Goal: Task Accomplishment & Management: Manage account settings

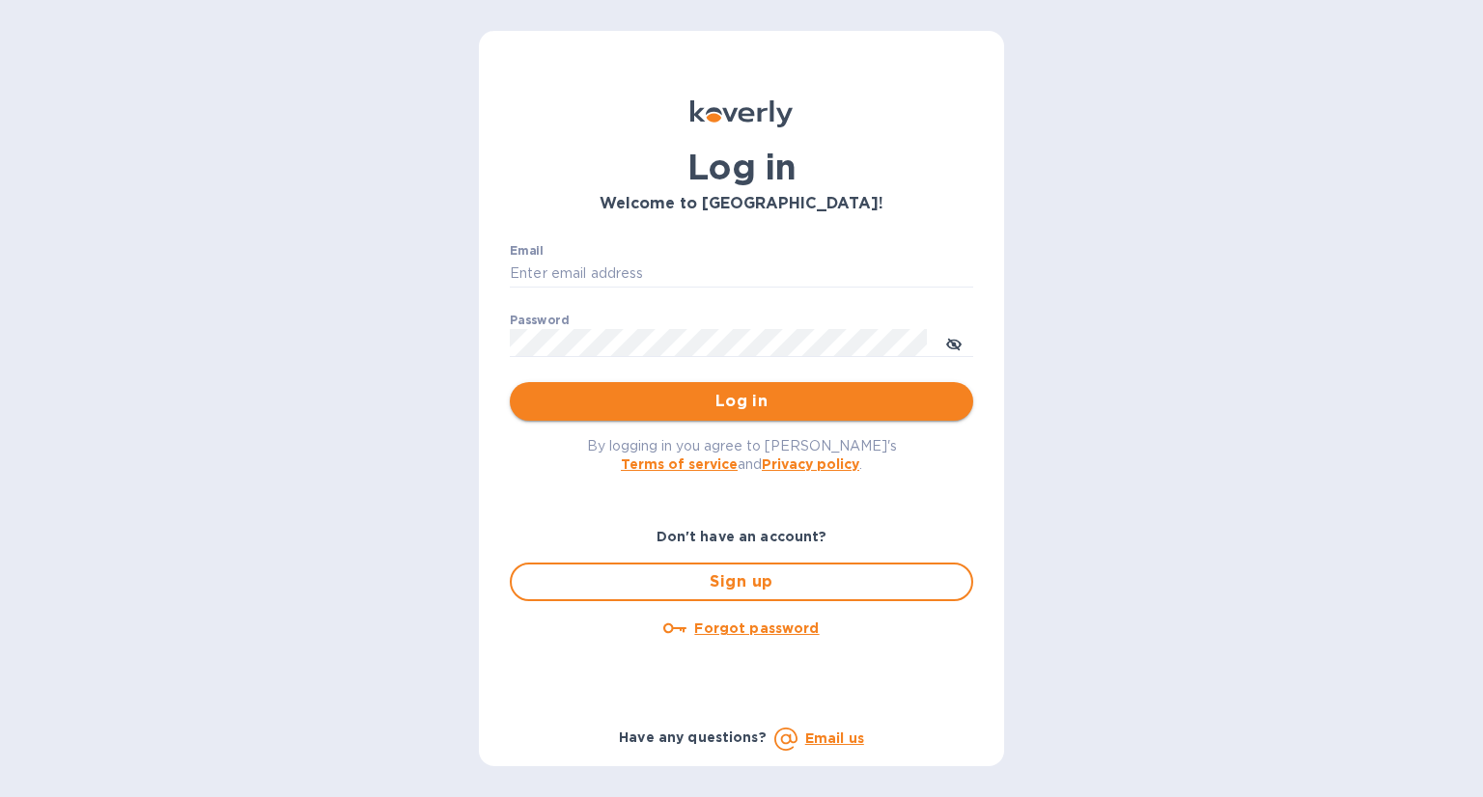
type input "[EMAIL_ADDRESS][DOMAIN_NAME]"
click at [745, 395] on span "Log in" at bounding box center [741, 401] width 432 height 23
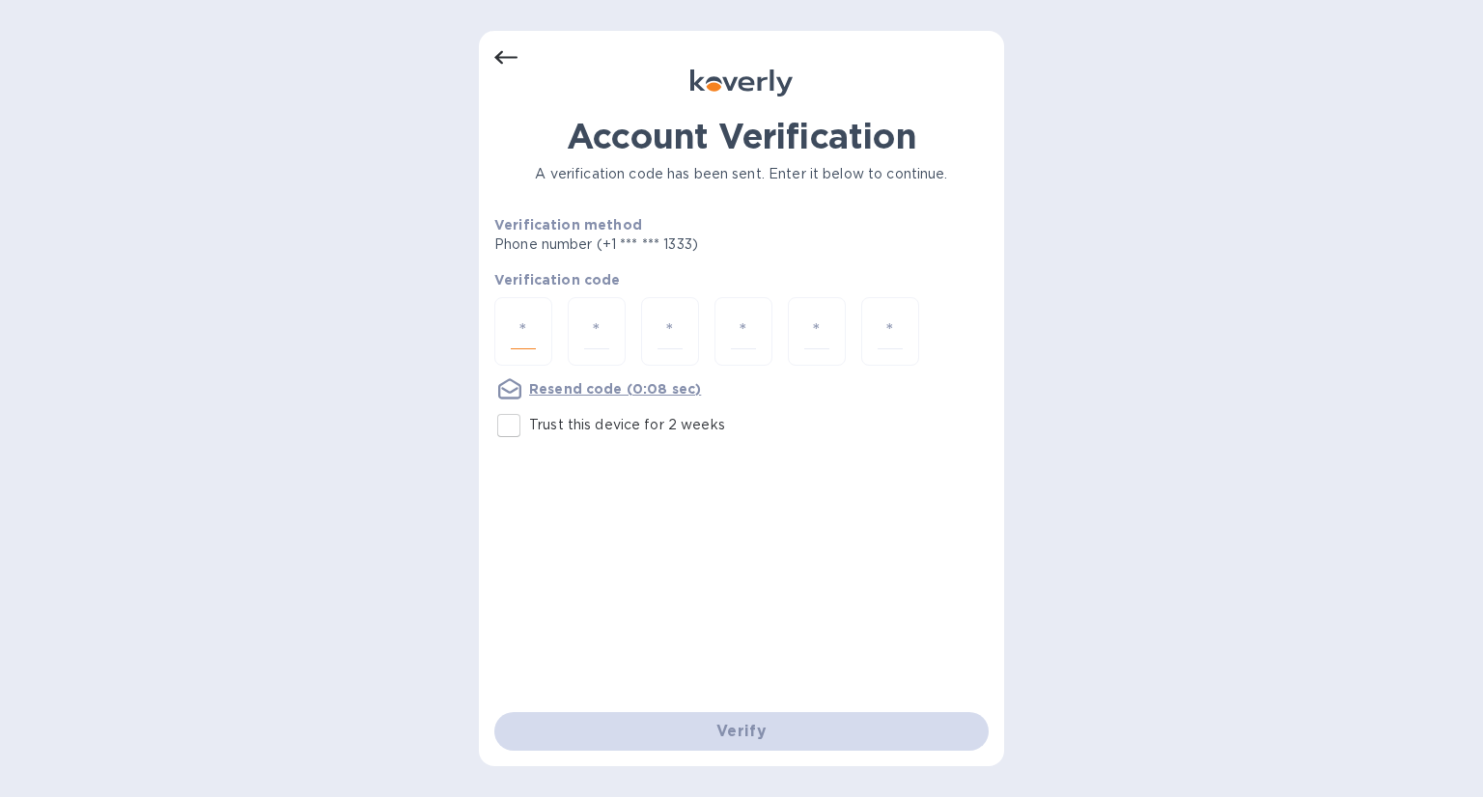
click at [517, 325] on input "number" at bounding box center [523, 332] width 25 height 36
type input "7"
type input "5"
type input "6"
type input "2"
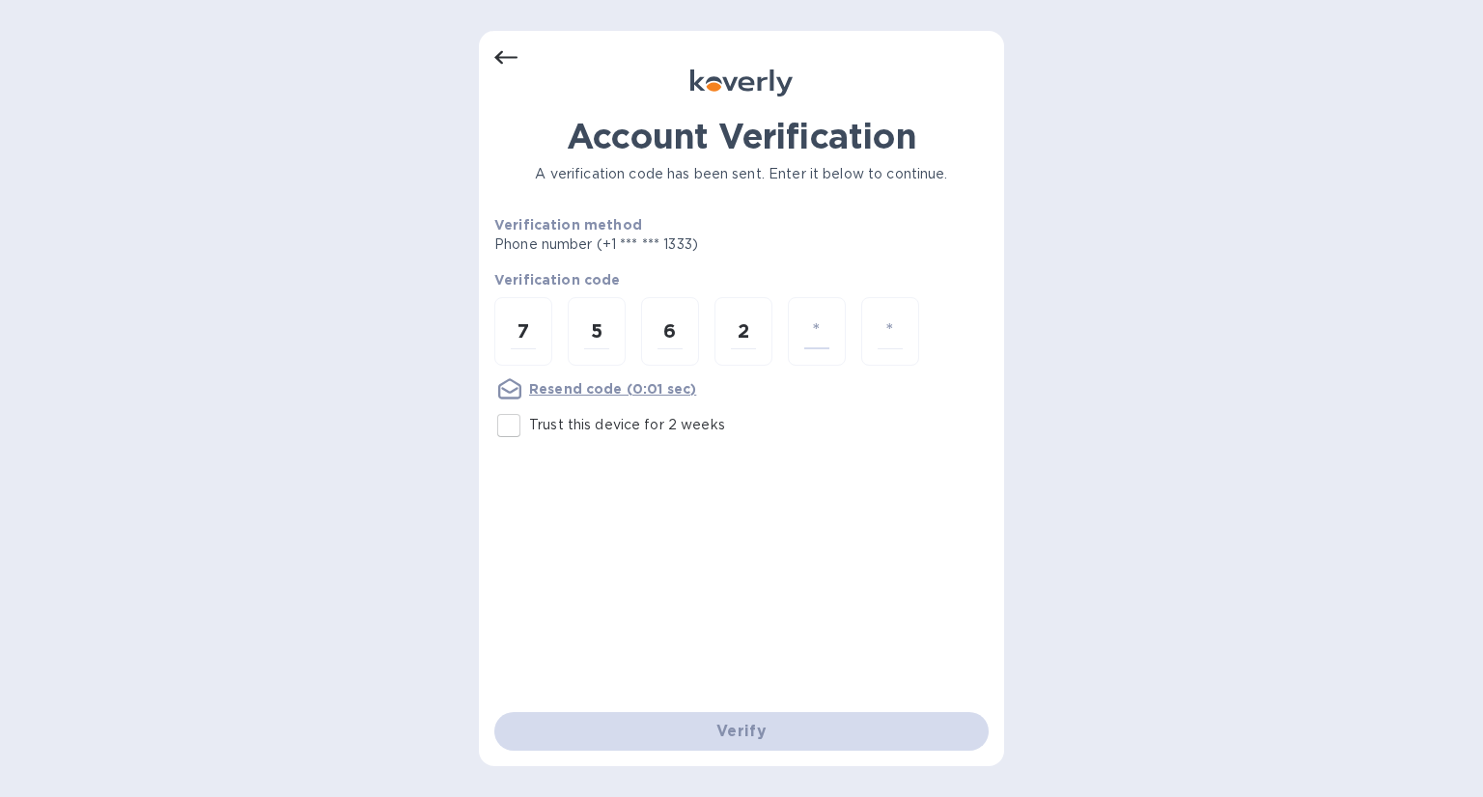
type input "8"
type input "3"
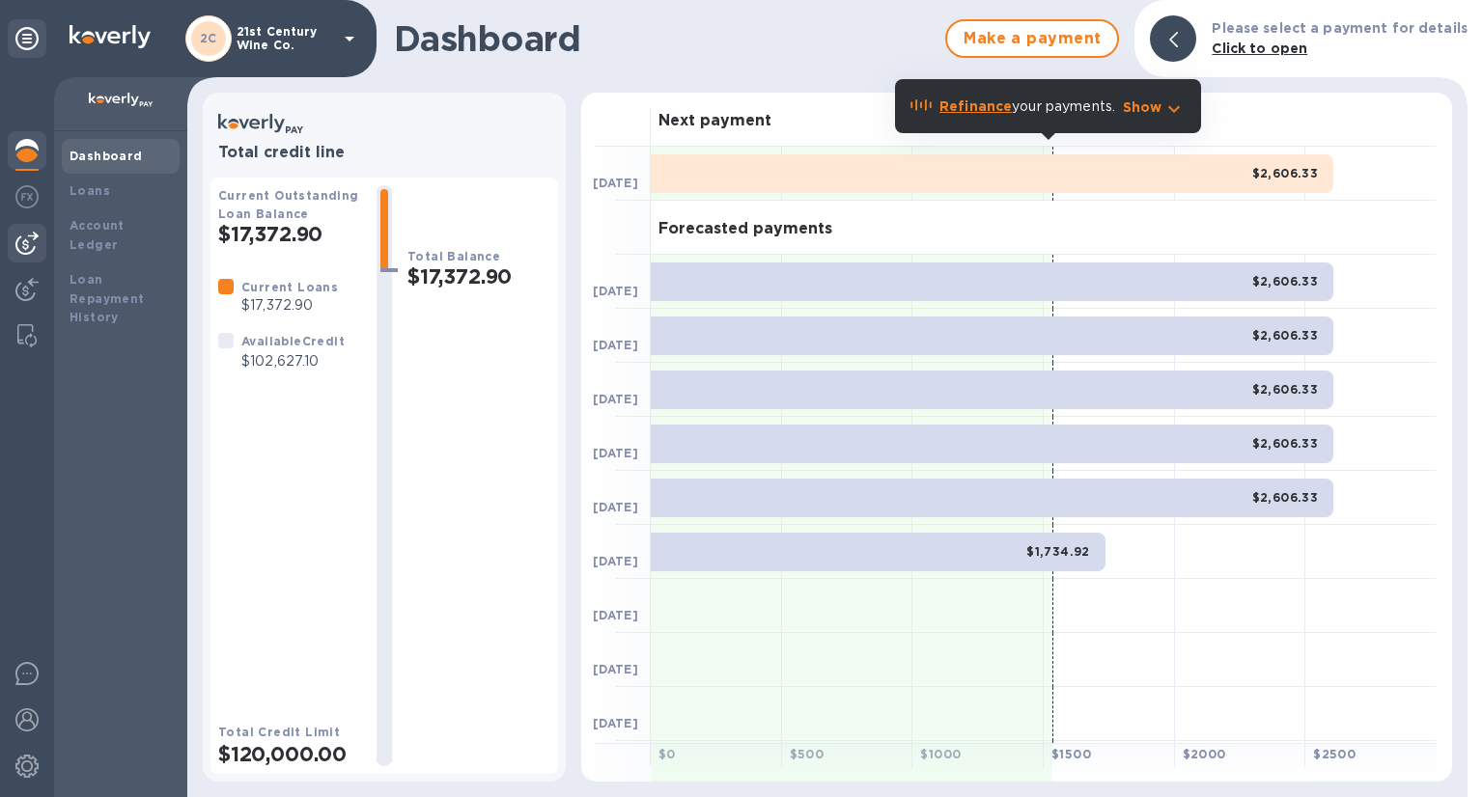
click at [29, 242] on img at bounding box center [26, 243] width 23 height 23
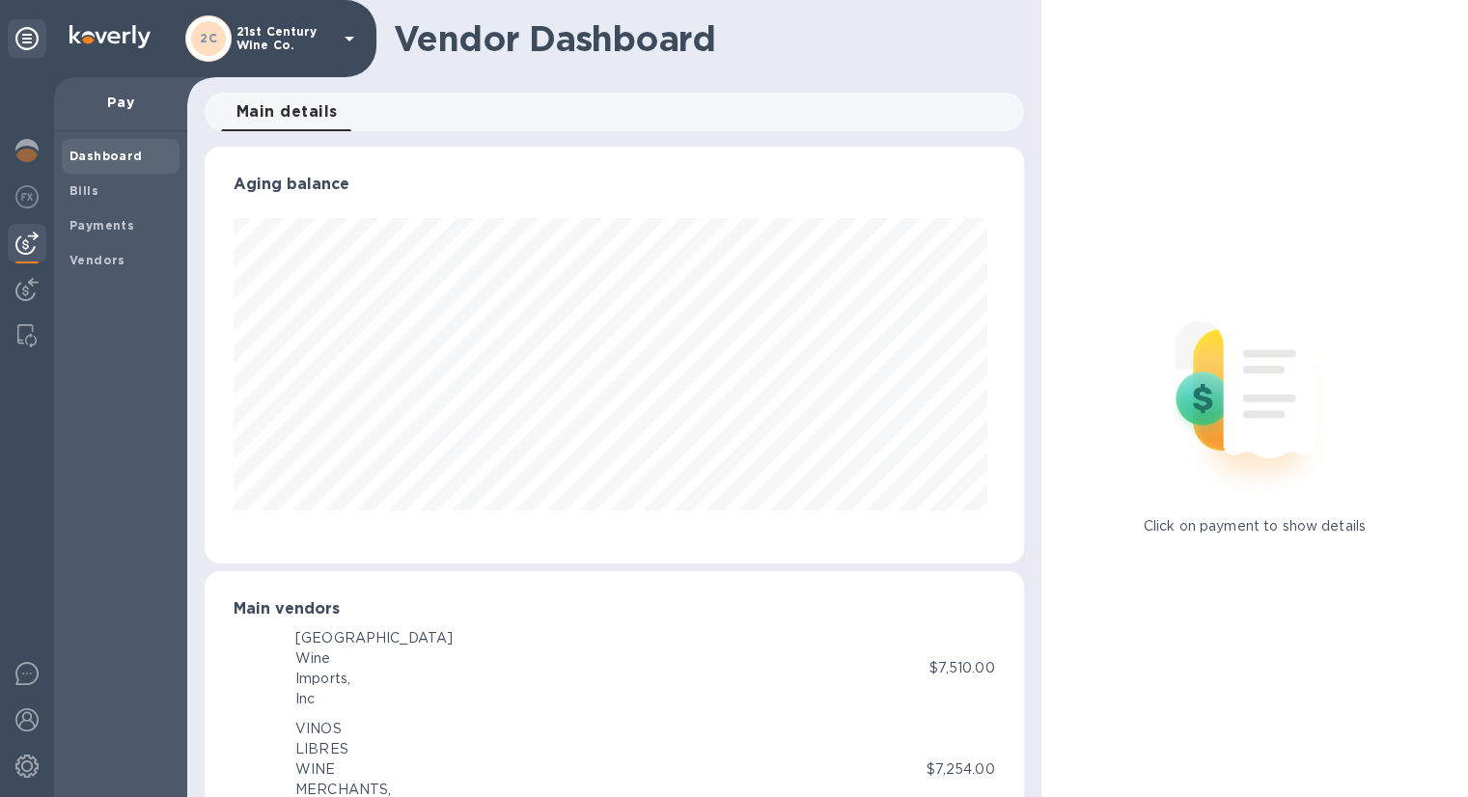
scroll to position [417, 811]
click at [84, 184] on b "Bills" at bounding box center [83, 190] width 29 height 14
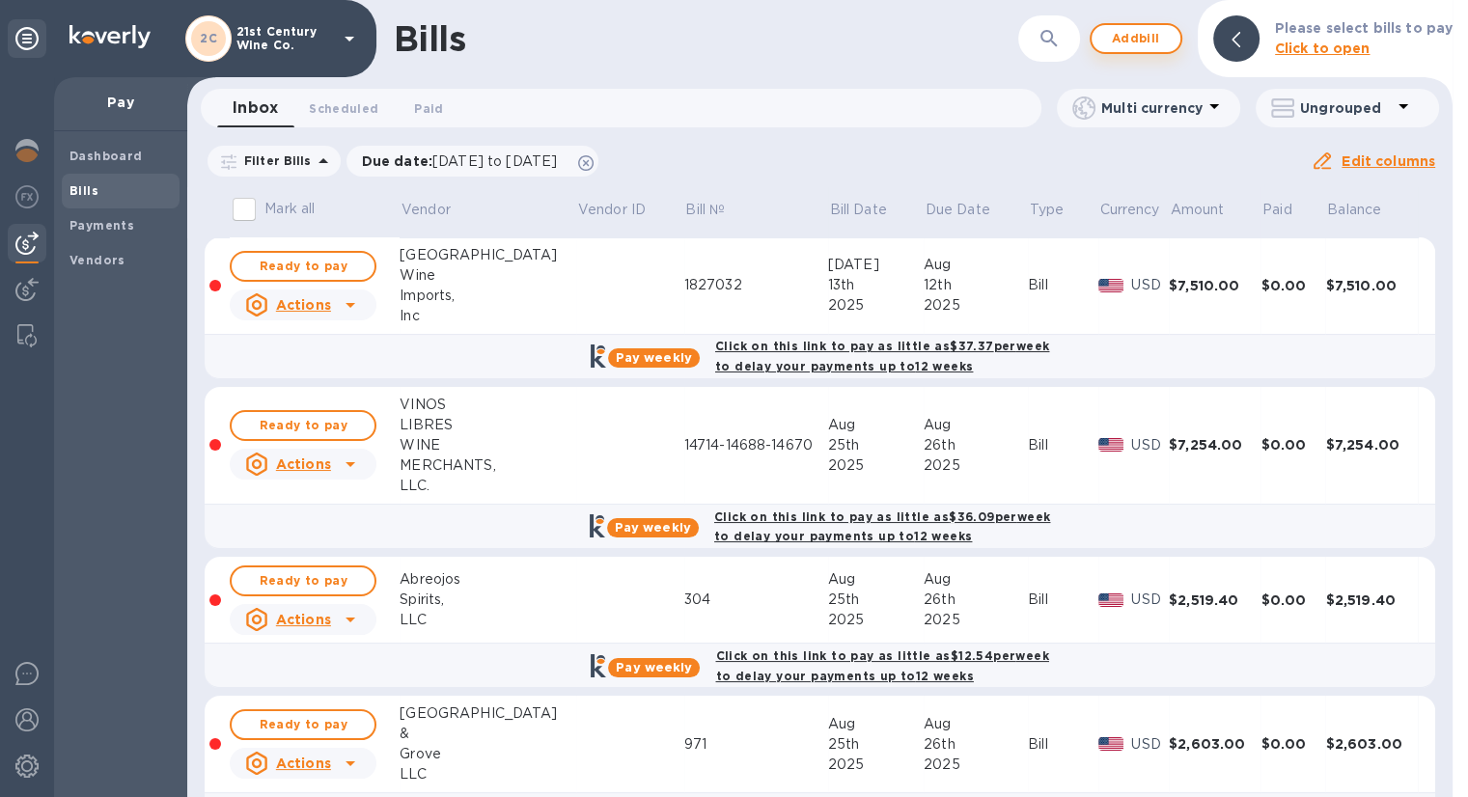
click at [1141, 35] on span "Add bill" at bounding box center [1136, 38] width 58 height 23
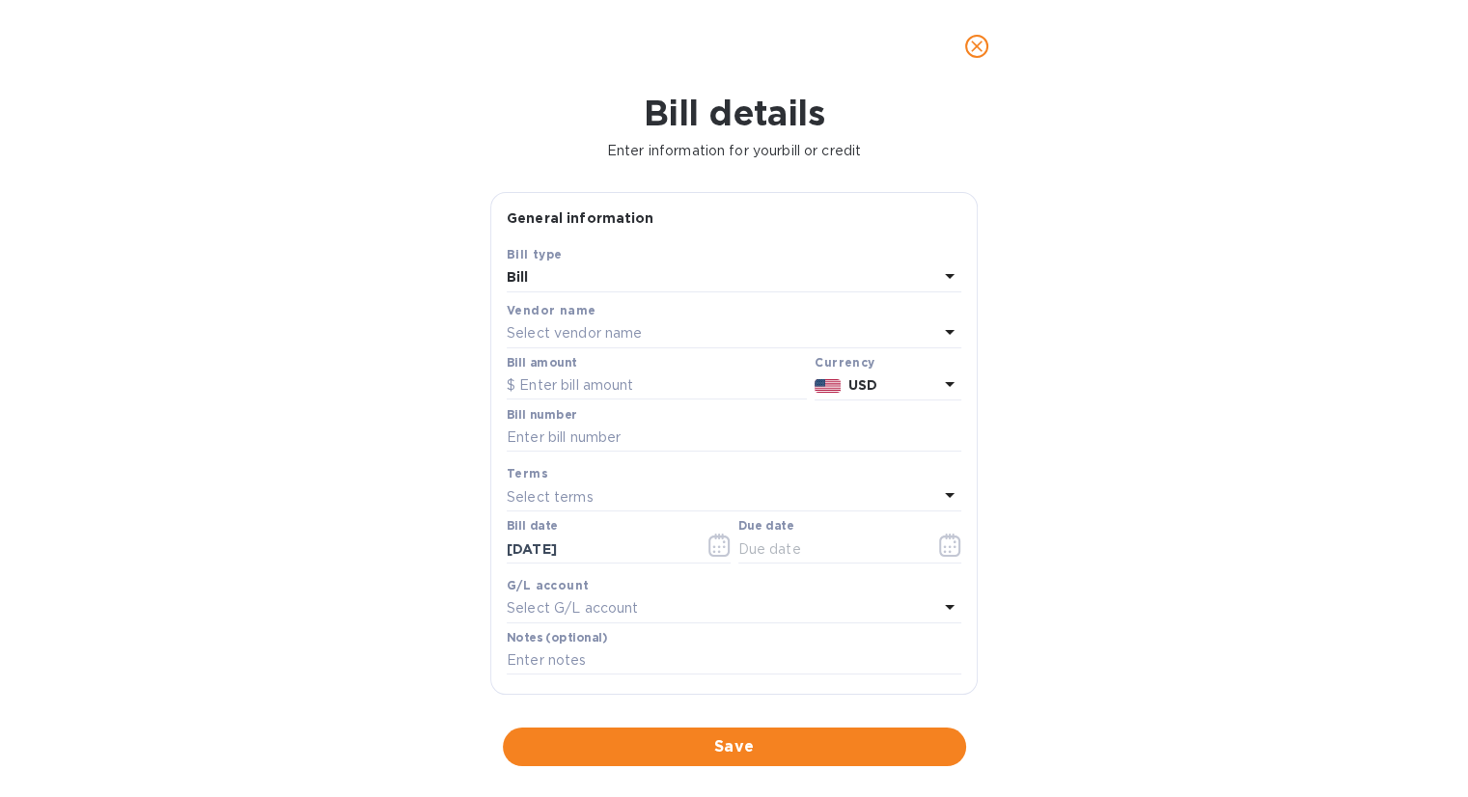
click at [629, 328] on p "Select vendor name" at bounding box center [574, 333] width 135 height 20
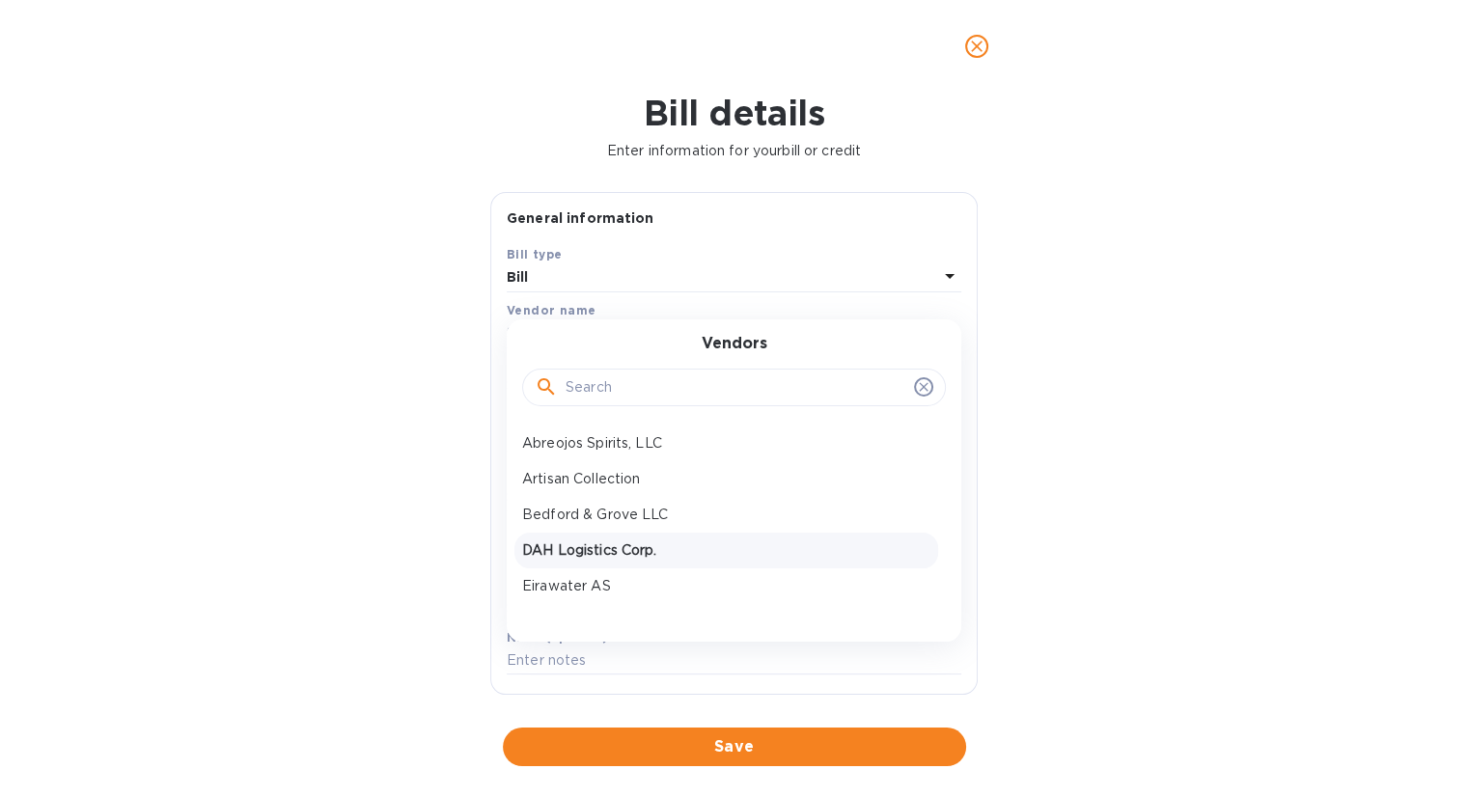
scroll to position [290, 0]
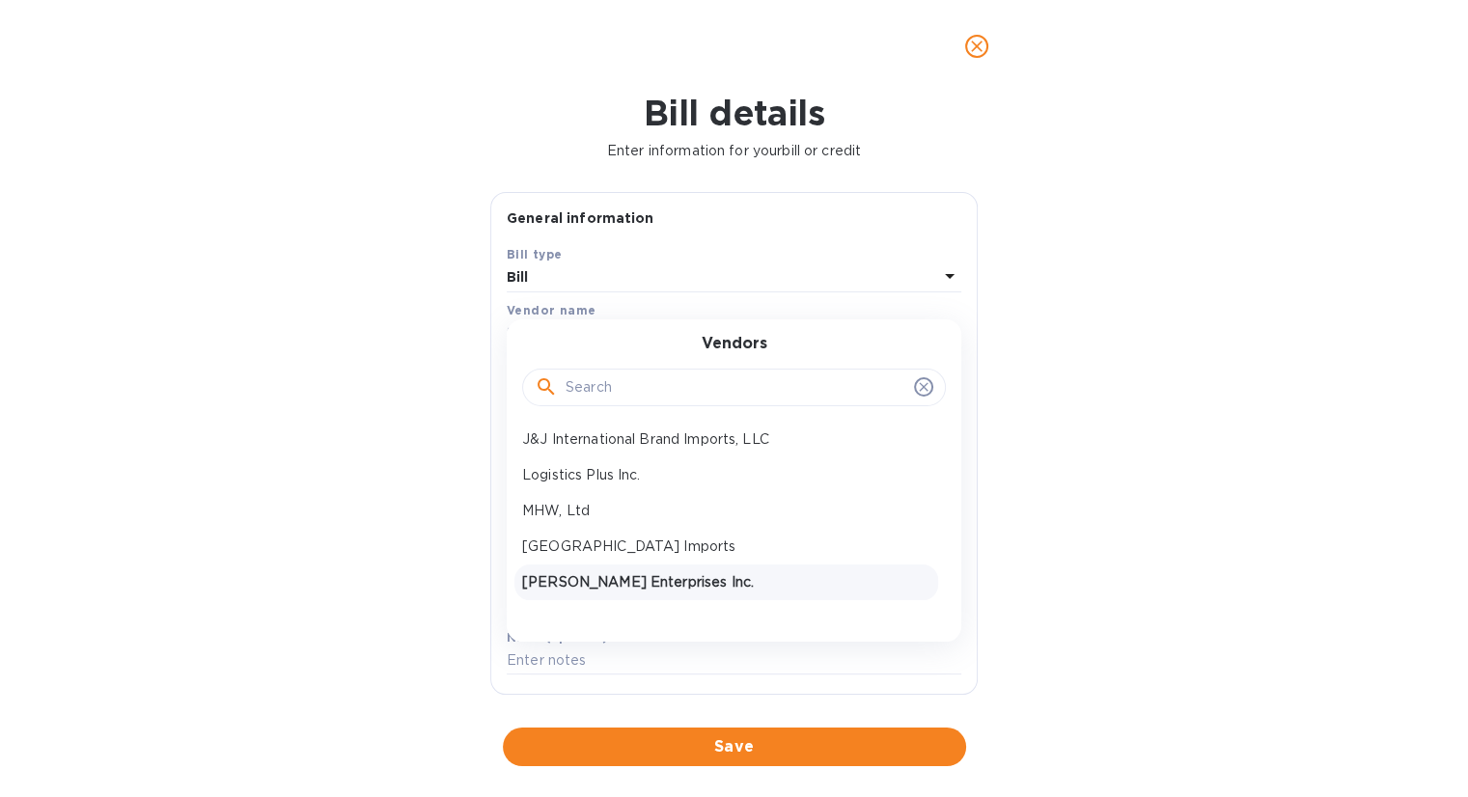
click at [606, 572] on p "[PERSON_NAME] Enterprises Inc." at bounding box center [726, 582] width 408 height 20
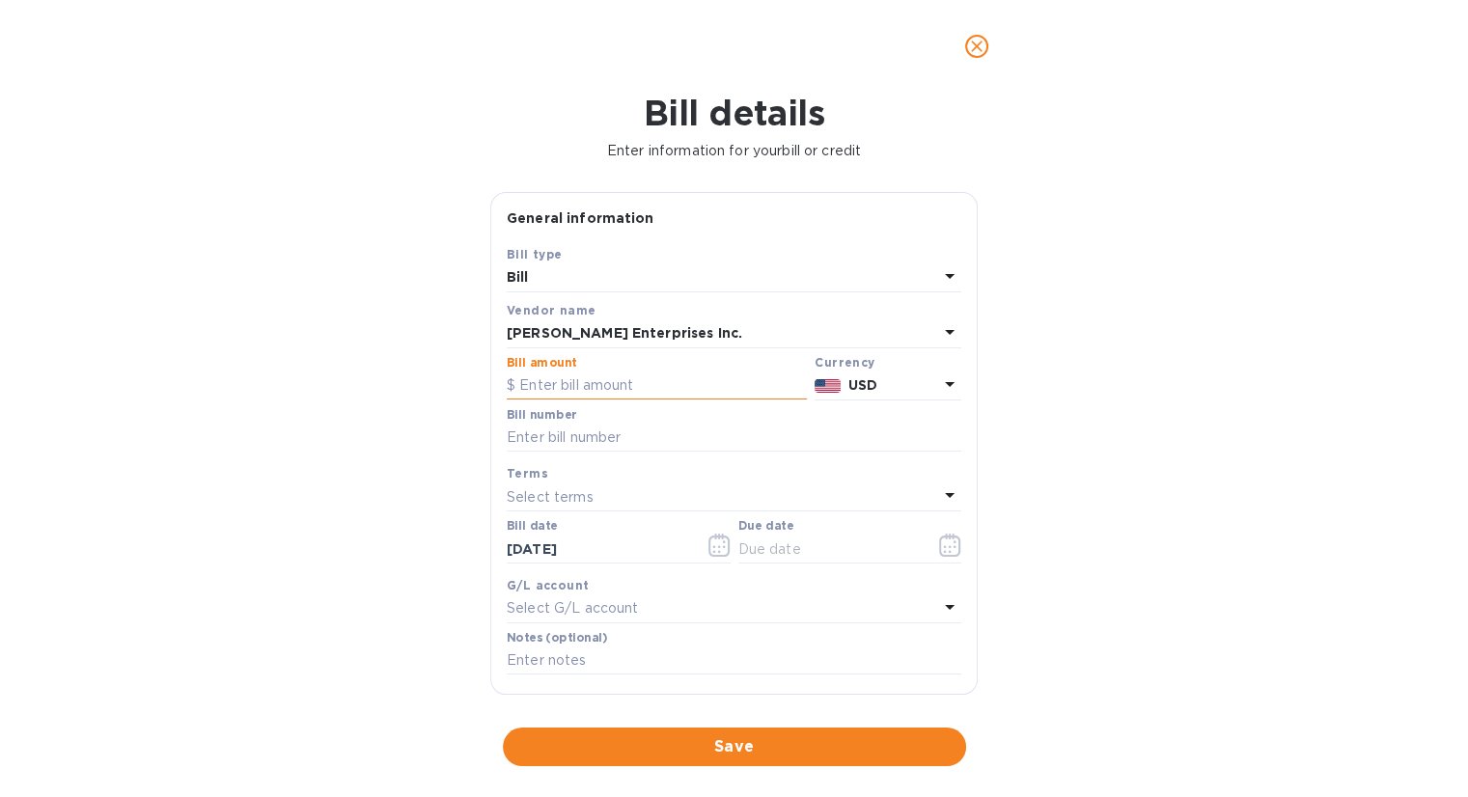
click at [593, 387] on input "text" at bounding box center [657, 386] width 300 height 29
type input "704.60"
click at [602, 430] on input "text" at bounding box center [734, 438] width 455 height 29
type input "1772-535"
click at [930, 549] on button "button" at bounding box center [950, 545] width 45 height 46
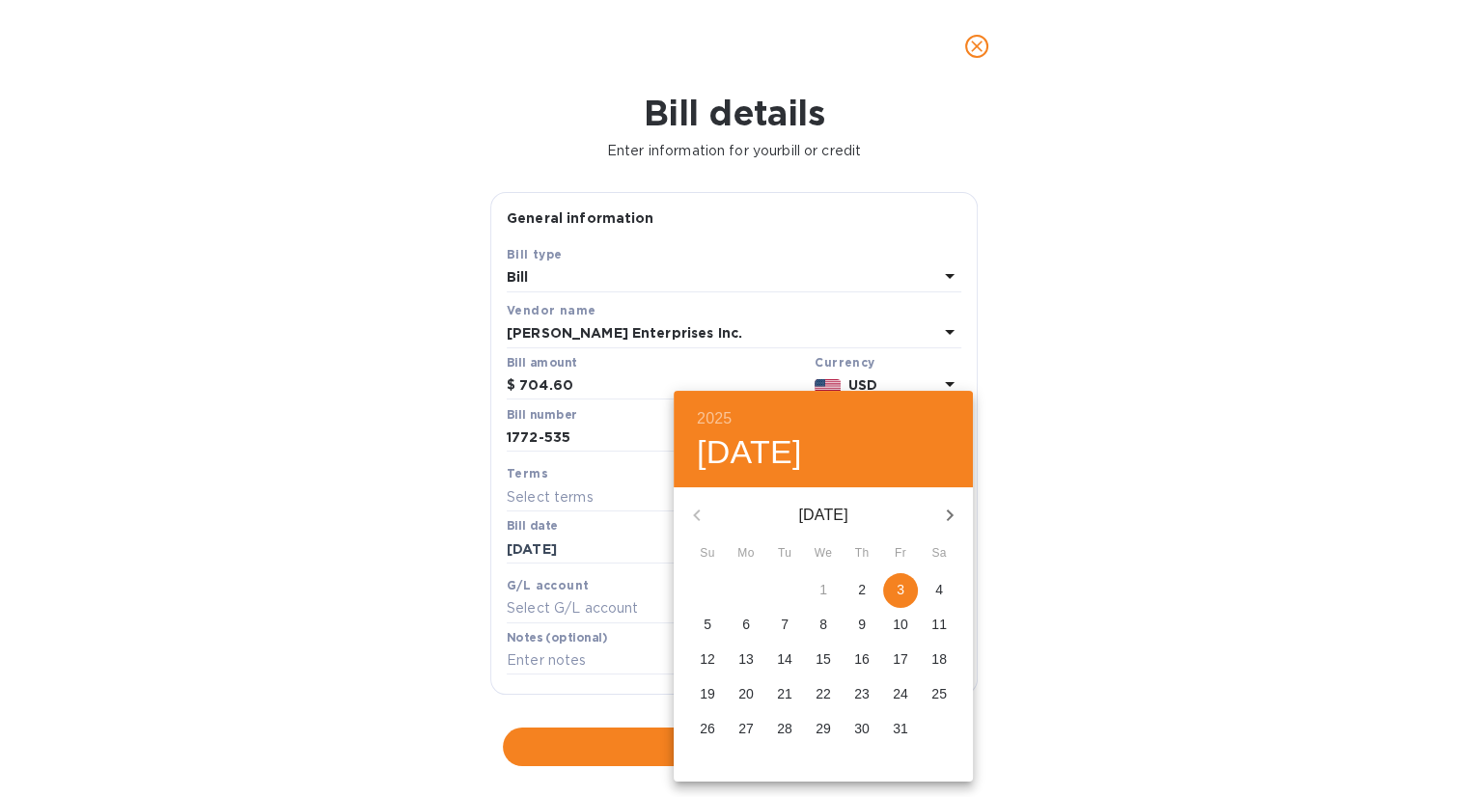
click at [896, 586] on span "3" at bounding box center [900, 589] width 35 height 19
type input "[DATE]"
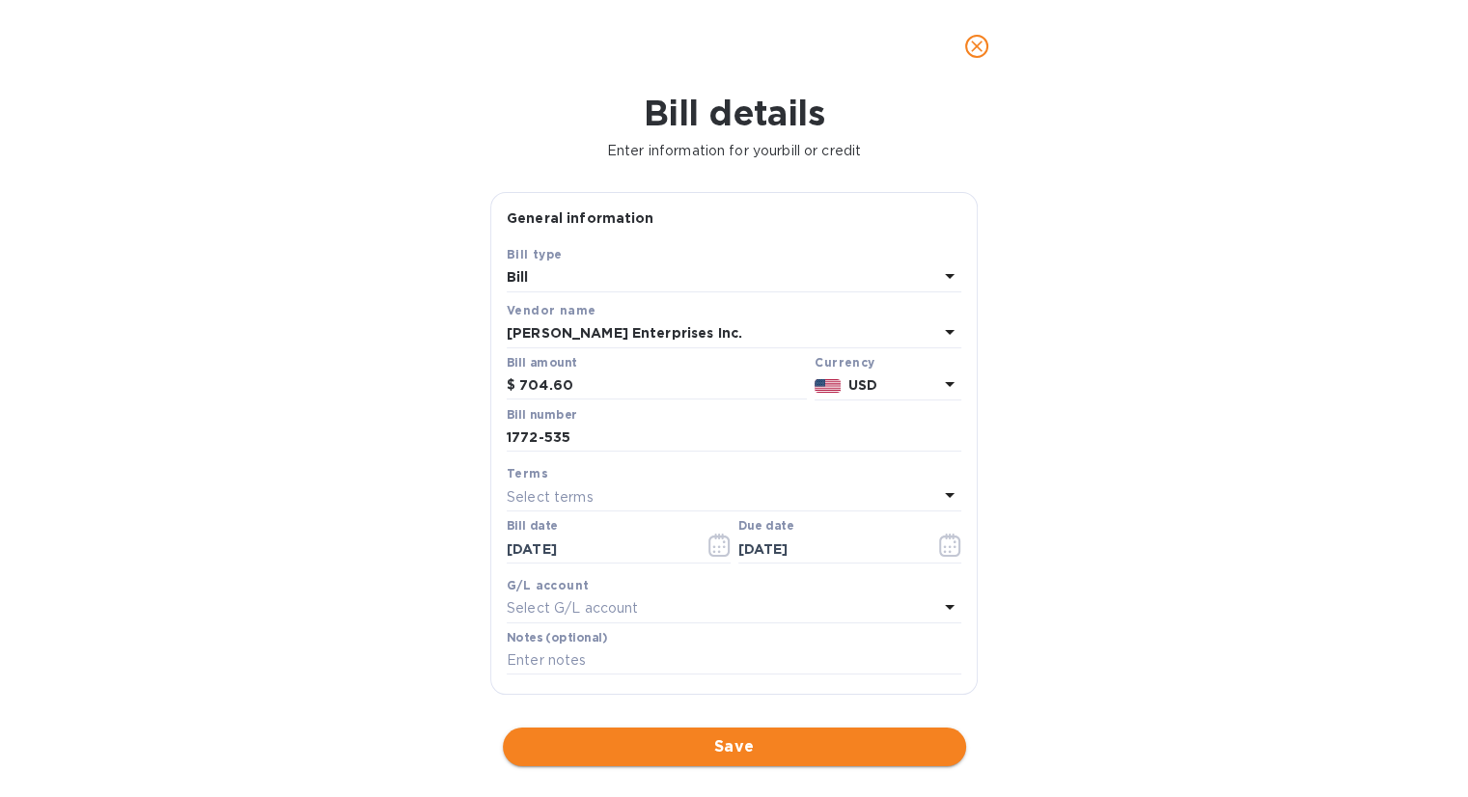
click at [790, 739] on span "Save" at bounding box center [734, 746] width 432 height 23
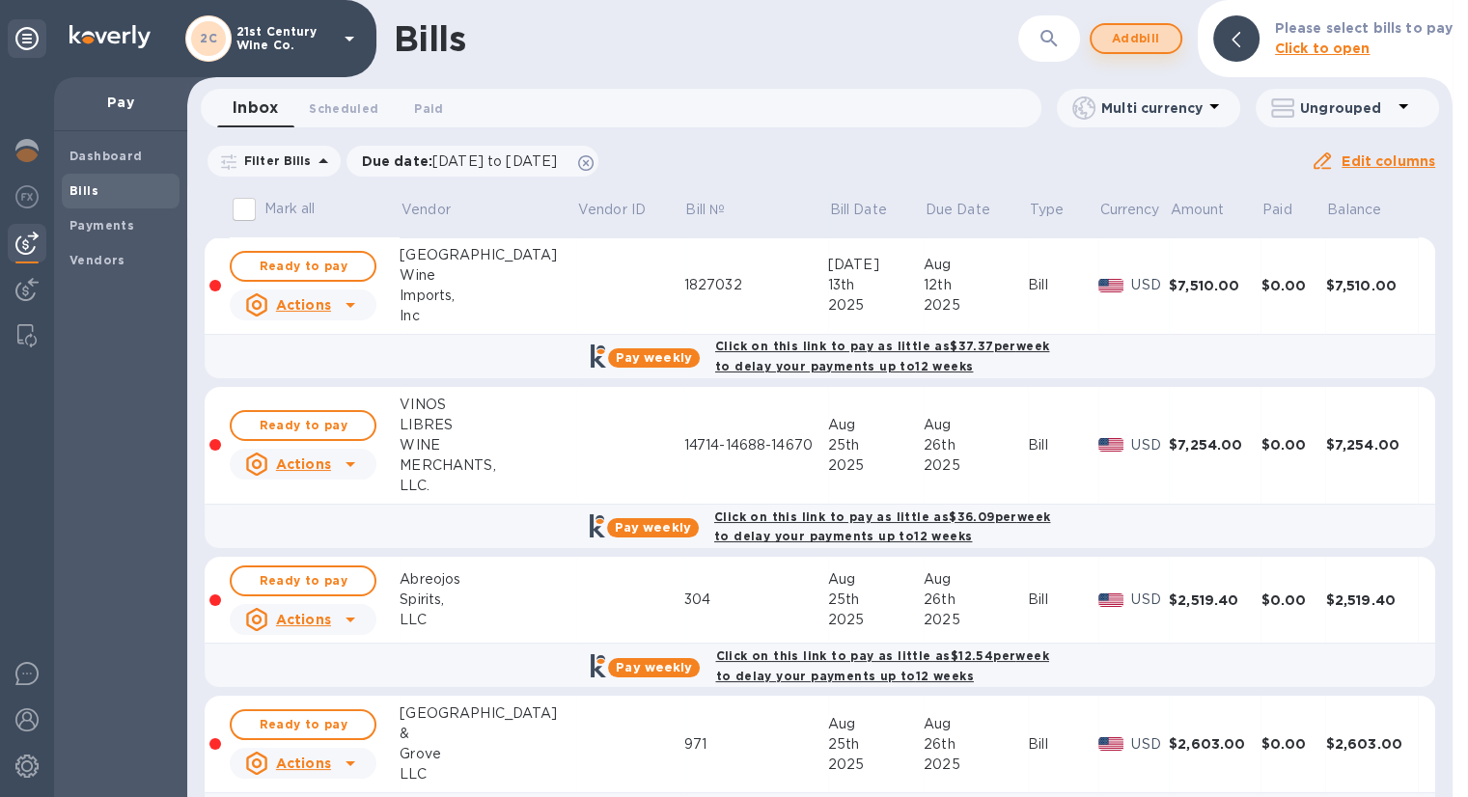
click at [1164, 31] on span "Add bill" at bounding box center [1136, 38] width 58 height 23
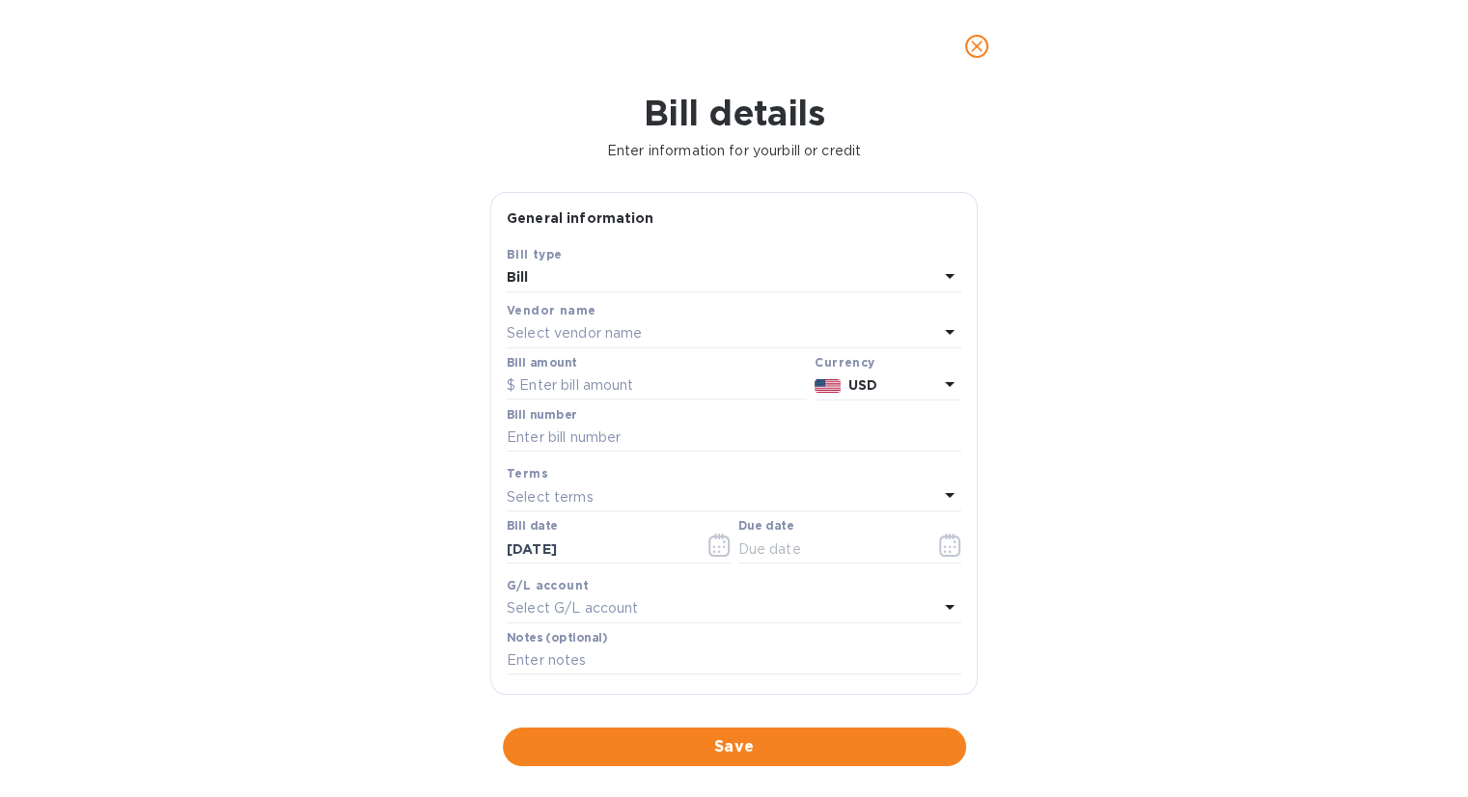
click at [612, 325] on p "Select vendor name" at bounding box center [574, 333] width 135 height 20
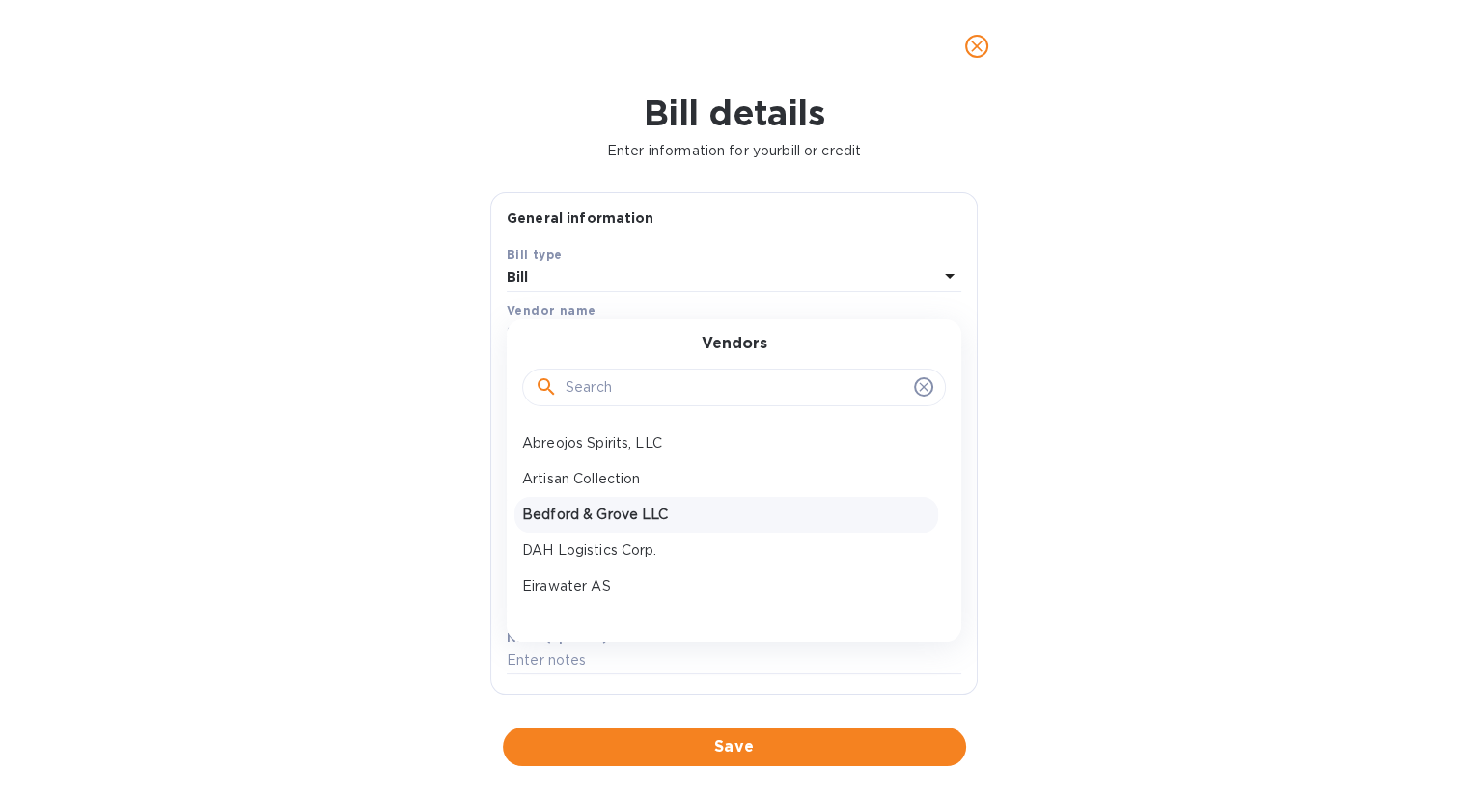
scroll to position [193, 0]
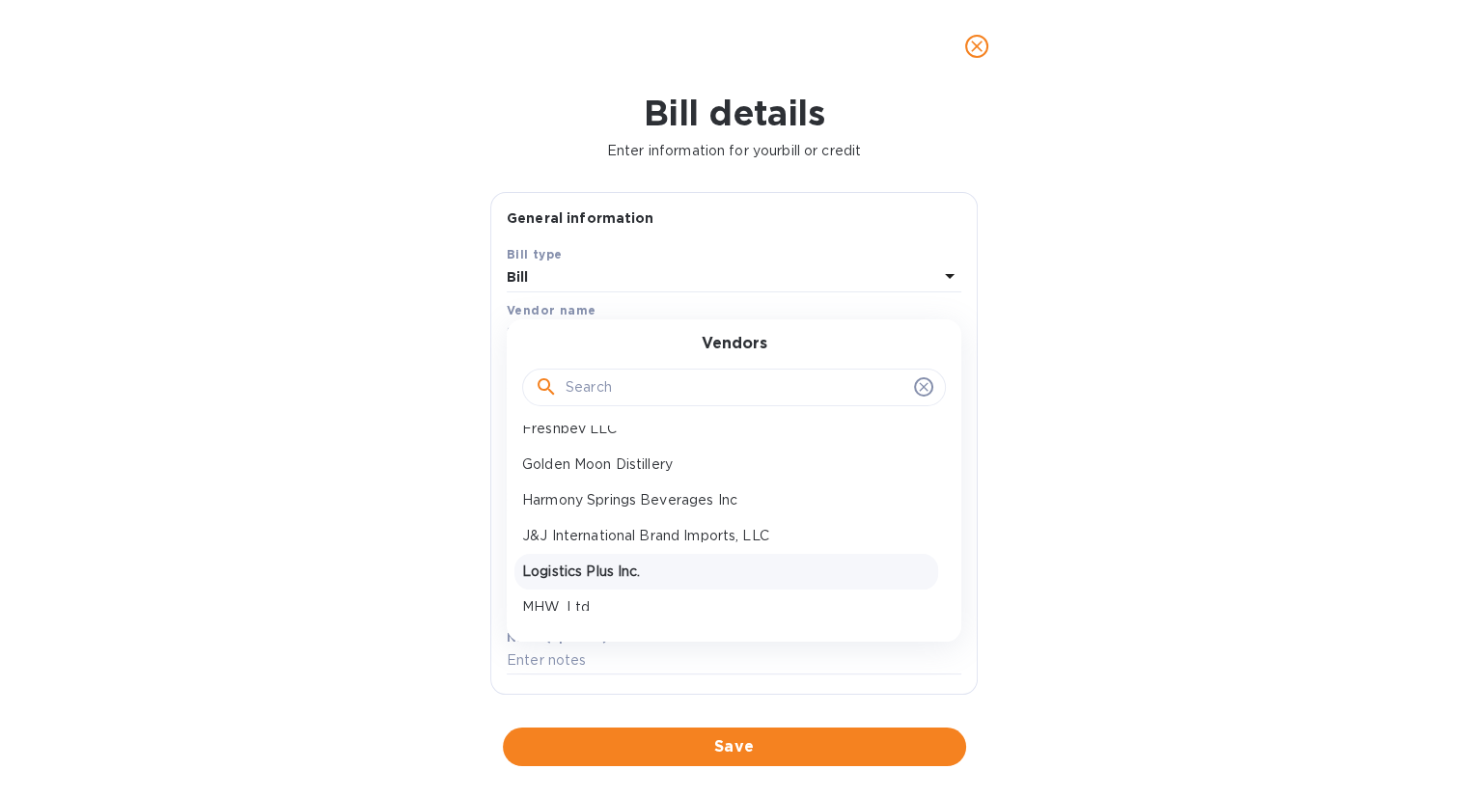
click at [631, 564] on p "Logistics Plus Inc." at bounding box center [726, 572] width 408 height 20
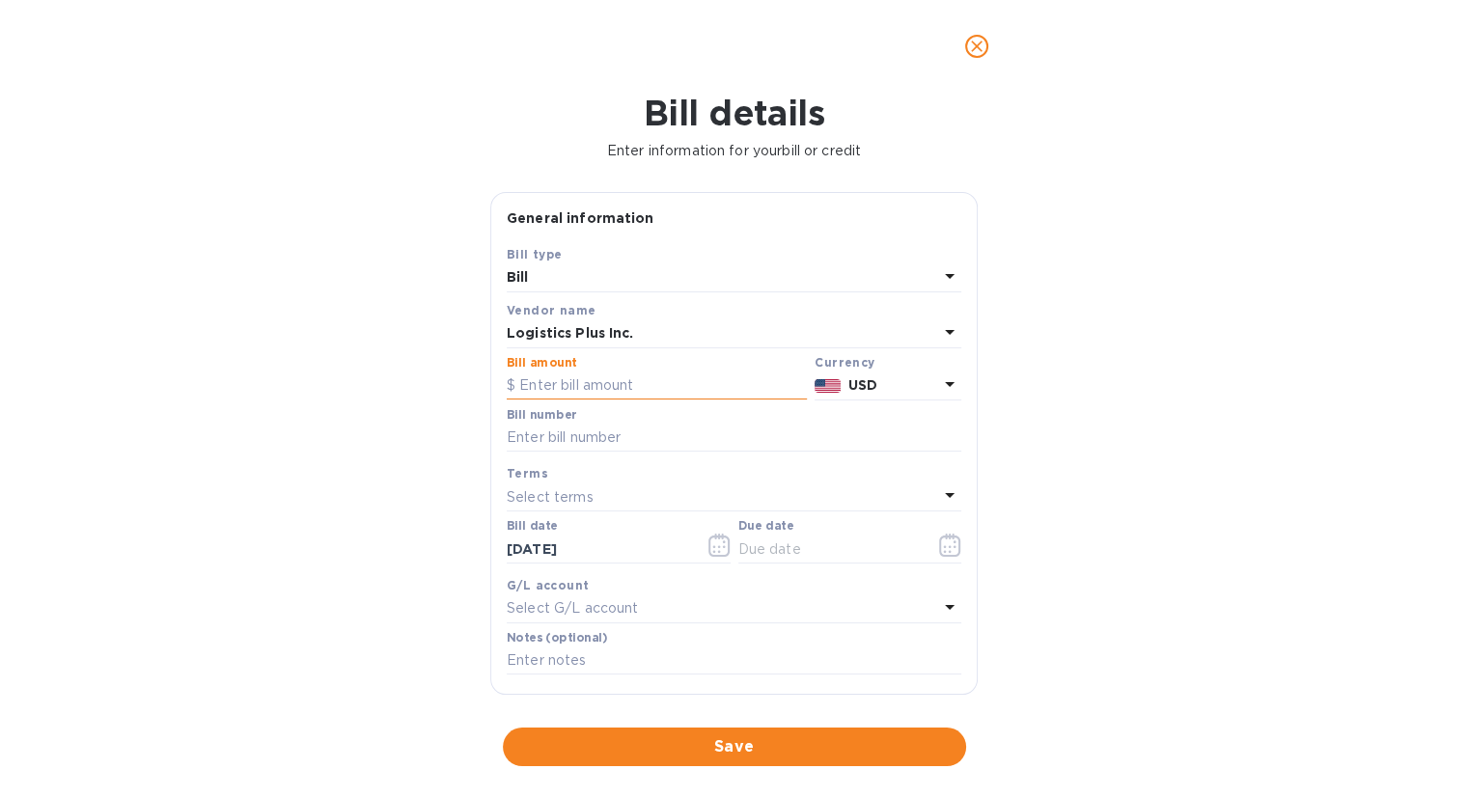
click at [600, 378] on input "text" at bounding box center [657, 386] width 300 height 29
type input "526.68"
click at [591, 434] on input "text" at bounding box center [734, 438] width 455 height 29
paste input "LPA1754959V"
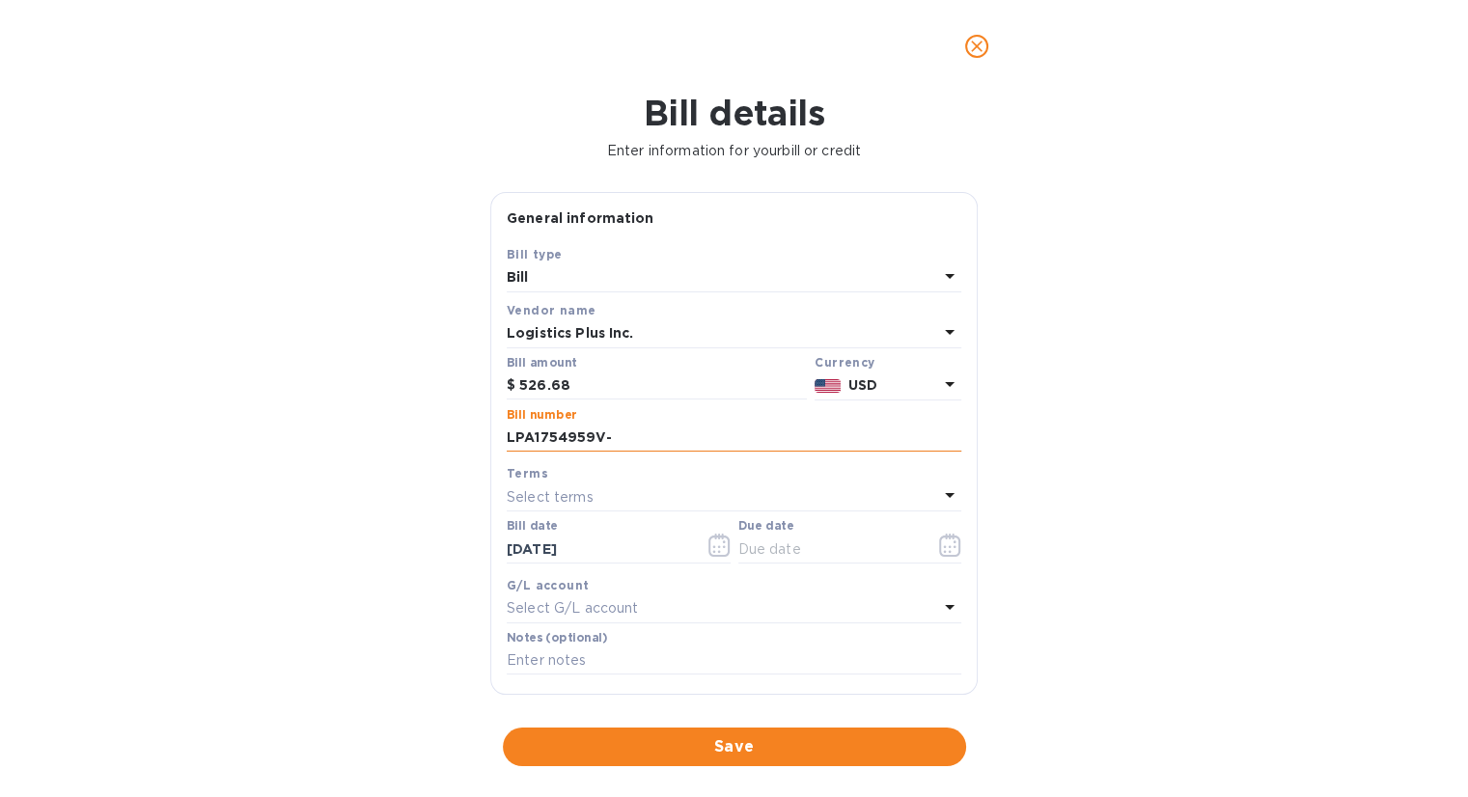
paste input "LPA1757761V"
type input "LPA1754959V-LPA1757761V"
click at [941, 534] on icon "button" at bounding box center [950, 545] width 22 height 23
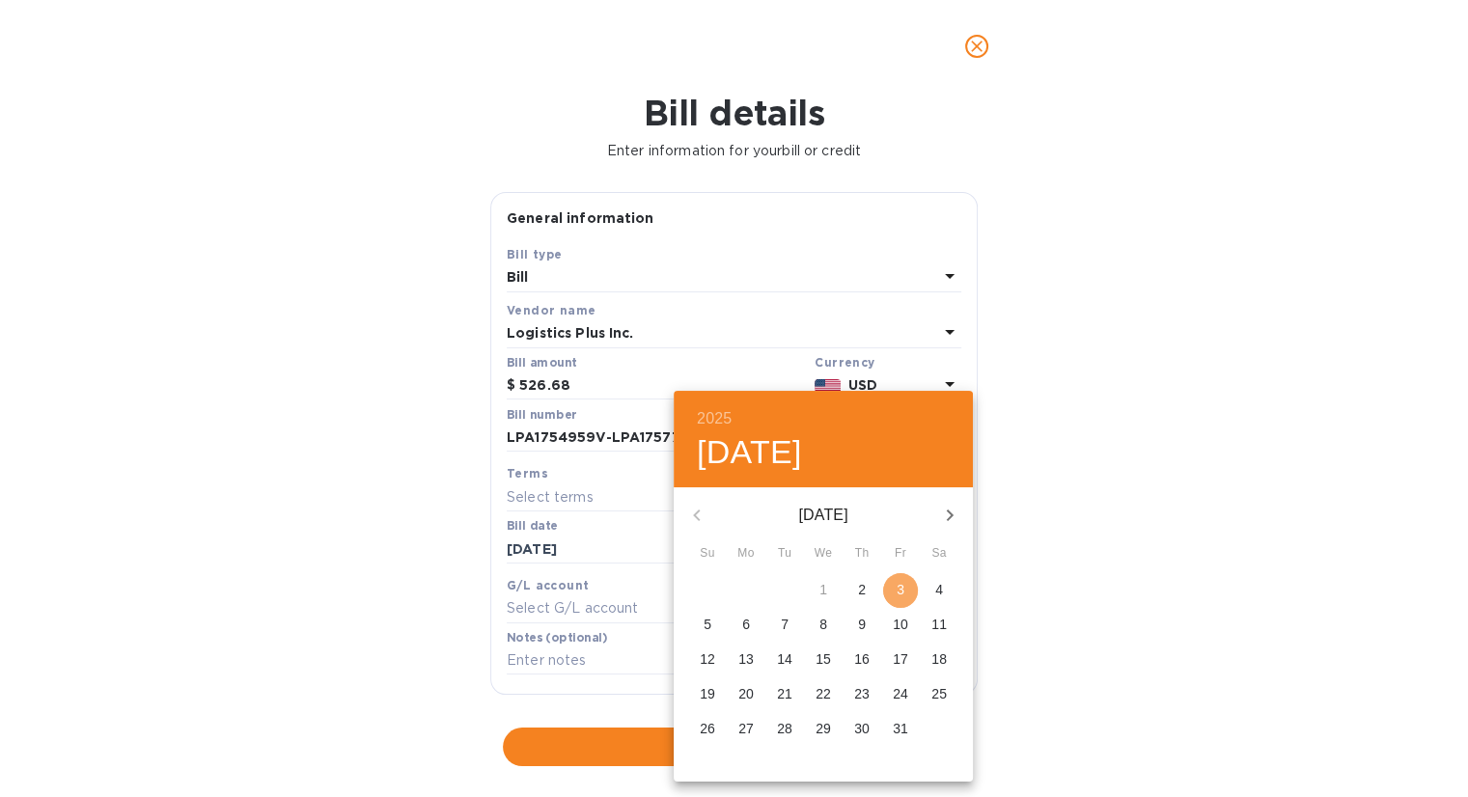
click at [896, 576] on button "3" at bounding box center [900, 590] width 35 height 35
type input "[DATE]"
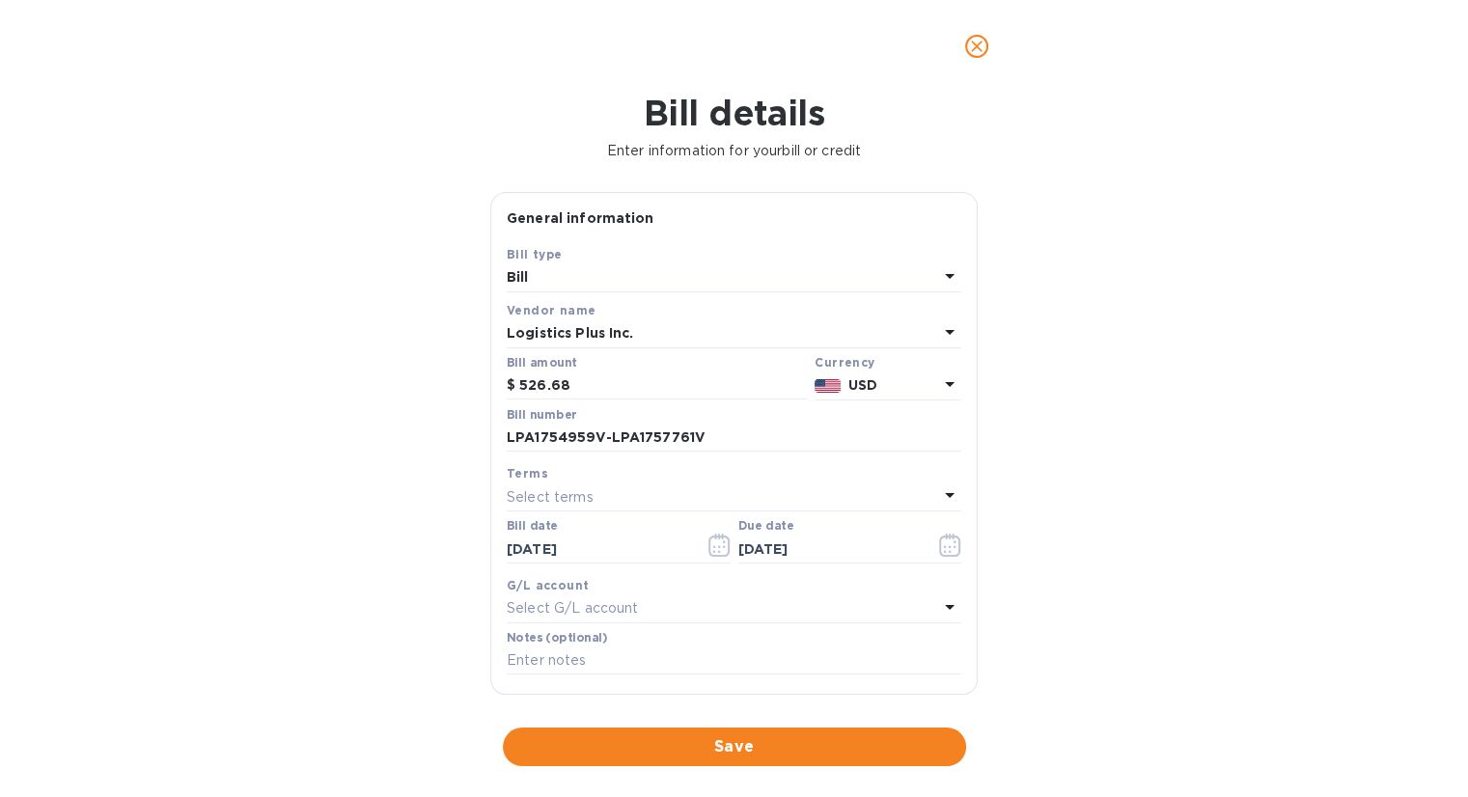
click at [1221, 329] on div "Bill details Enter information for your bill or credit General information Save…" at bounding box center [734, 445] width 1468 height 705
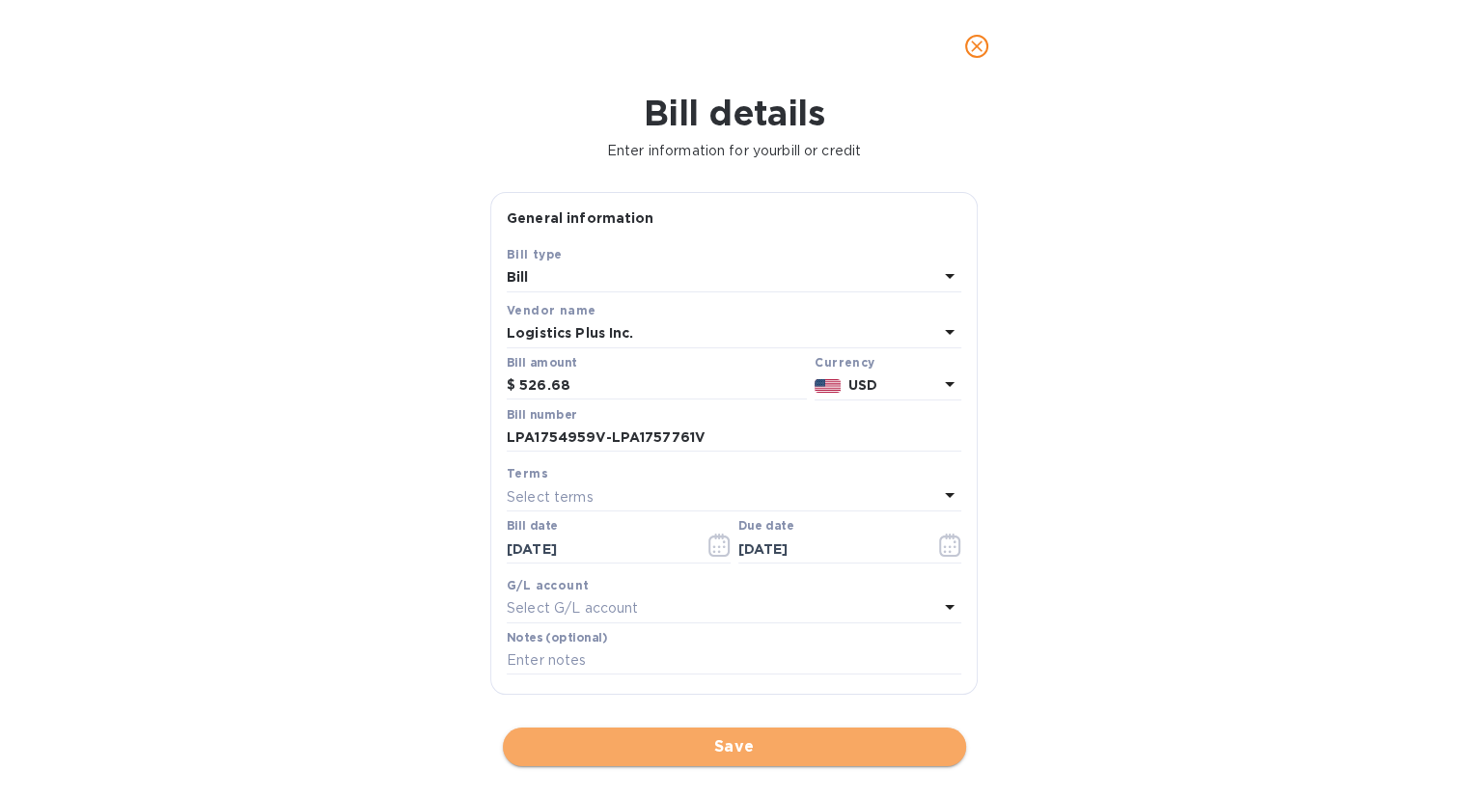
click at [686, 738] on span "Save" at bounding box center [734, 746] width 432 height 23
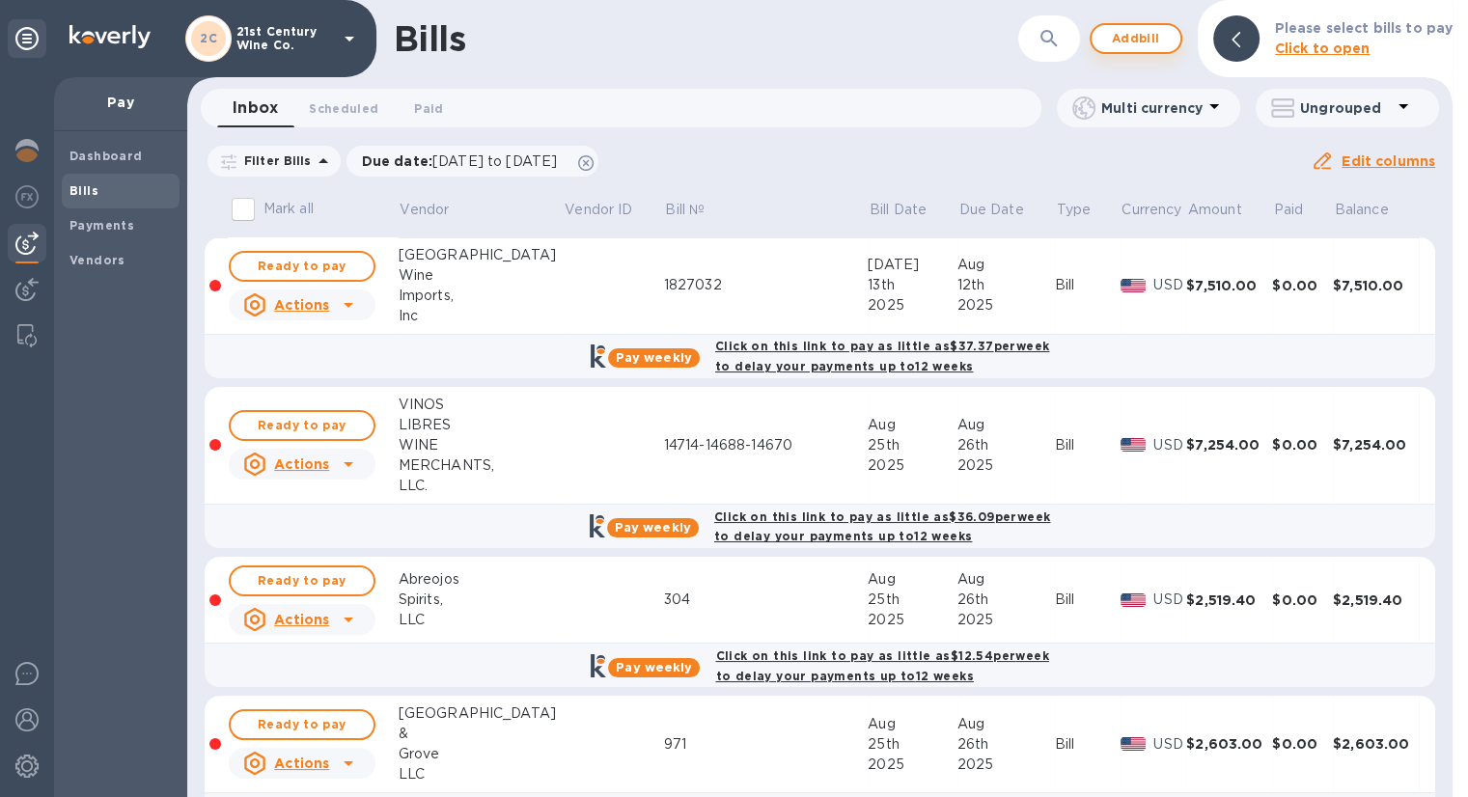
click at [1136, 35] on span "Add bill" at bounding box center [1136, 38] width 58 height 23
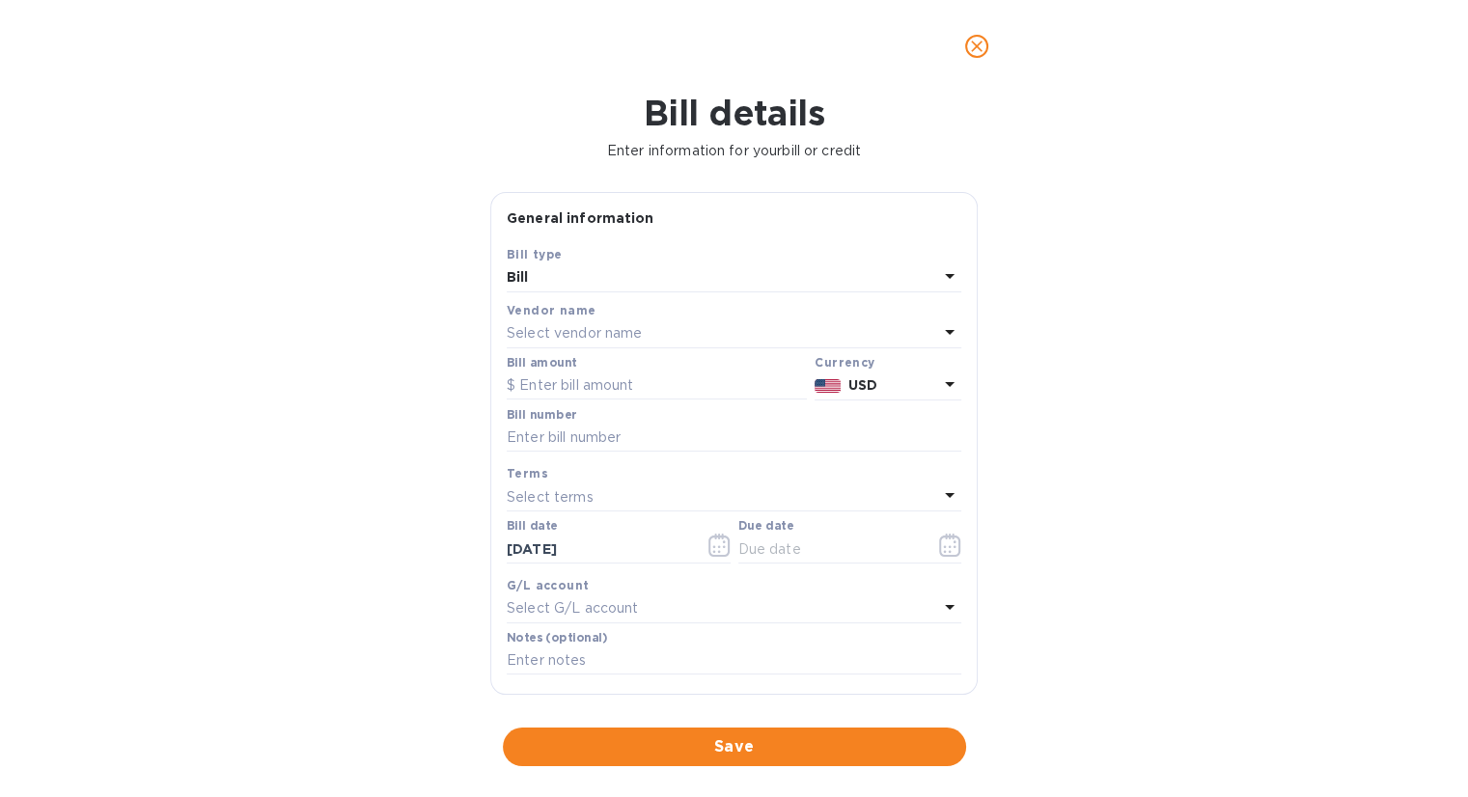
click at [580, 325] on p "Select vendor name" at bounding box center [574, 333] width 135 height 20
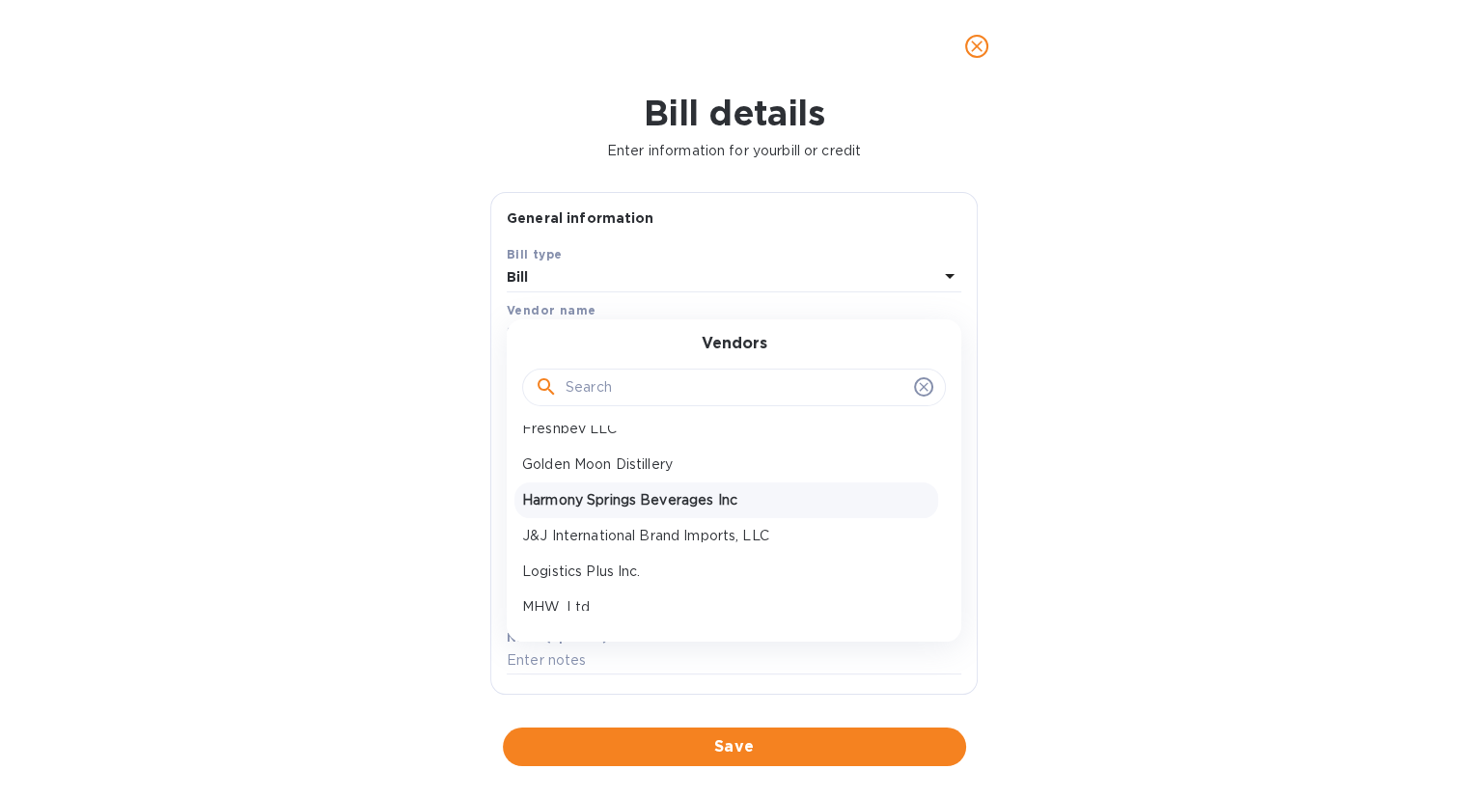
click at [602, 507] on p "Harmony Springs Beverages Inc" at bounding box center [726, 500] width 408 height 20
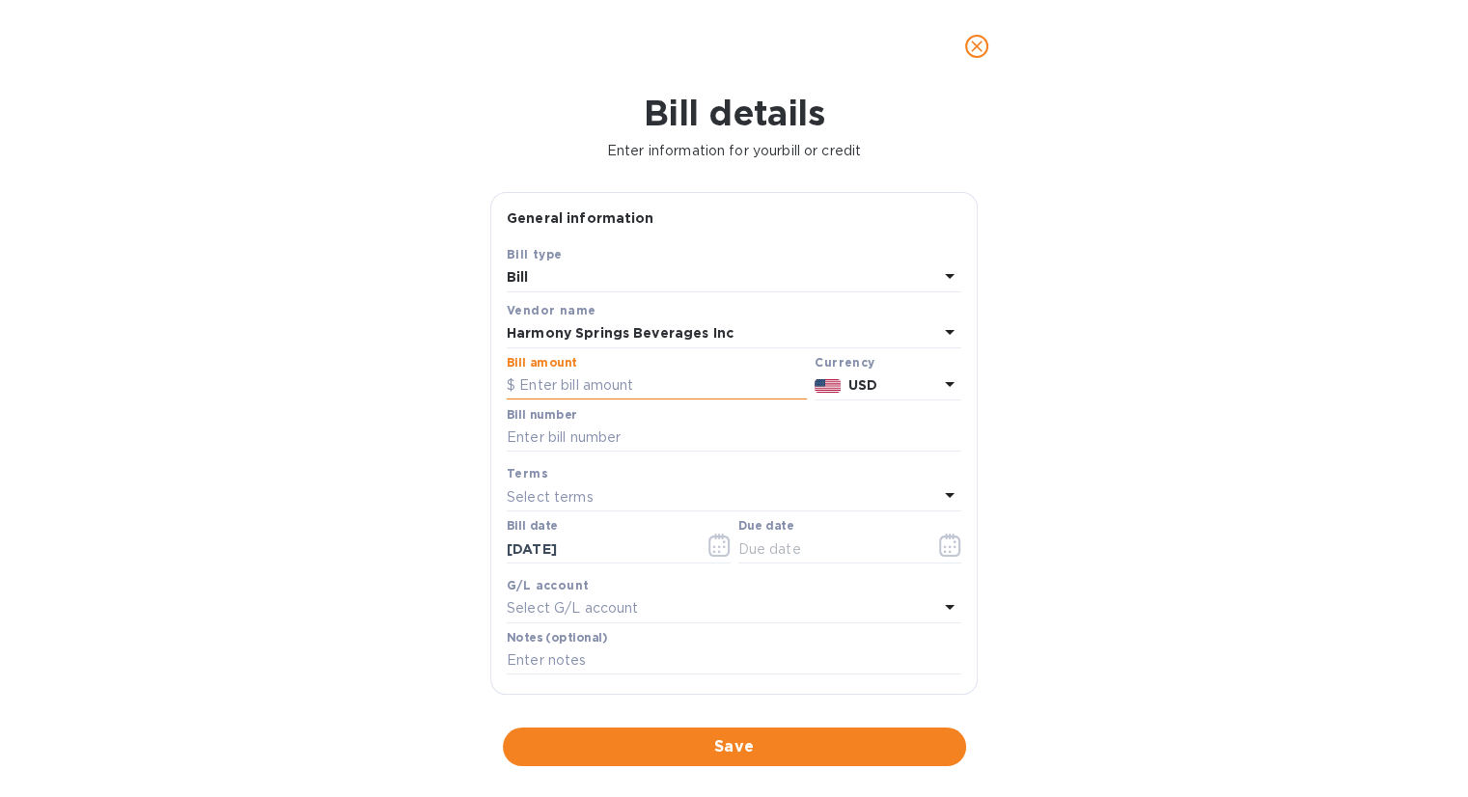
click at [581, 387] on input "text" at bounding box center [657, 386] width 300 height 29
type input "1,520"
click at [600, 437] on input "text" at bounding box center [734, 438] width 455 height 29
type input "250361"
click at [947, 554] on icon "button" at bounding box center [950, 545] width 22 height 23
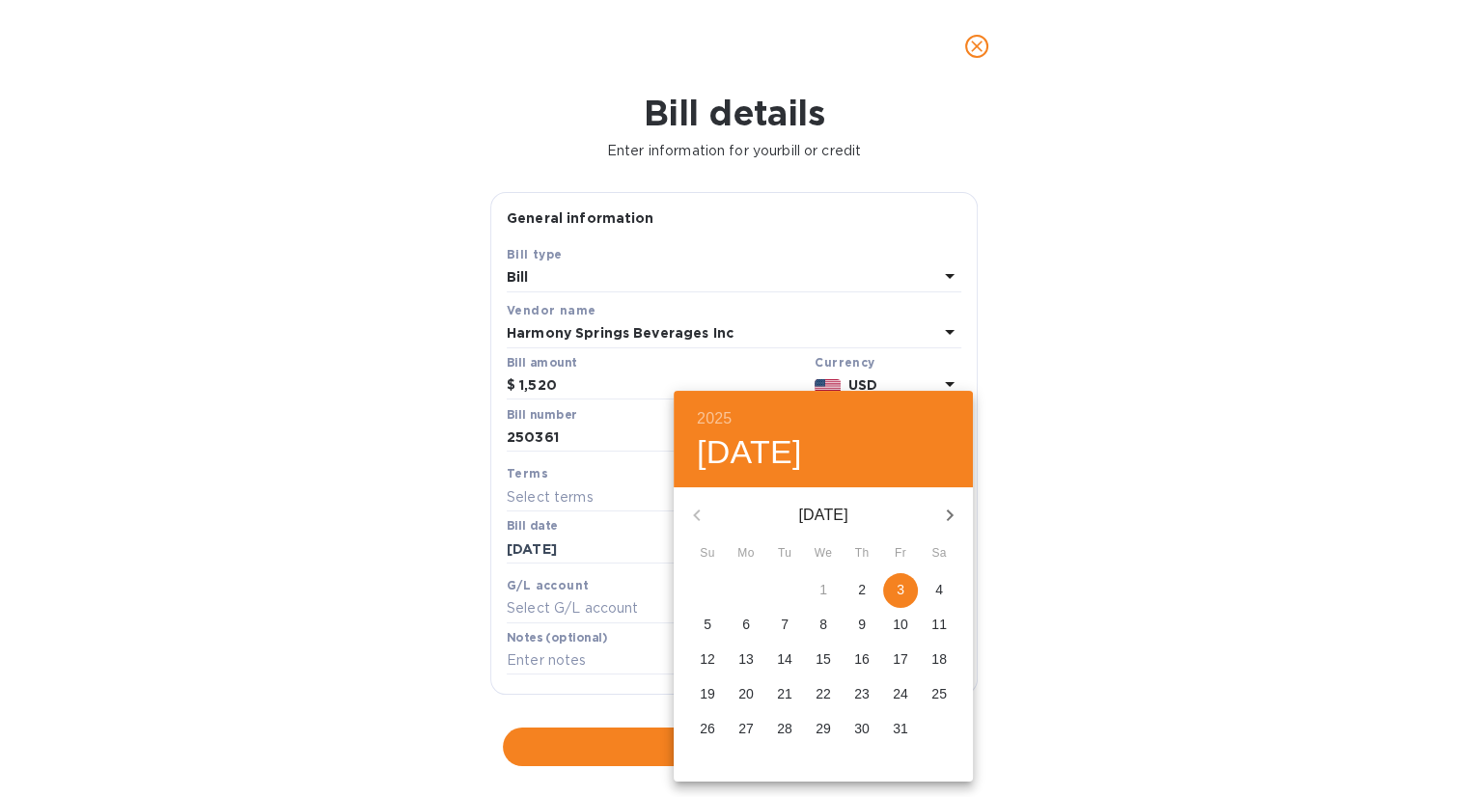
click at [897, 587] on p "3" at bounding box center [901, 589] width 8 height 19
type input "[DATE]"
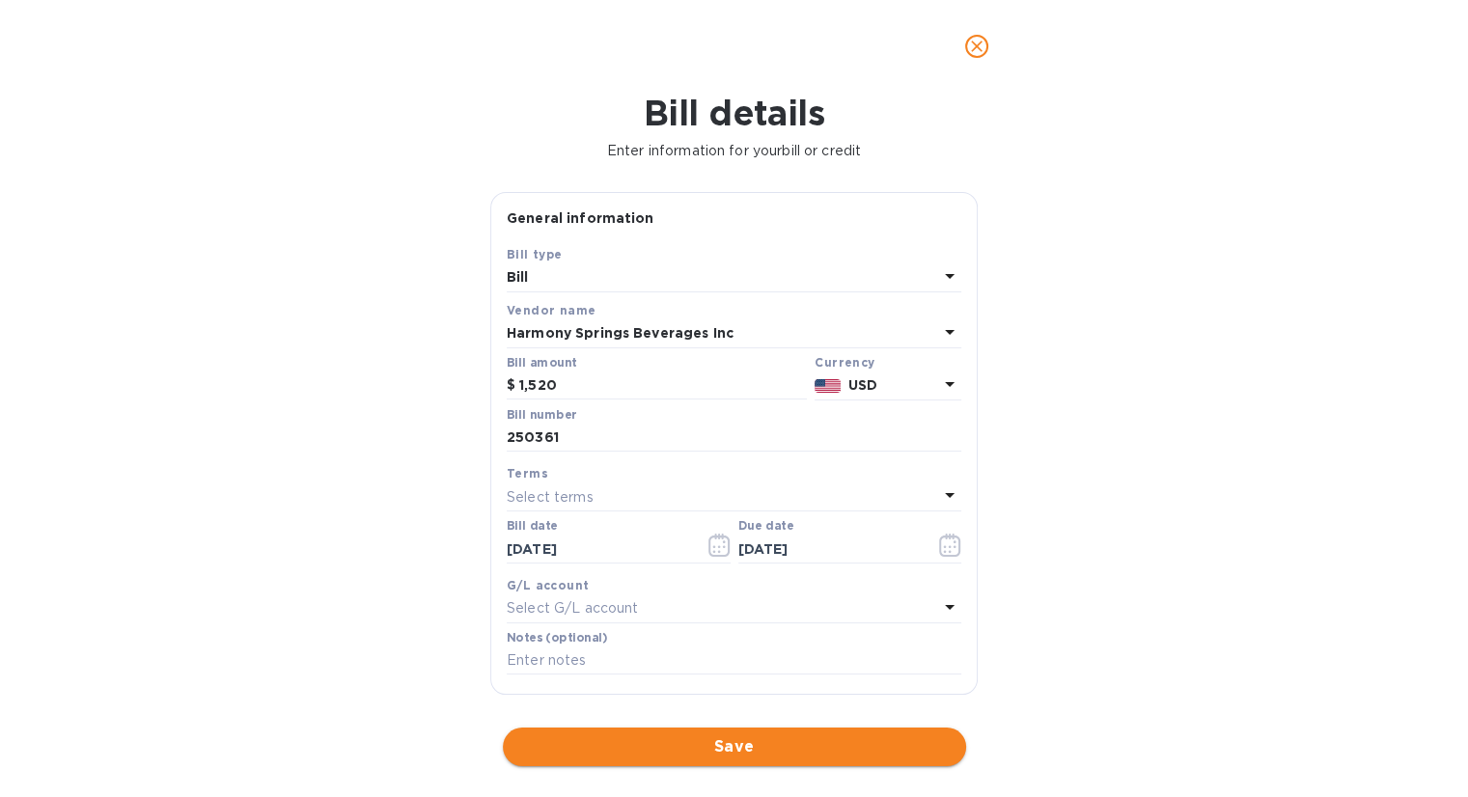
click at [678, 735] on span "Save" at bounding box center [734, 746] width 432 height 23
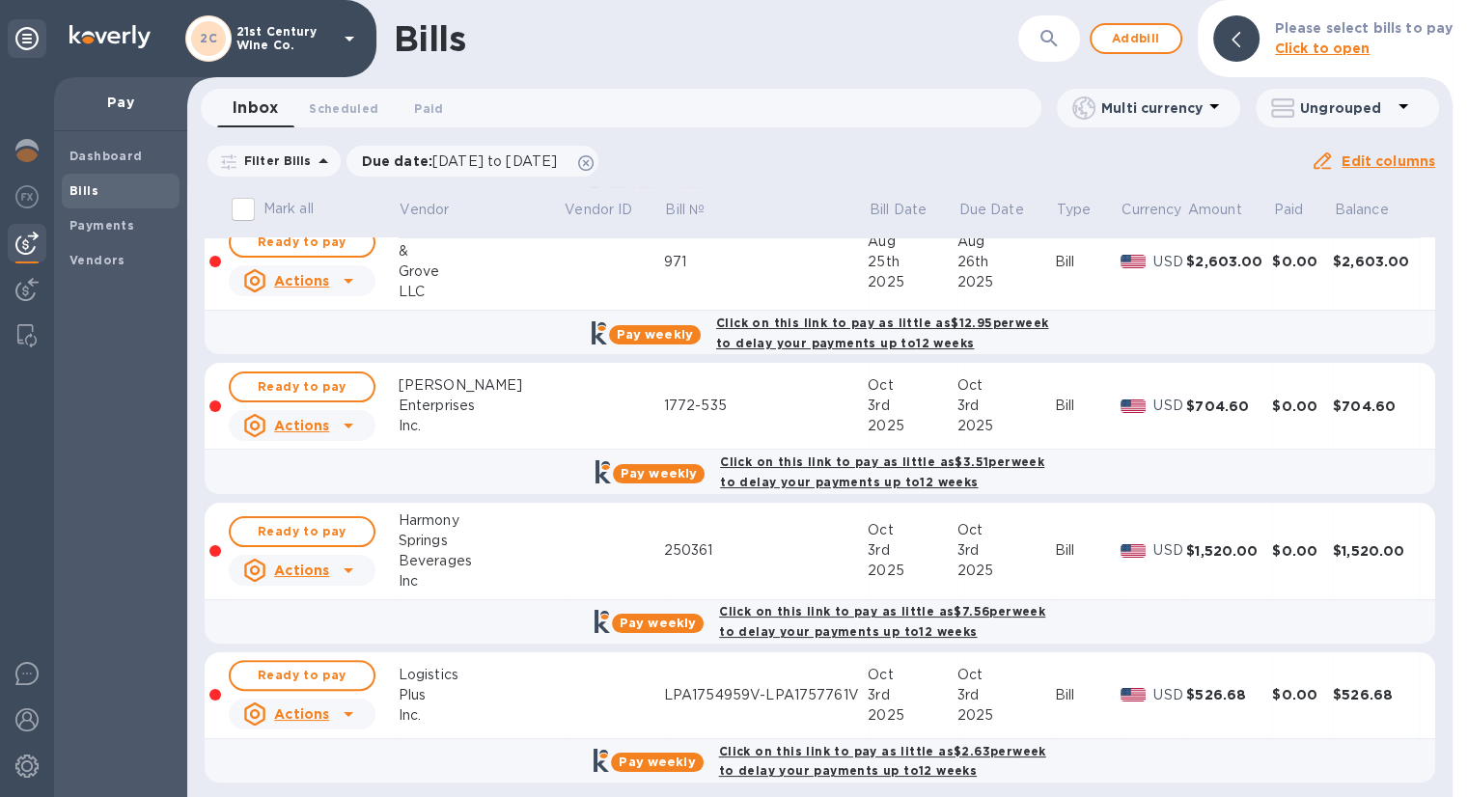
scroll to position [489, 0]
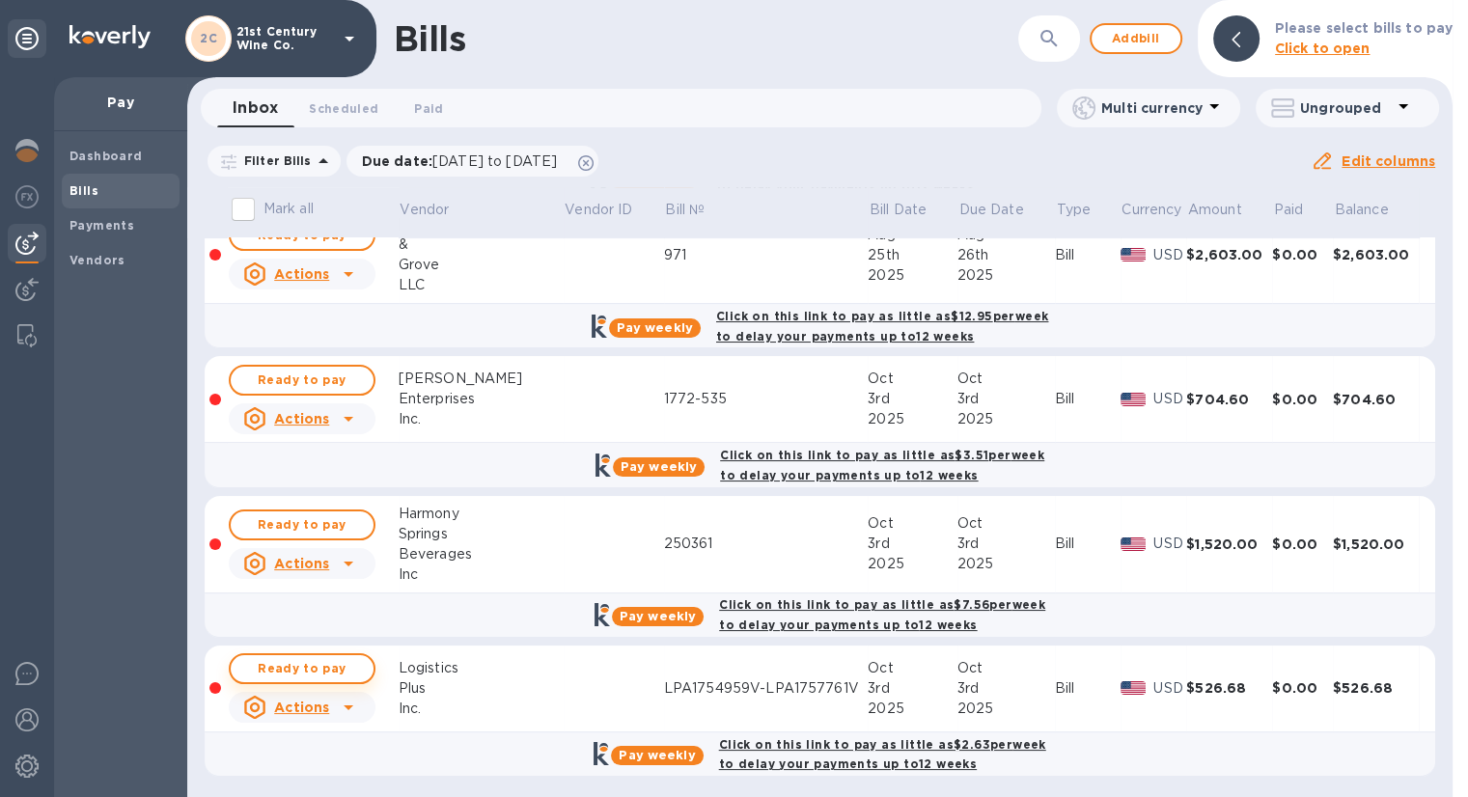
click at [325, 662] on span "Ready to pay" at bounding box center [302, 668] width 112 height 23
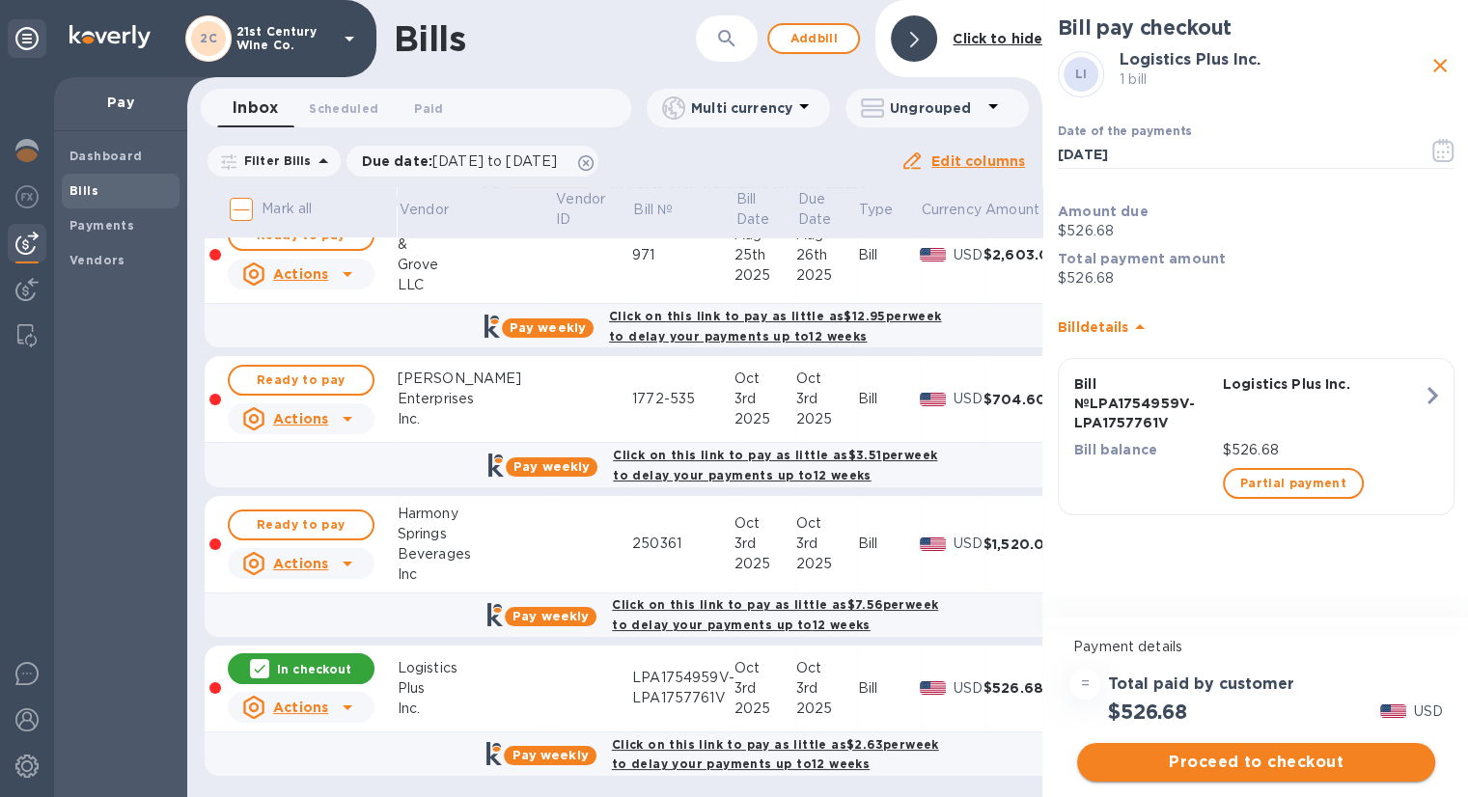
click at [1250, 765] on span "Proceed to checkout" at bounding box center [1256, 762] width 327 height 23
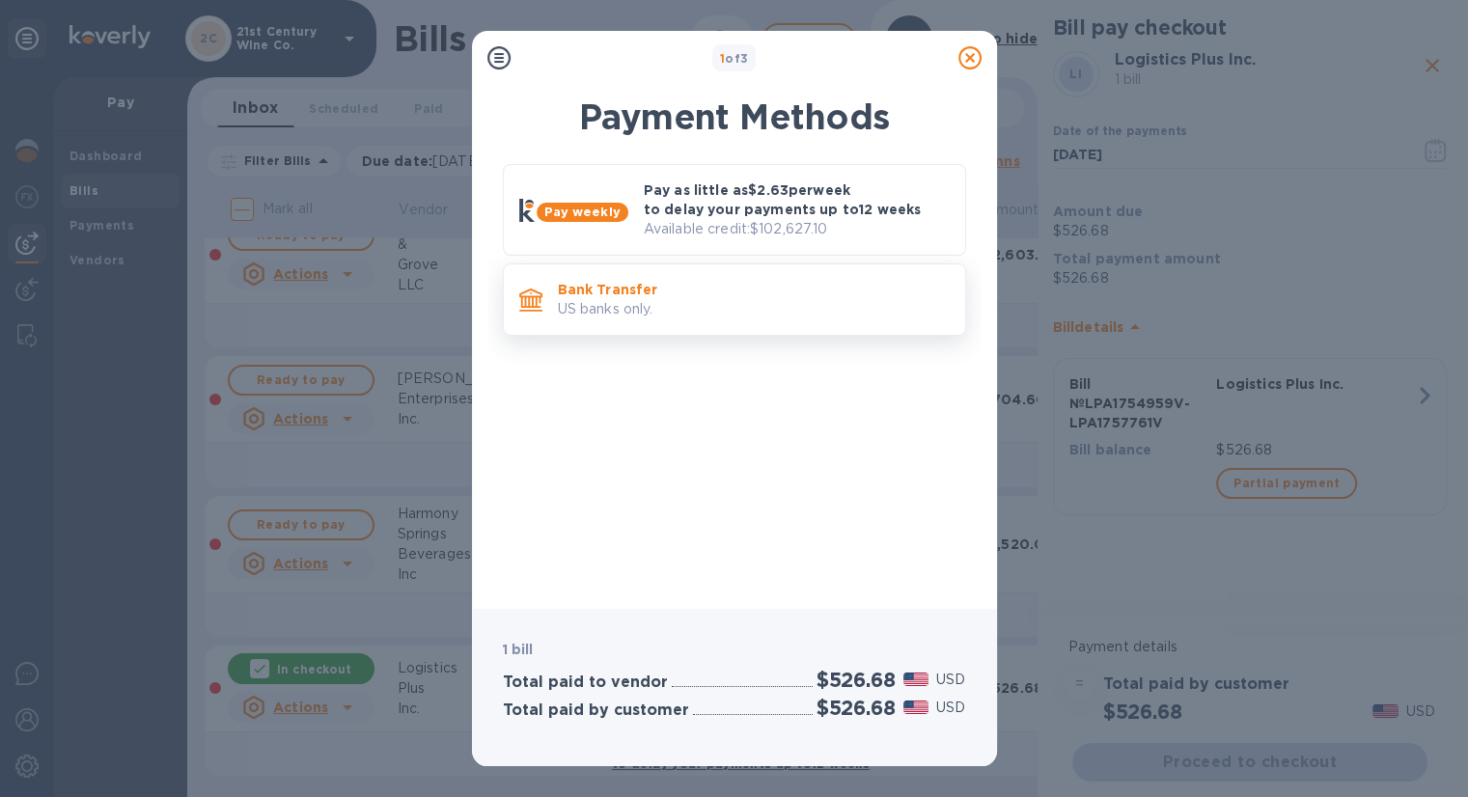
click at [762, 289] on p "Bank Transfer" at bounding box center [754, 289] width 392 height 19
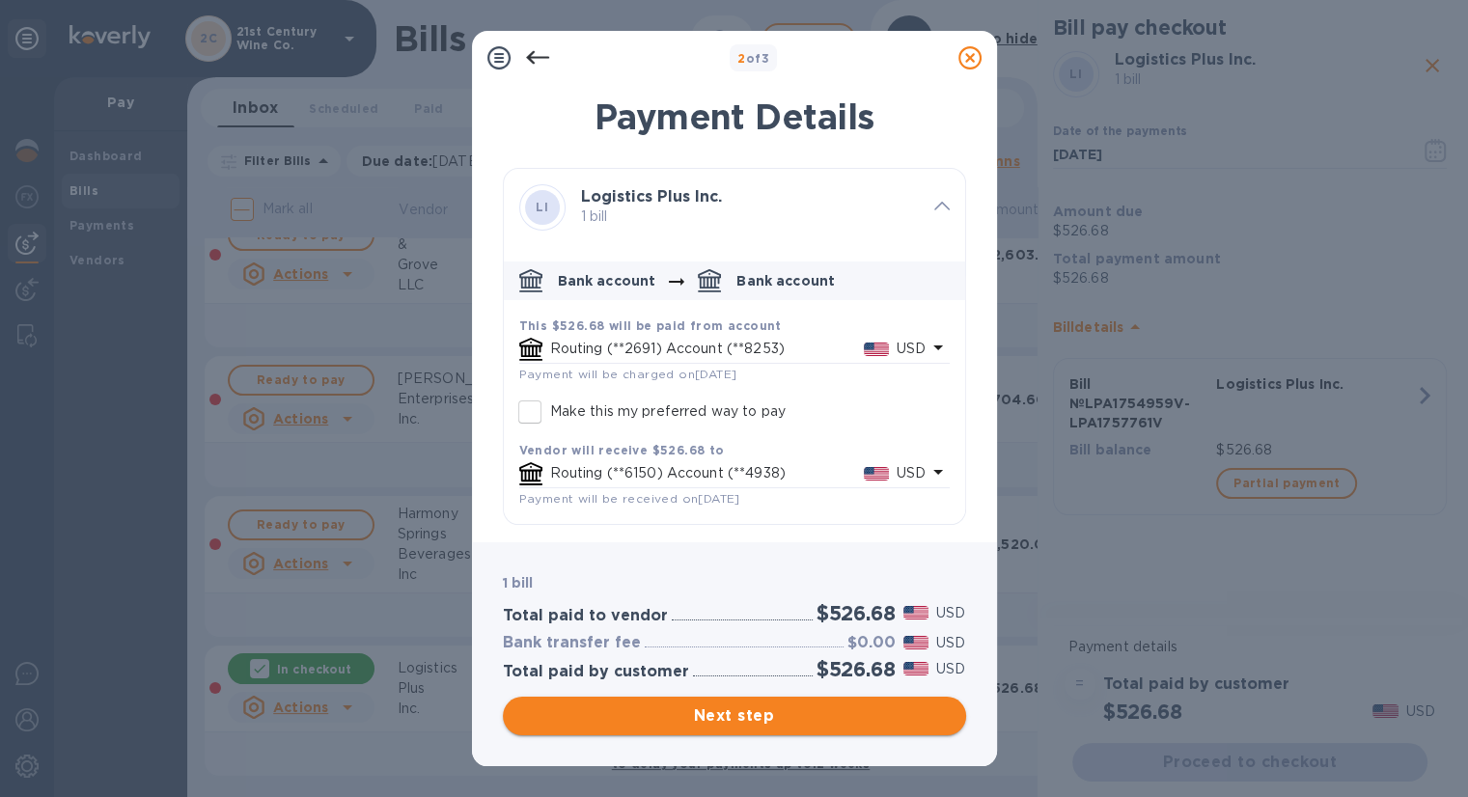
click at [766, 715] on span "Next step" at bounding box center [734, 716] width 432 height 23
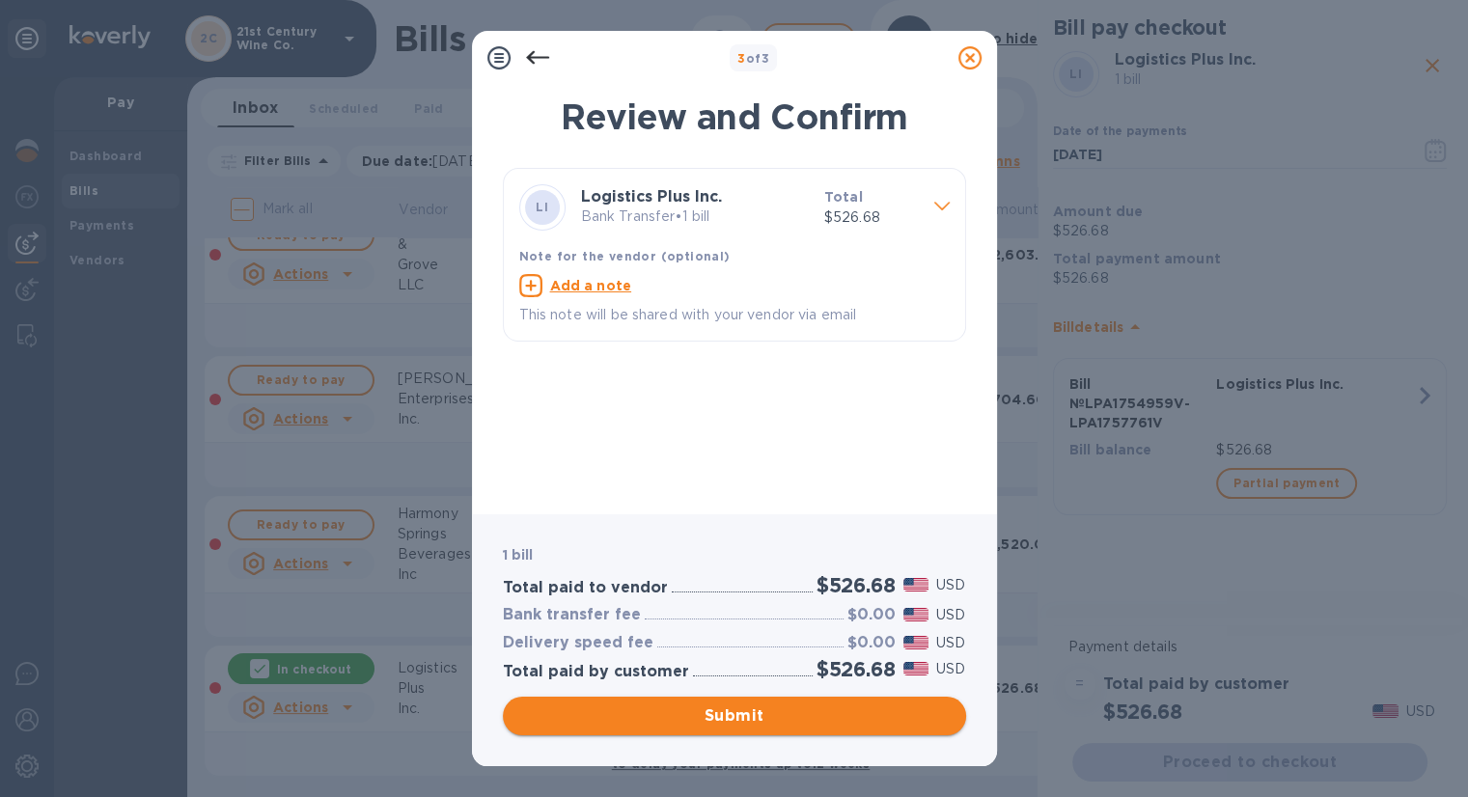
click at [766, 715] on span "Submit" at bounding box center [734, 716] width 432 height 23
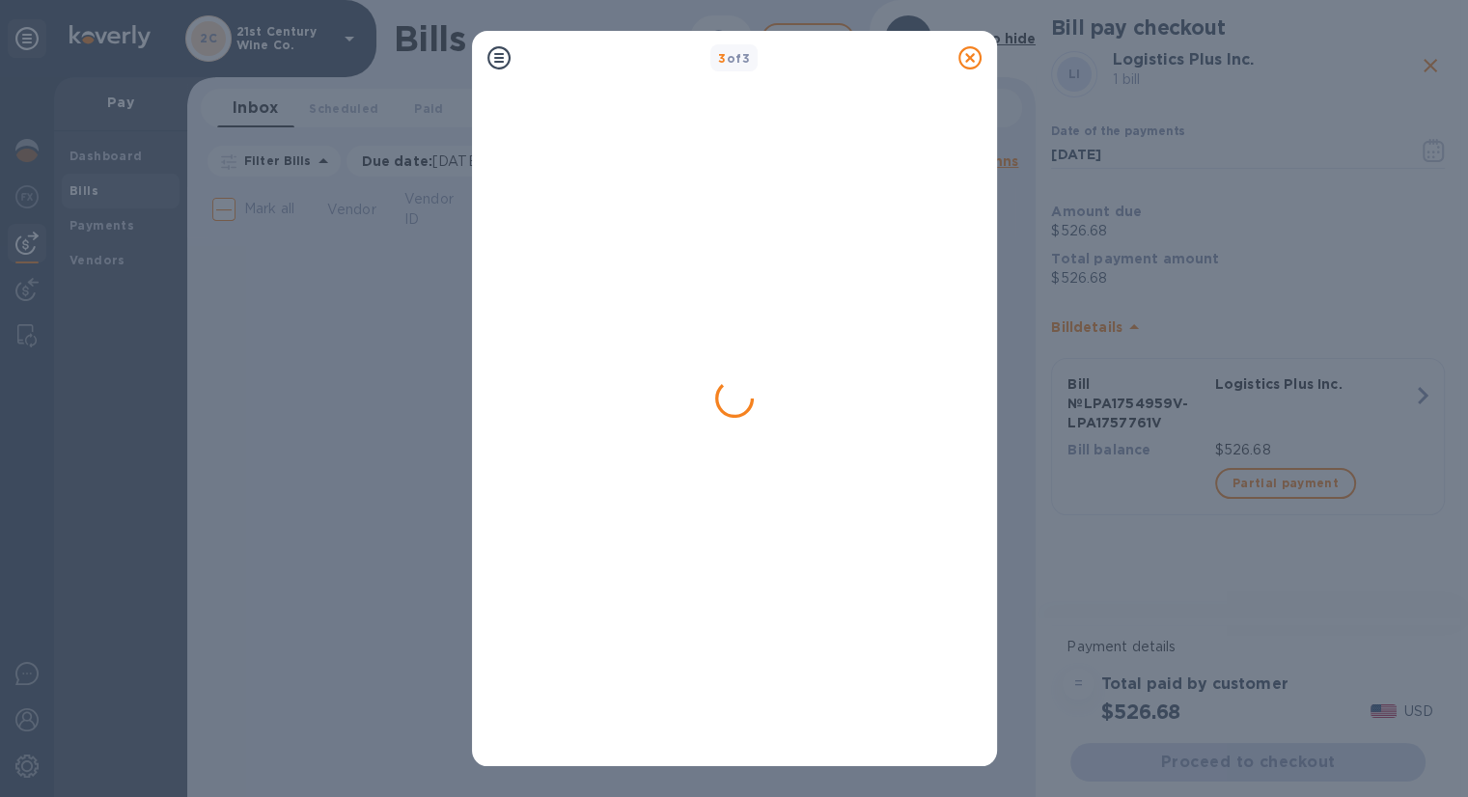
scroll to position [0, 0]
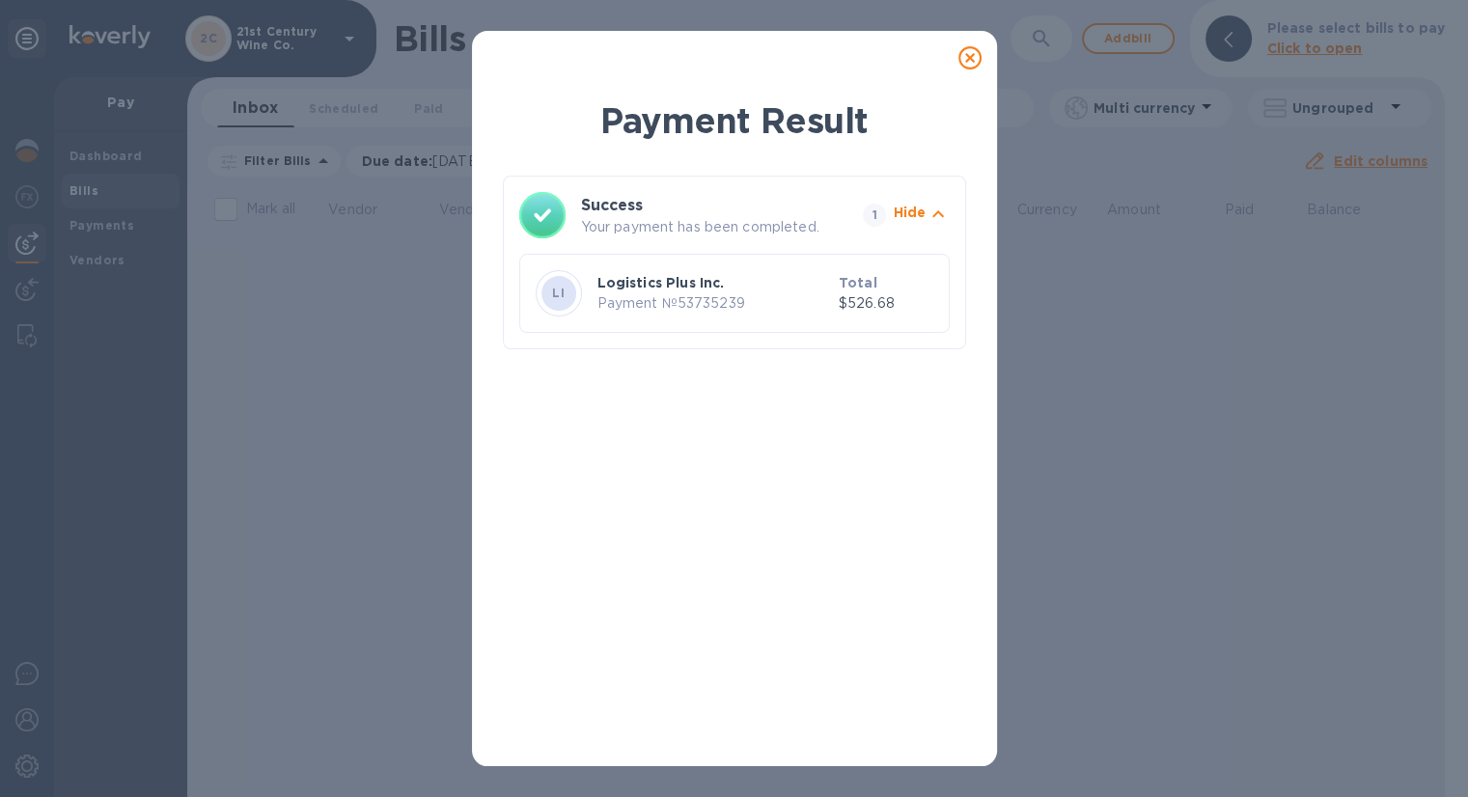
click at [966, 62] on icon at bounding box center [969, 57] width 23 height 23
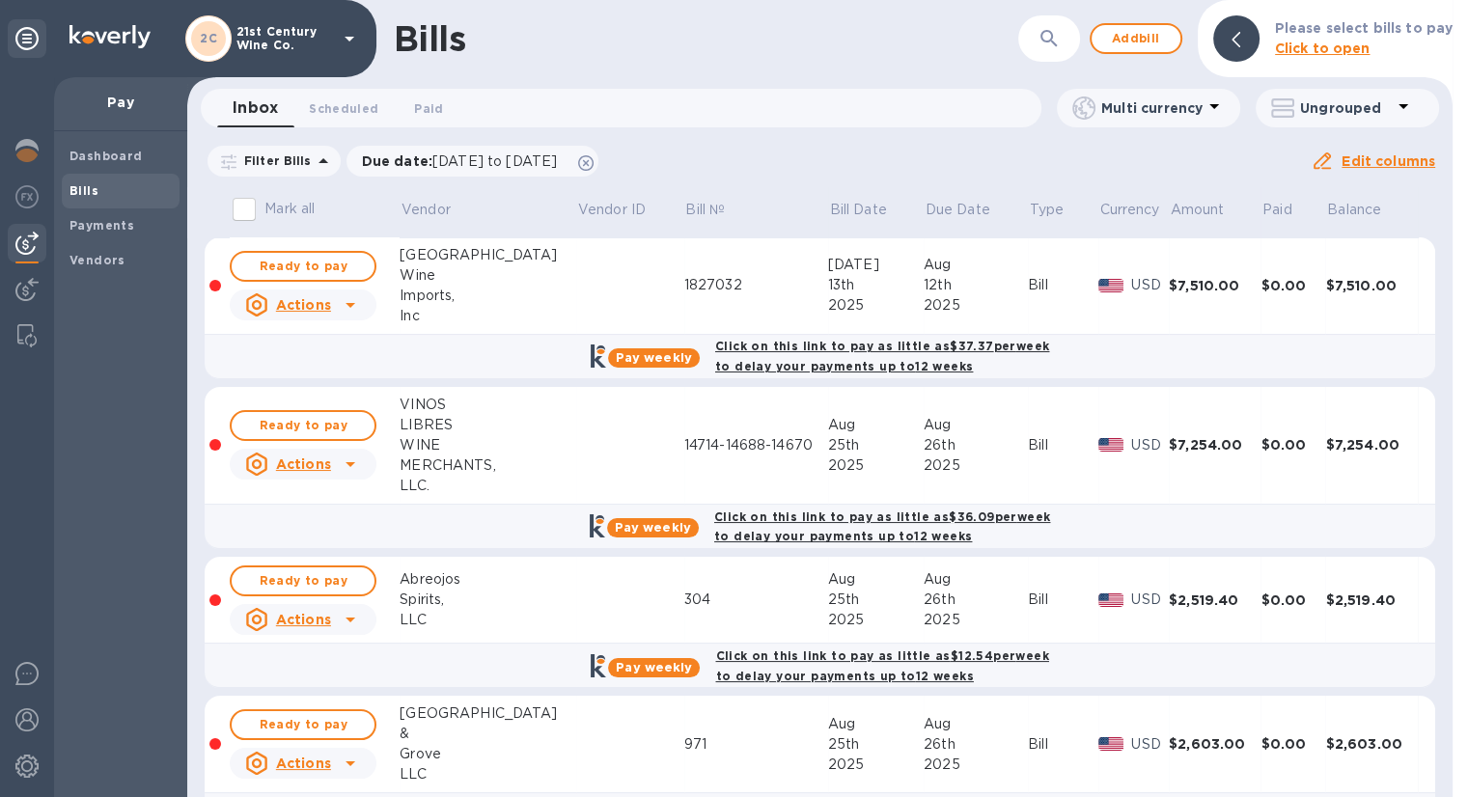
scroll to position [350, 0]
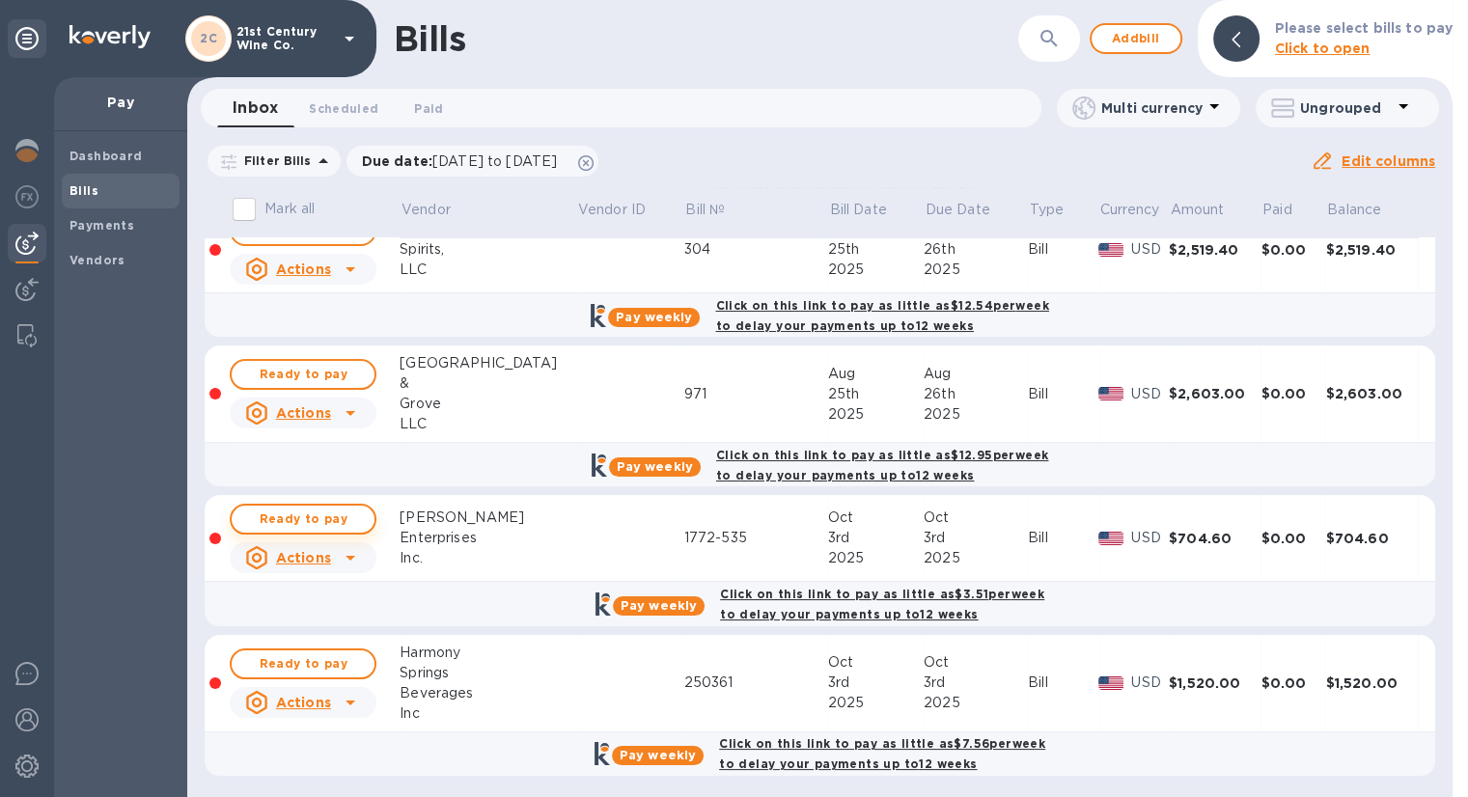
click at [342, 514] on span "Ready to pay" at bounding box center [303, 519] width 112 height 23
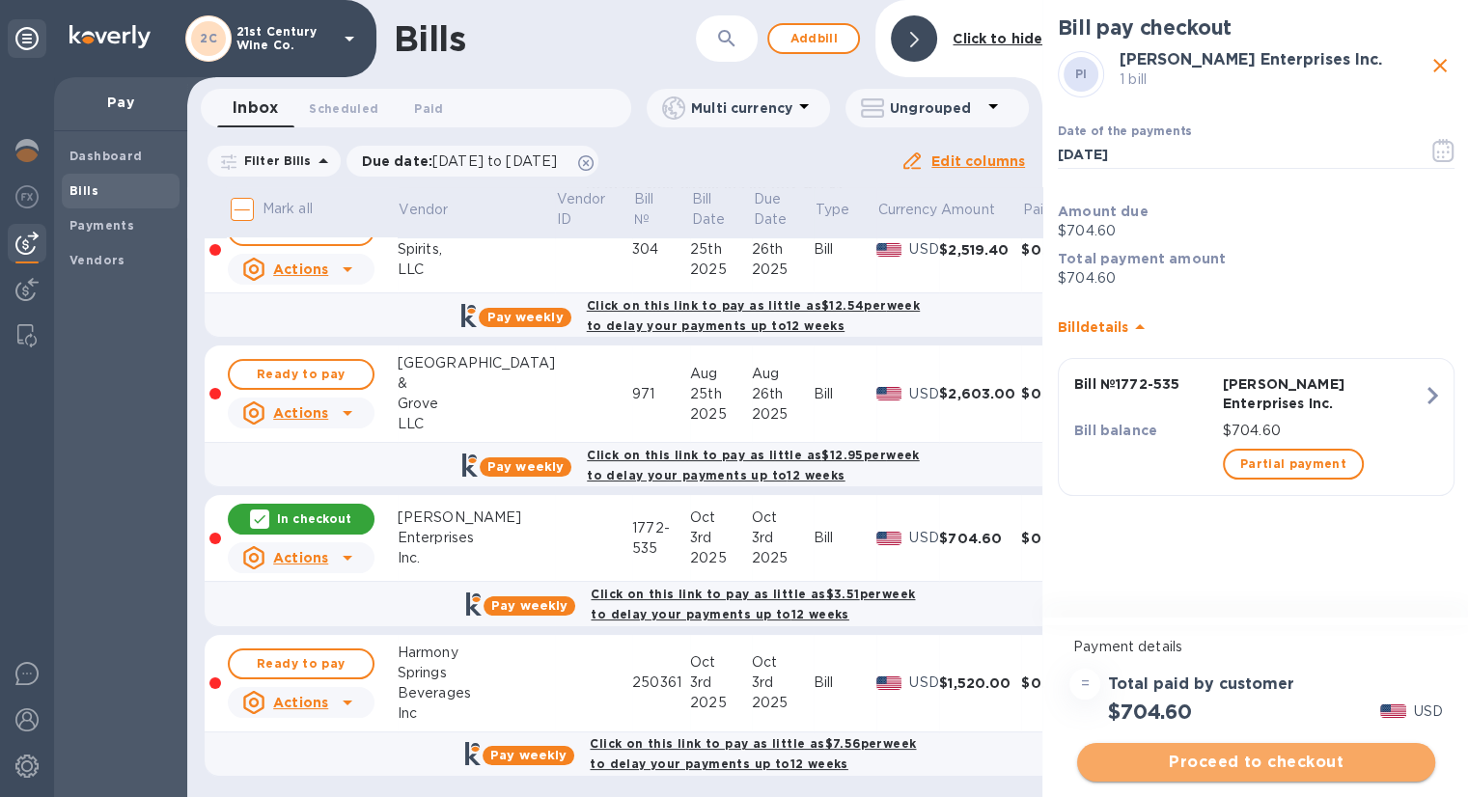
click at [1206, 756] on span "Proceed to checkout" at bounding box center [1256, 762] width 327 height 23
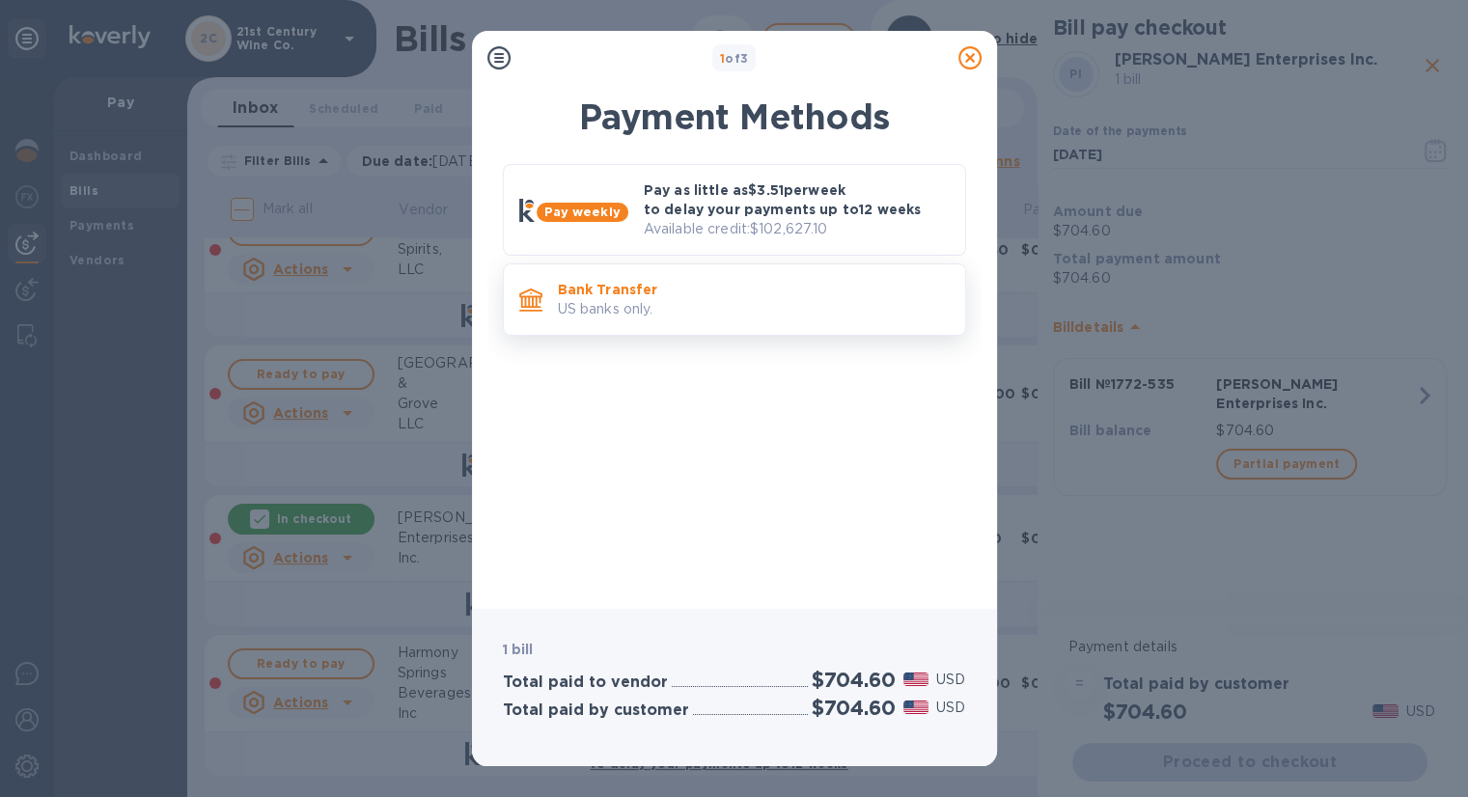
click at [726, 305] on p "US banks only." at bounding box center [754, 309] width 392 height 20
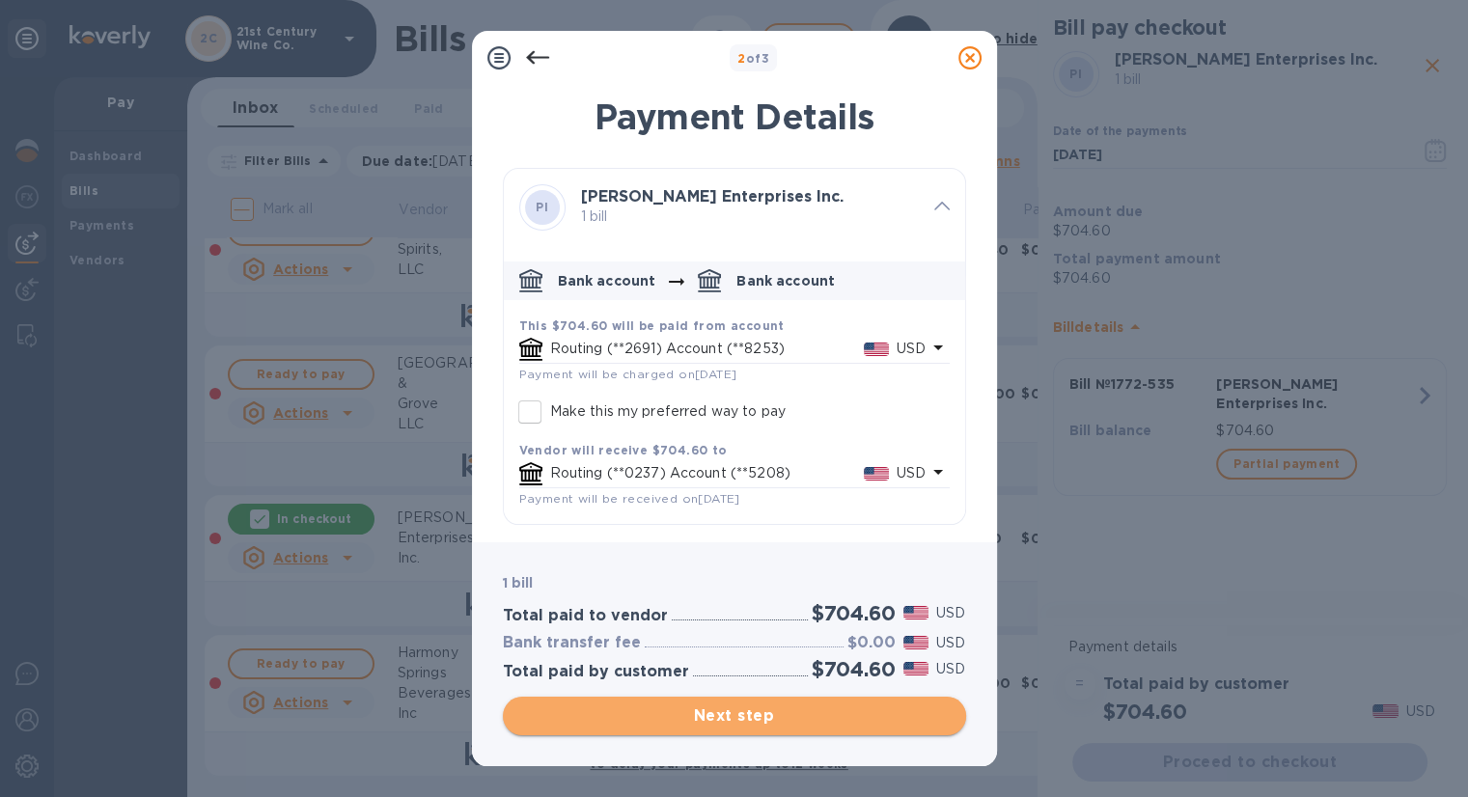
click at [779, 705] on span "Next step" at bounding box center [734, 716] width 432 height 23
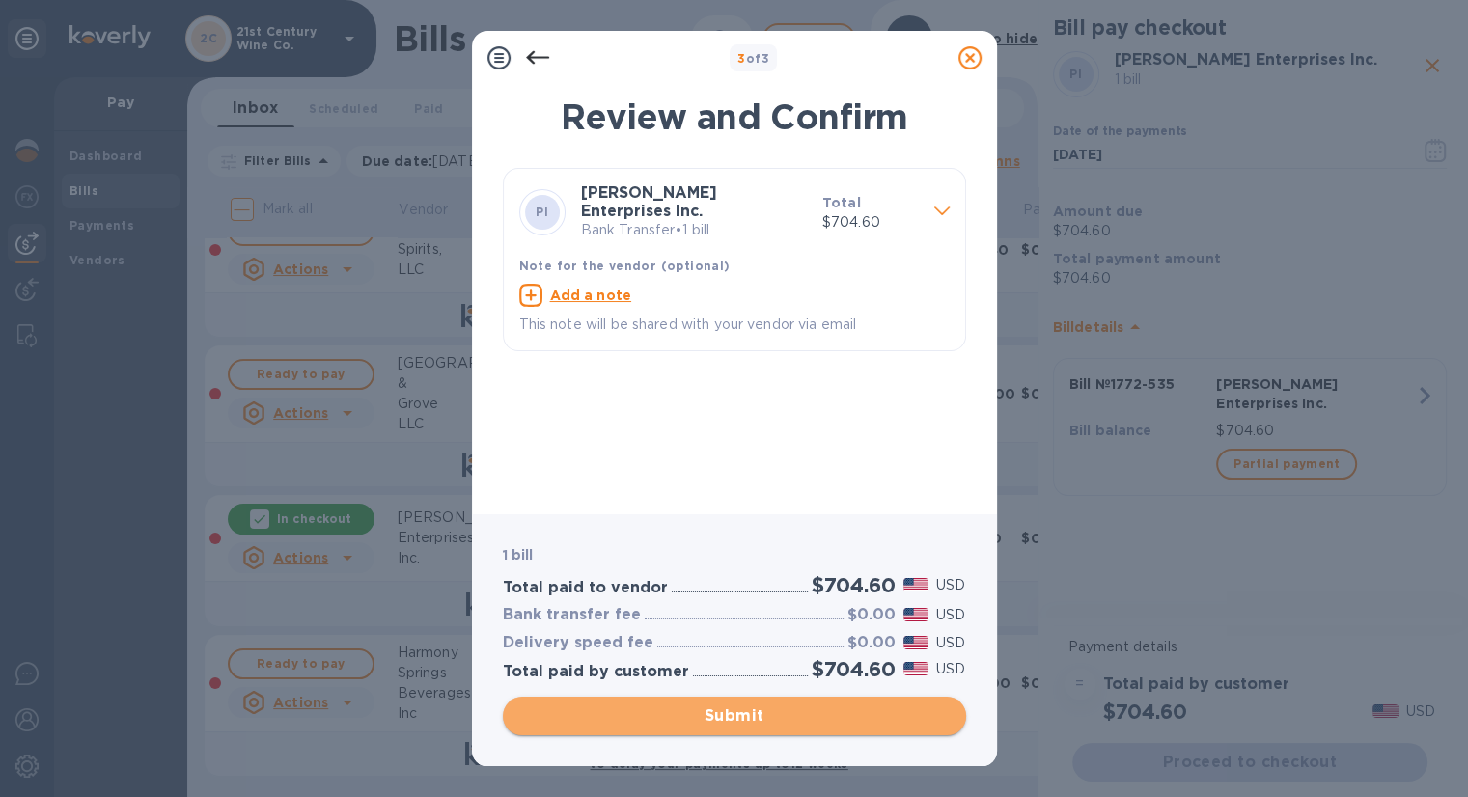
click at [784, 716] on span "Submit" at bounding box center [734, 716] width 432 height 23
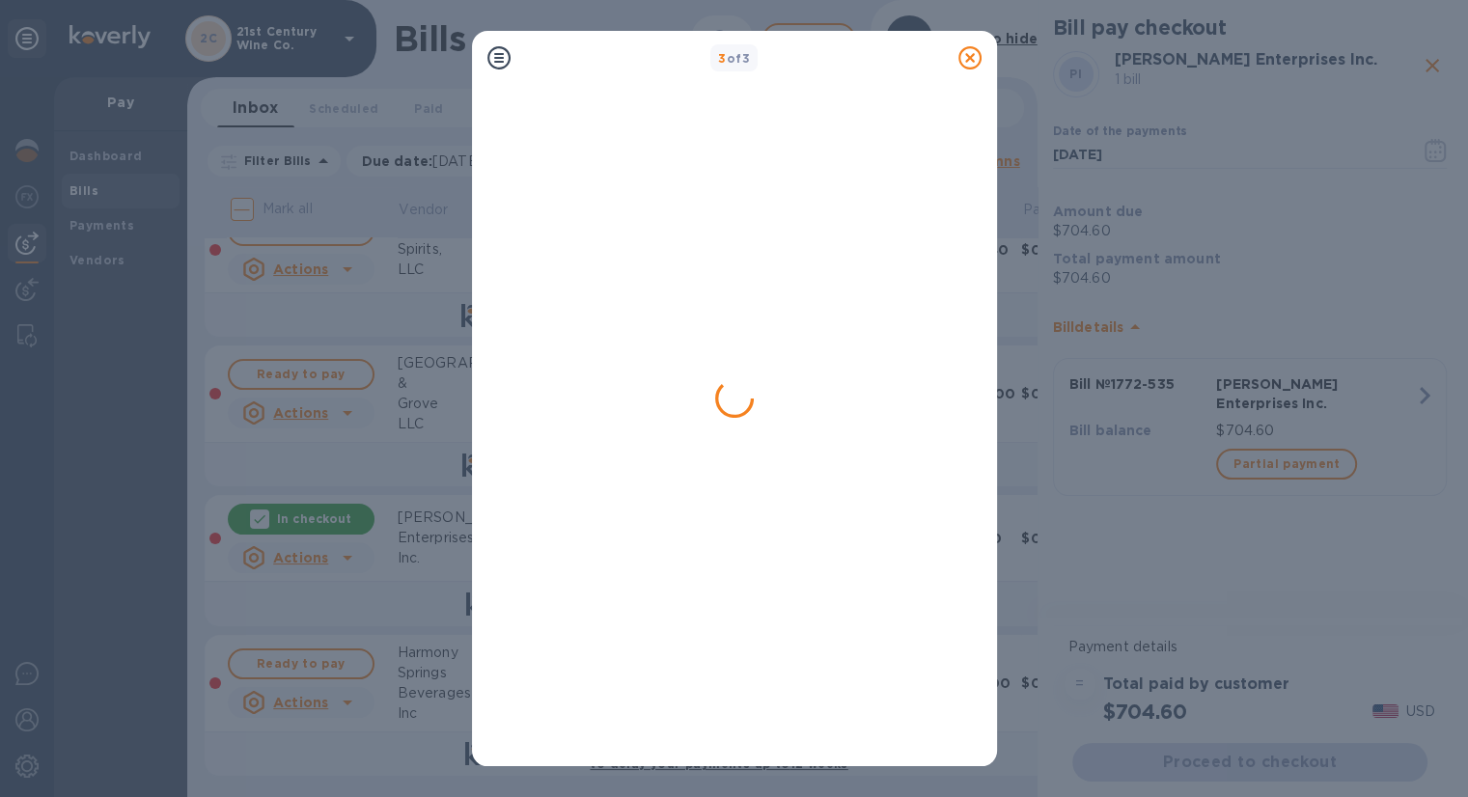
scroll to position [0, 0]
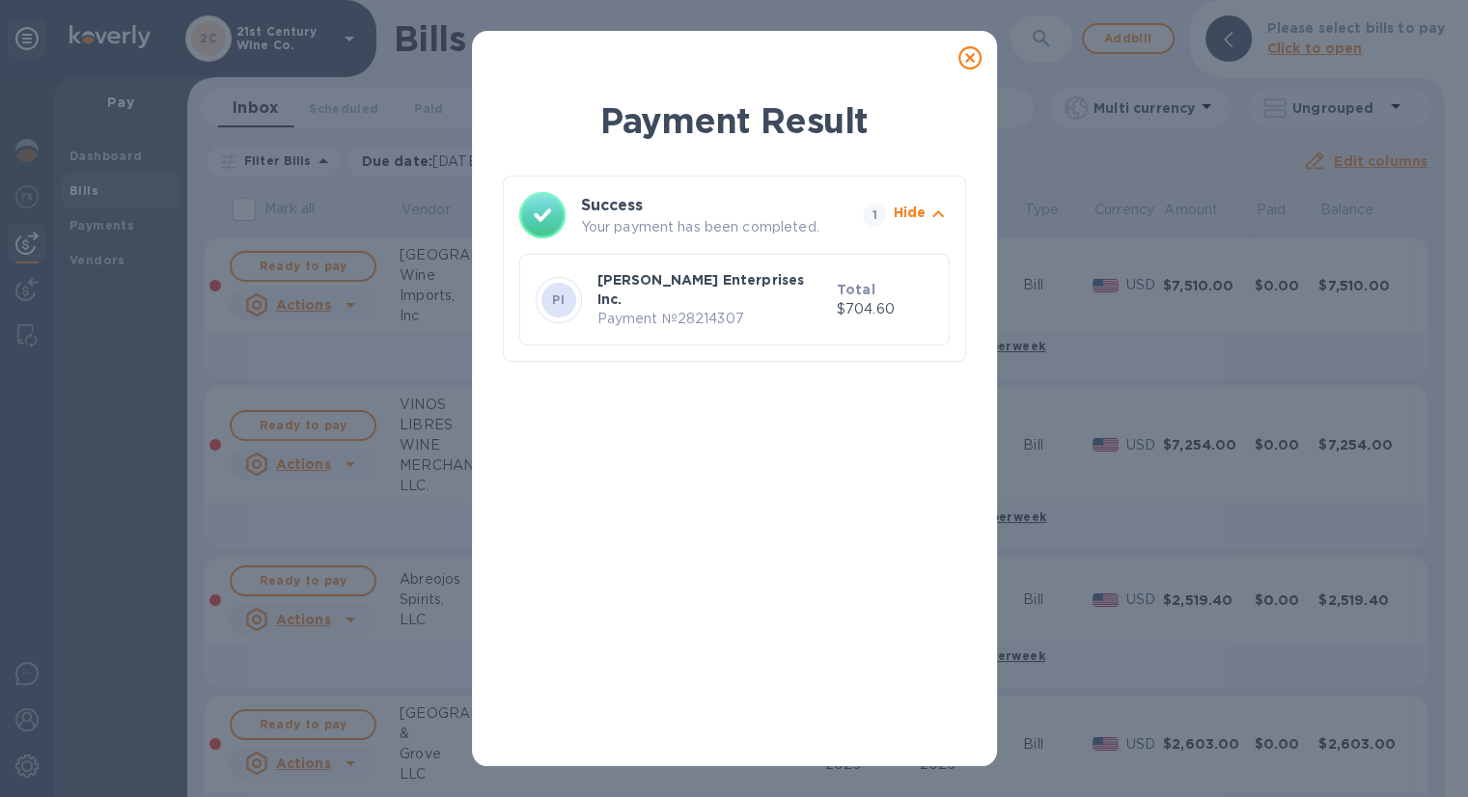
click at [970, 63] on icon at bounding box center [969, 57] width 23 height 23
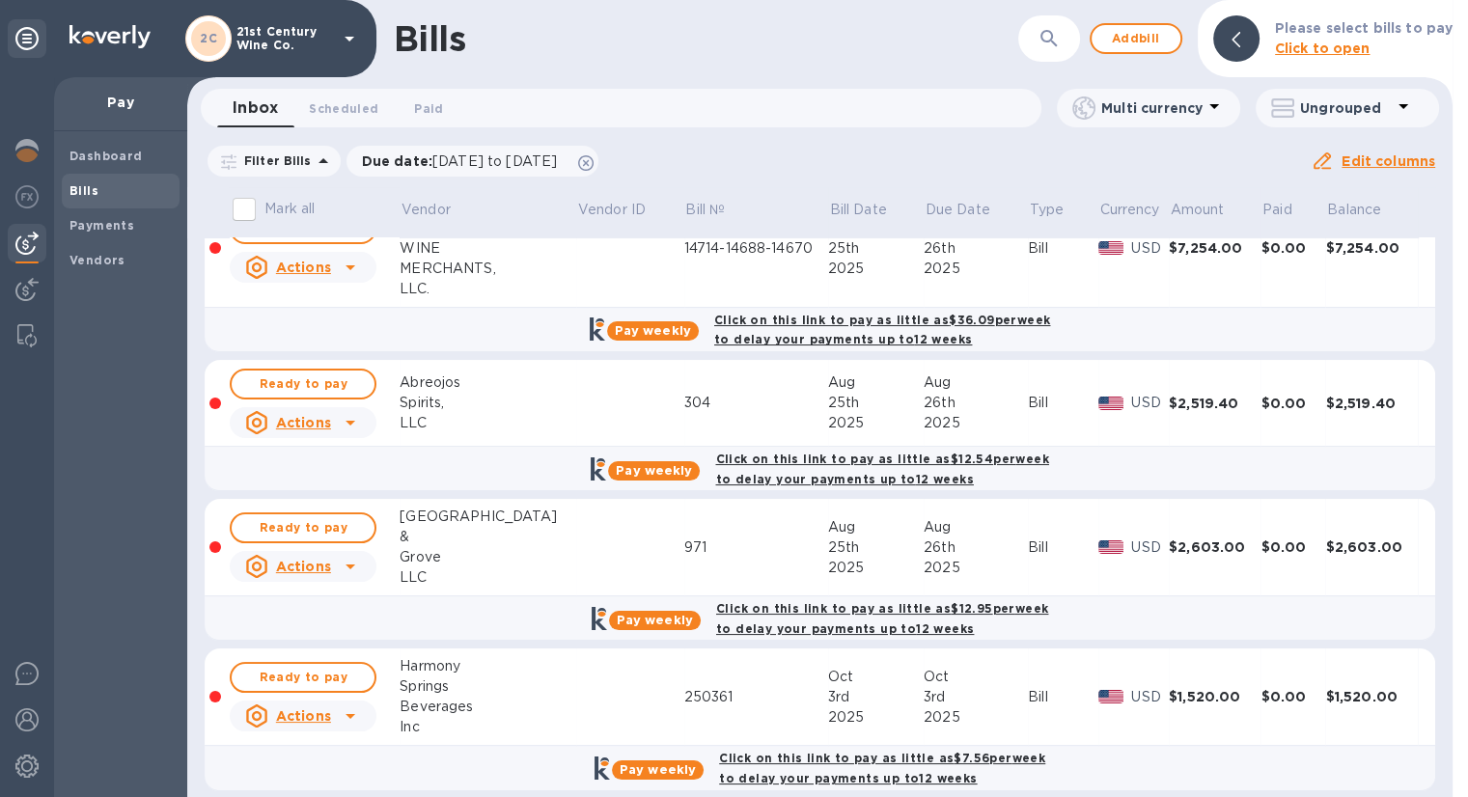
scroll to position [212, 0]
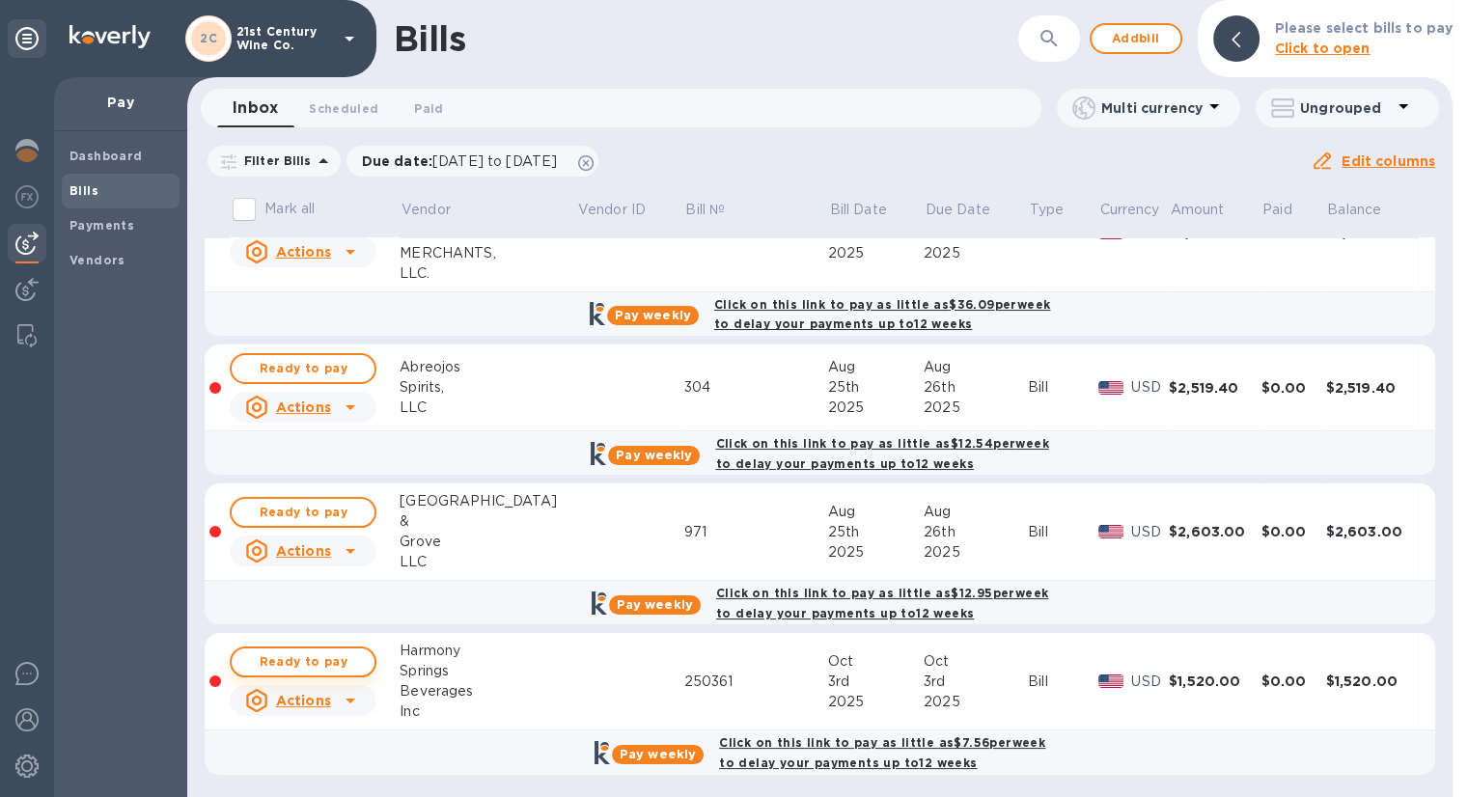
click at [359, 655] on span "Ready to pay" at bounding box center [303, 662] width 112 height 23
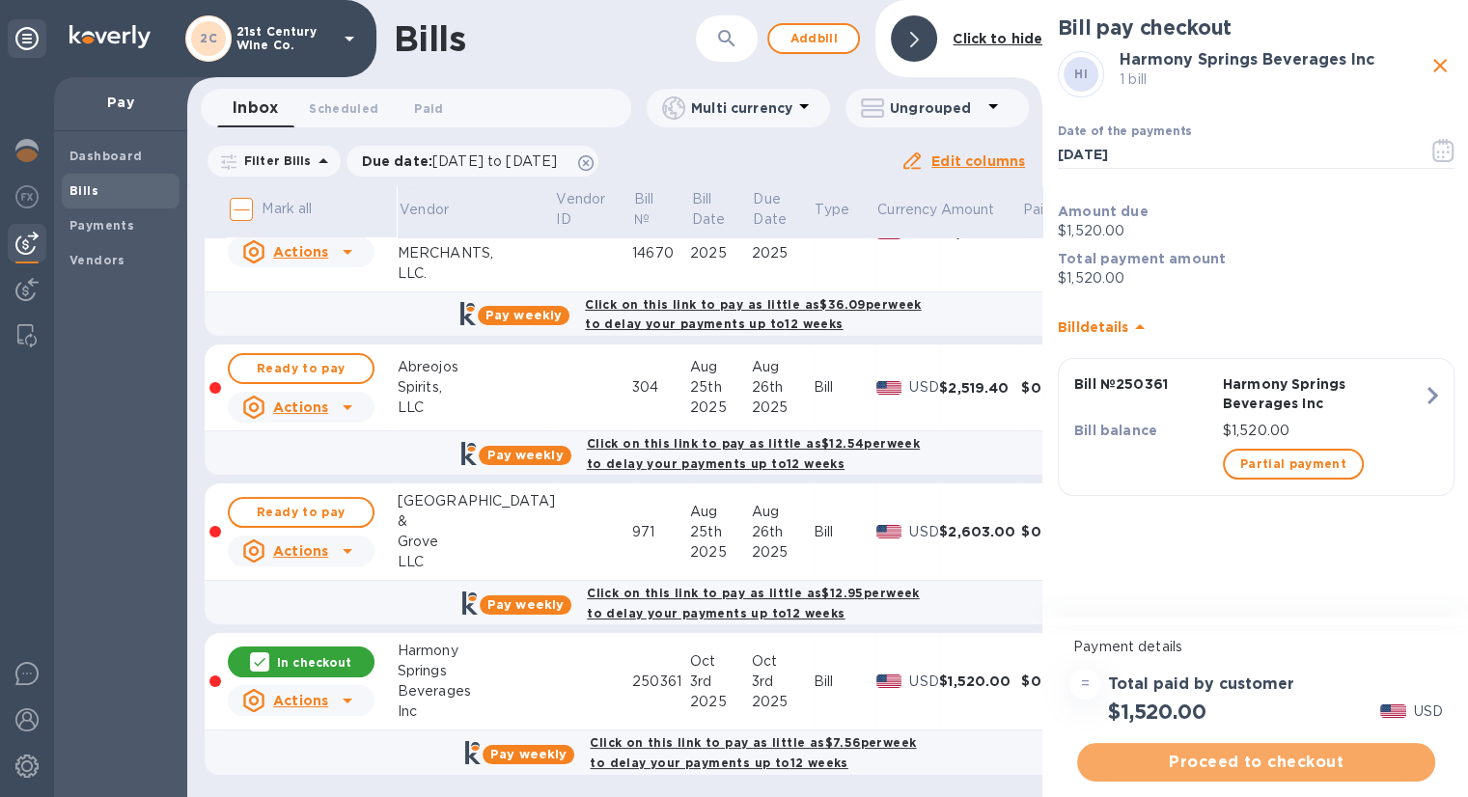
click at [1309, 760] on span "Proceed to checkout" at bounding box center [1256, 762] width 327 height 23
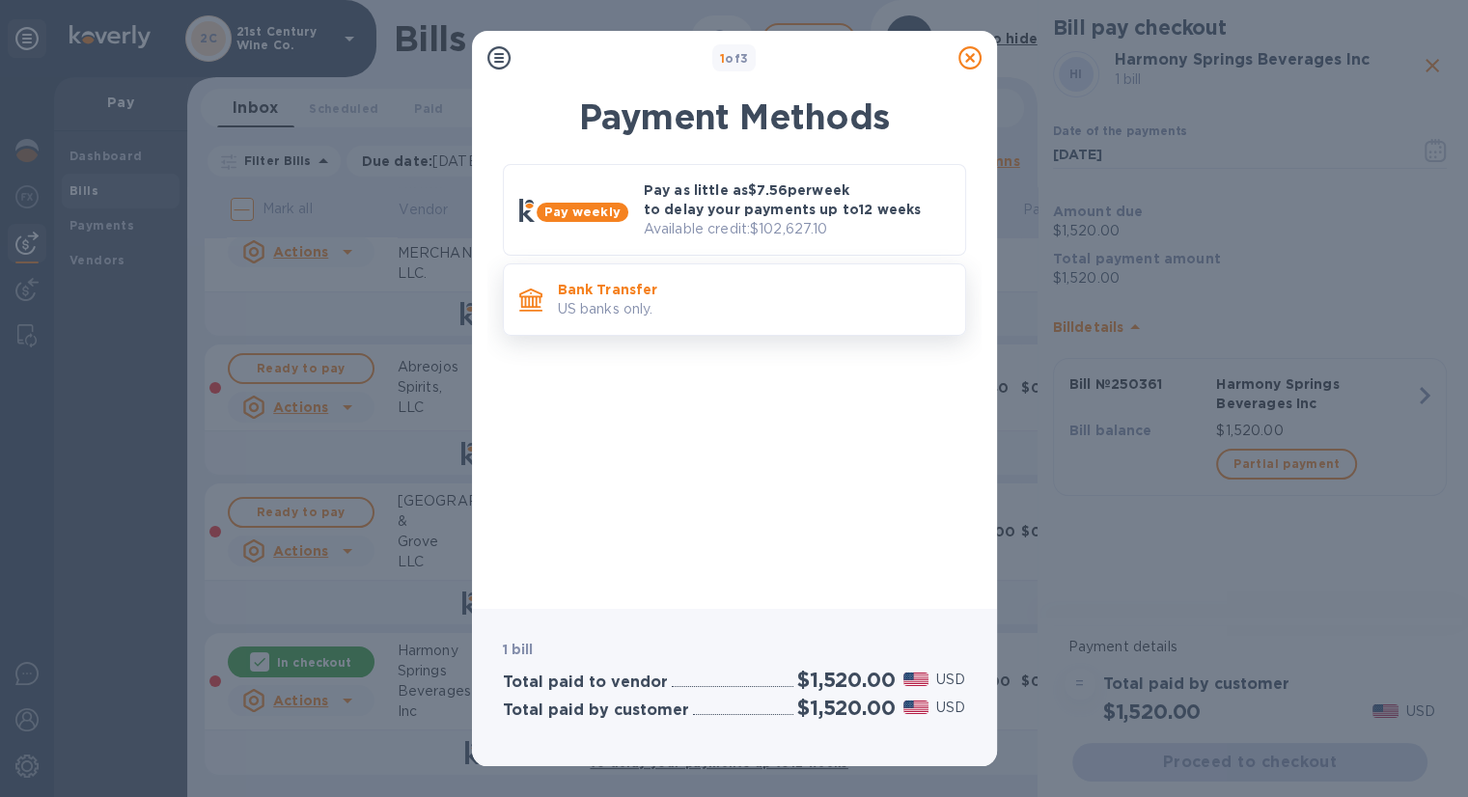
click at [668, 299] on p "US banks only." at bounding box center [754, 309] width 392 height 20
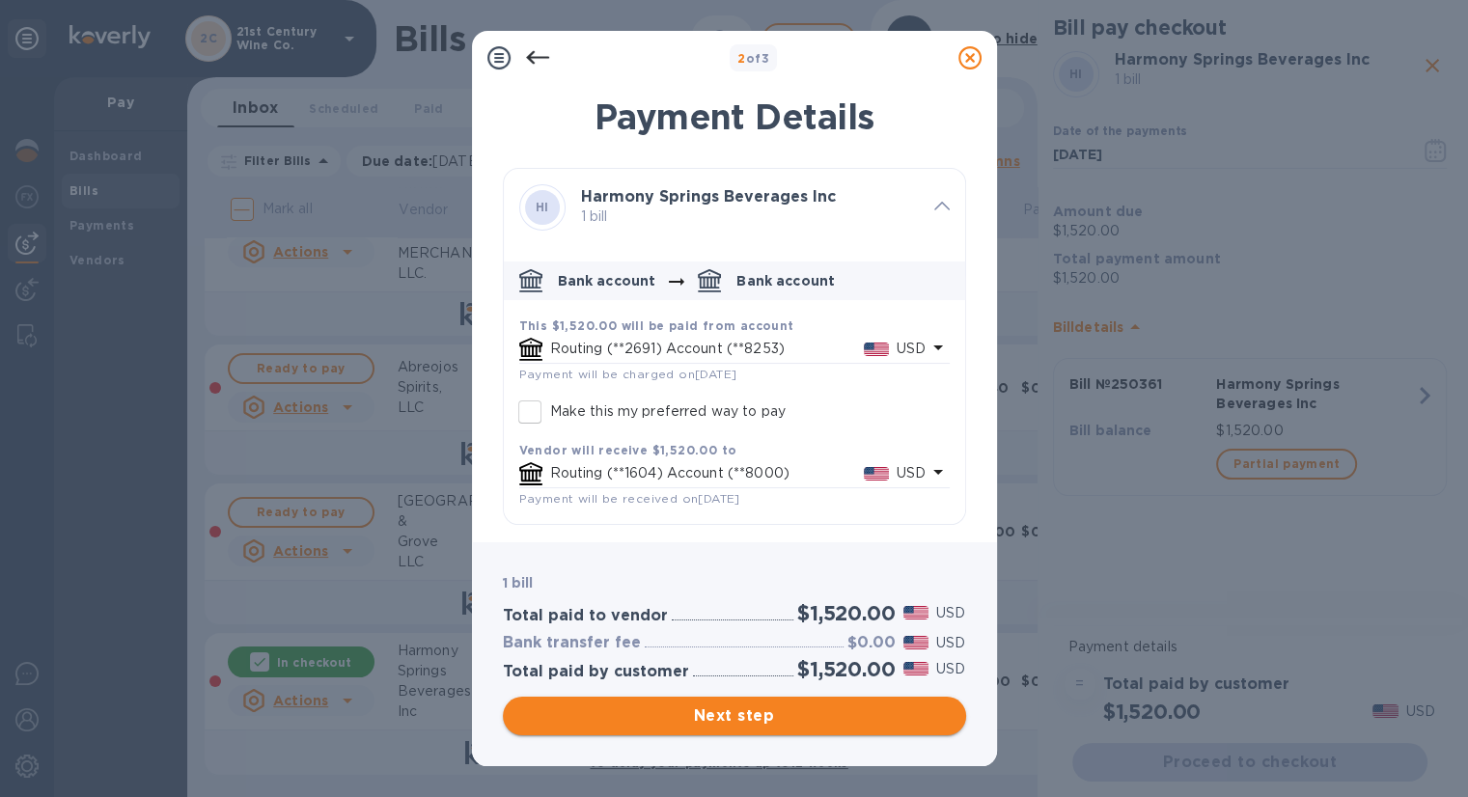
click at [708, 716] on span "Next step" at bounding box center [734, 716] width 432 height 23
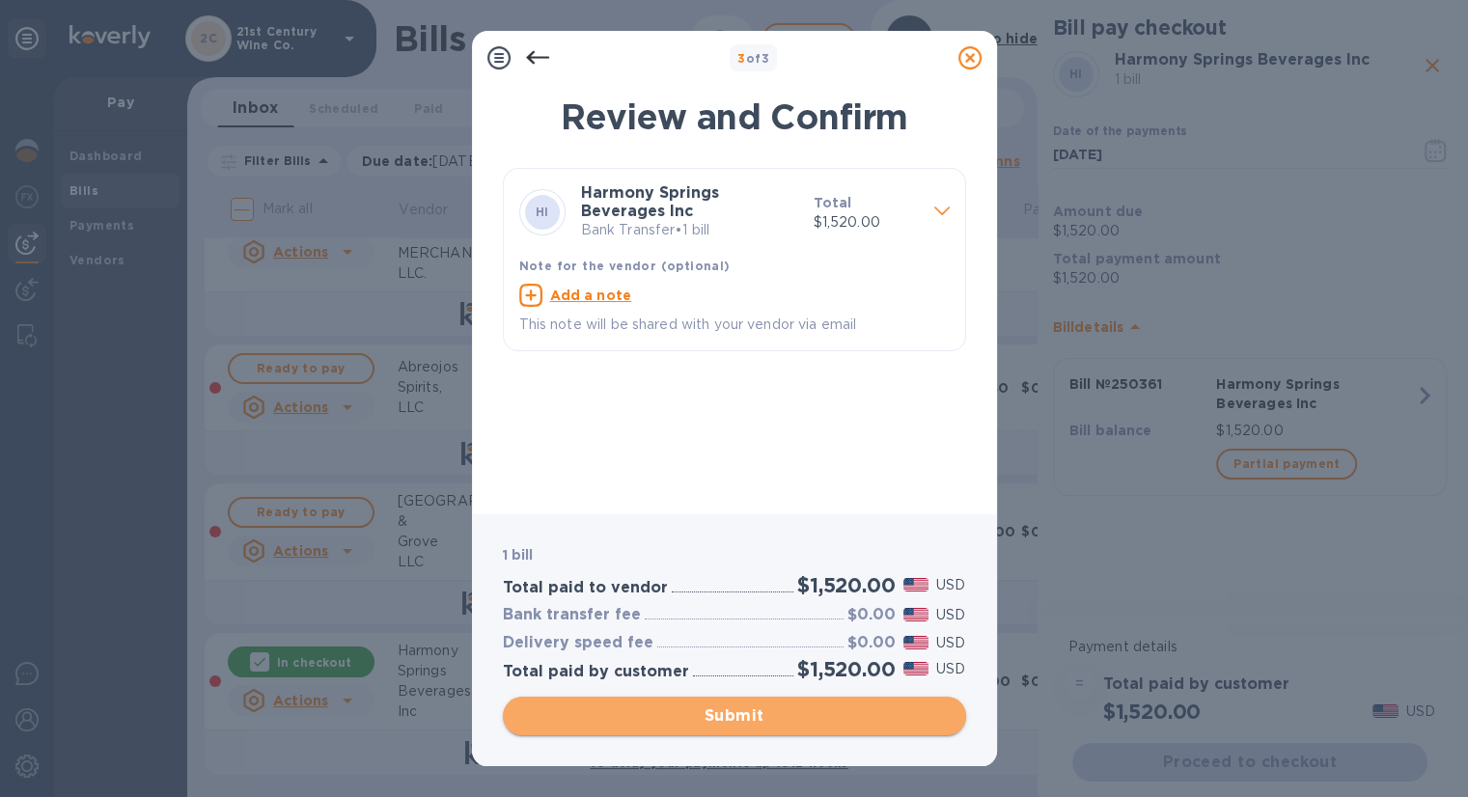
click at [708, 716] on span "Submit" at bounding box center [734, 716] width 432 height 23
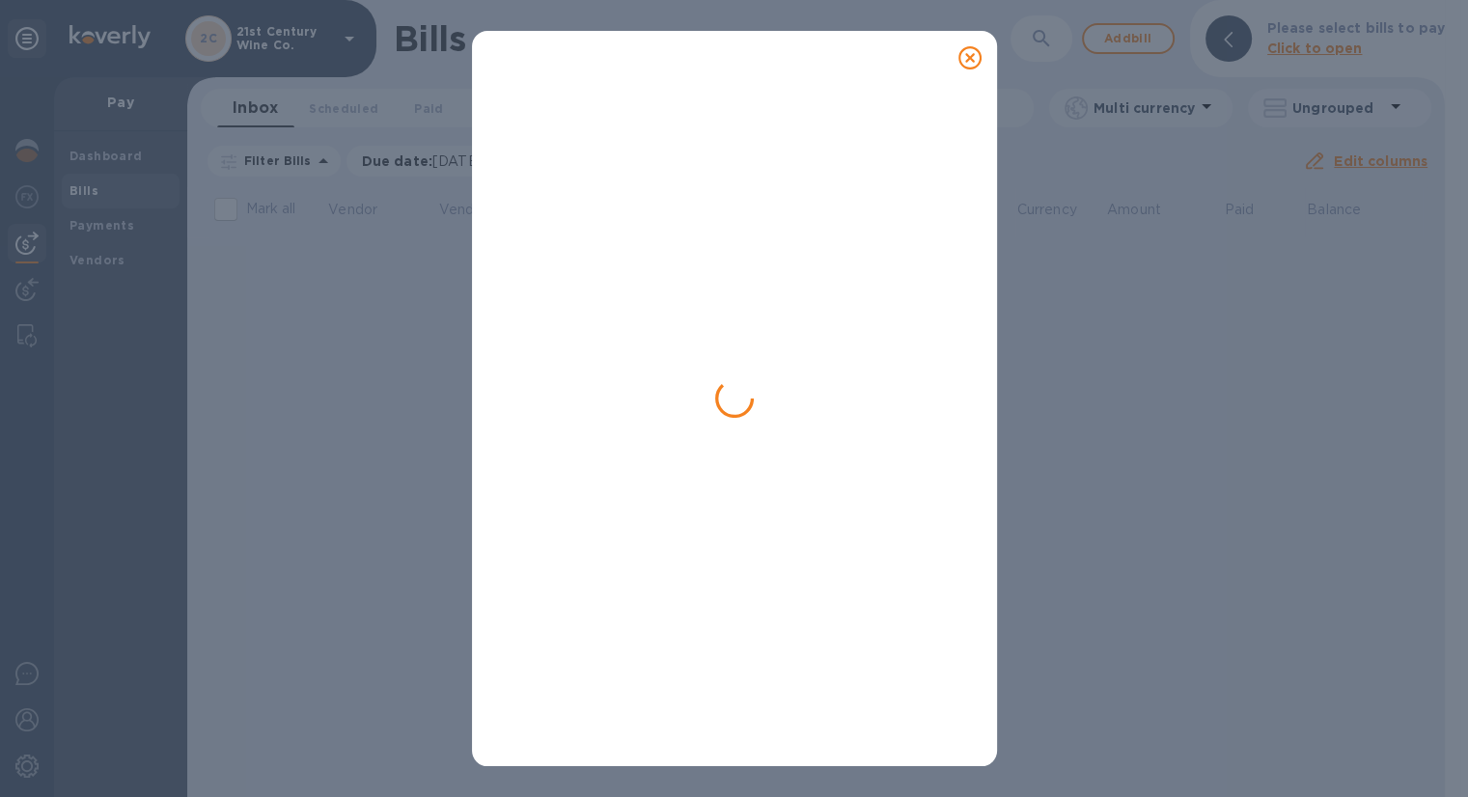
scroll to position [0, 0]
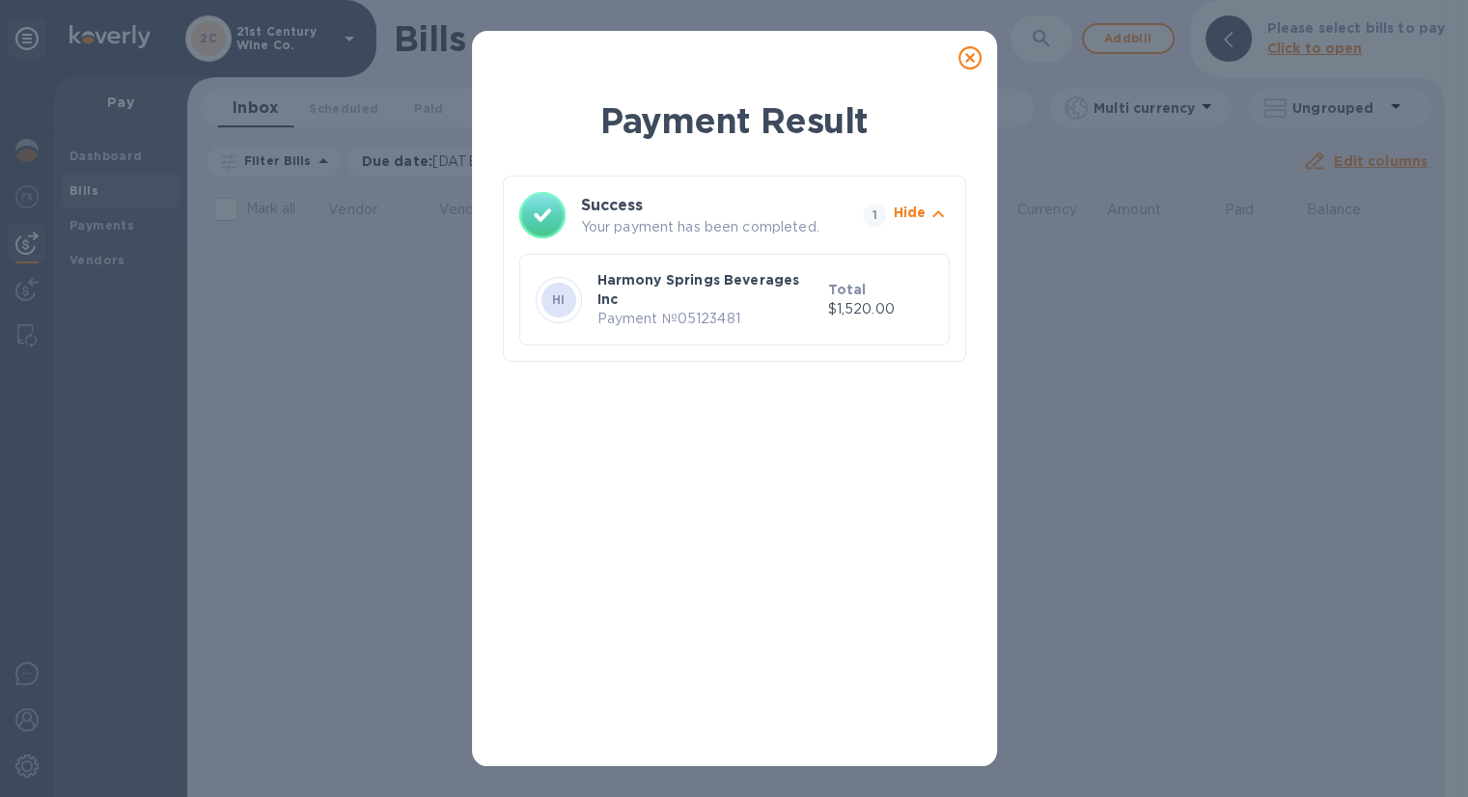
click at [964, 59] on icon at bounding box center [969, 57] width 23 height 23
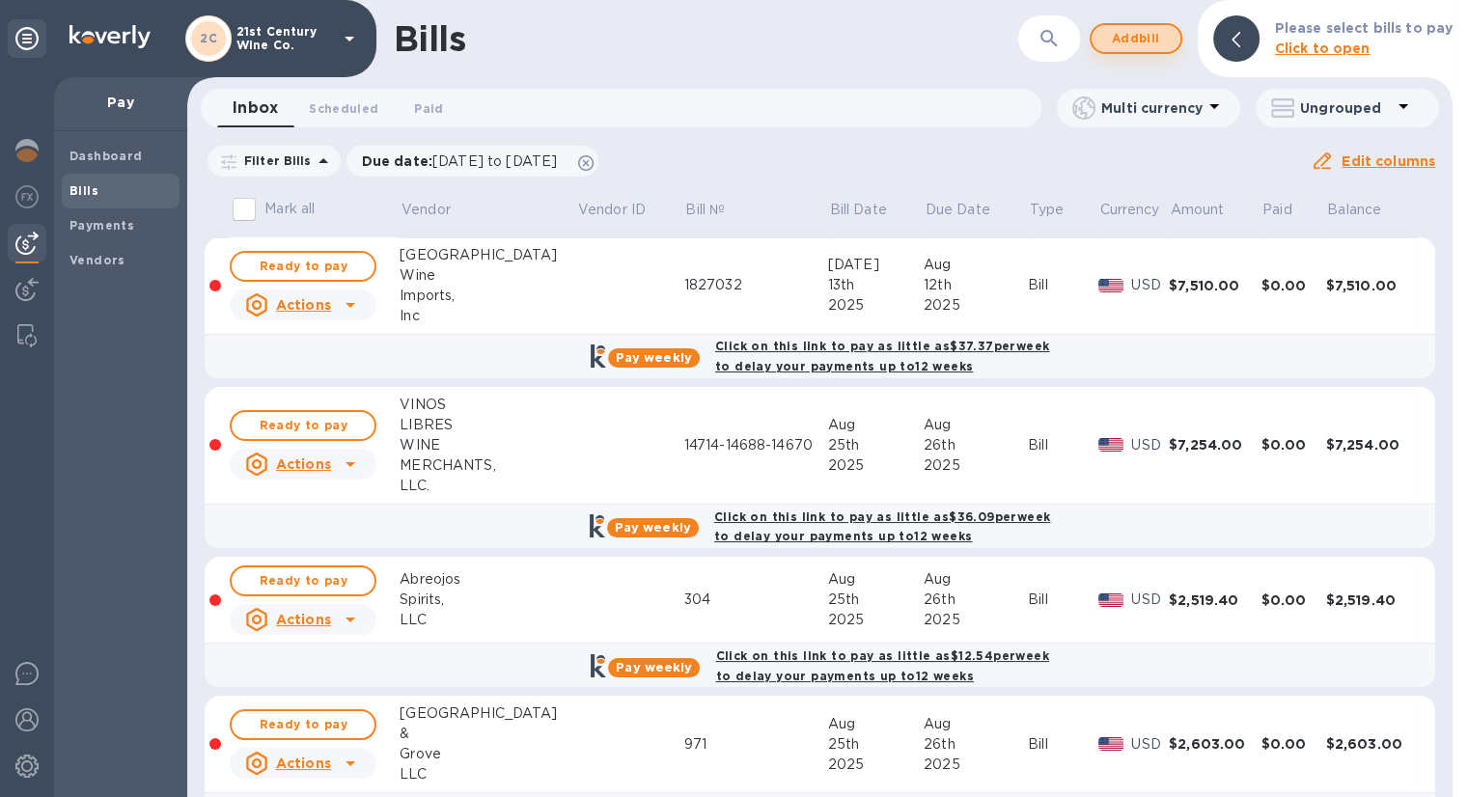
click at [1152, 35] on span "Add bill" at bounding box center [1136, 38] width 58 height 23
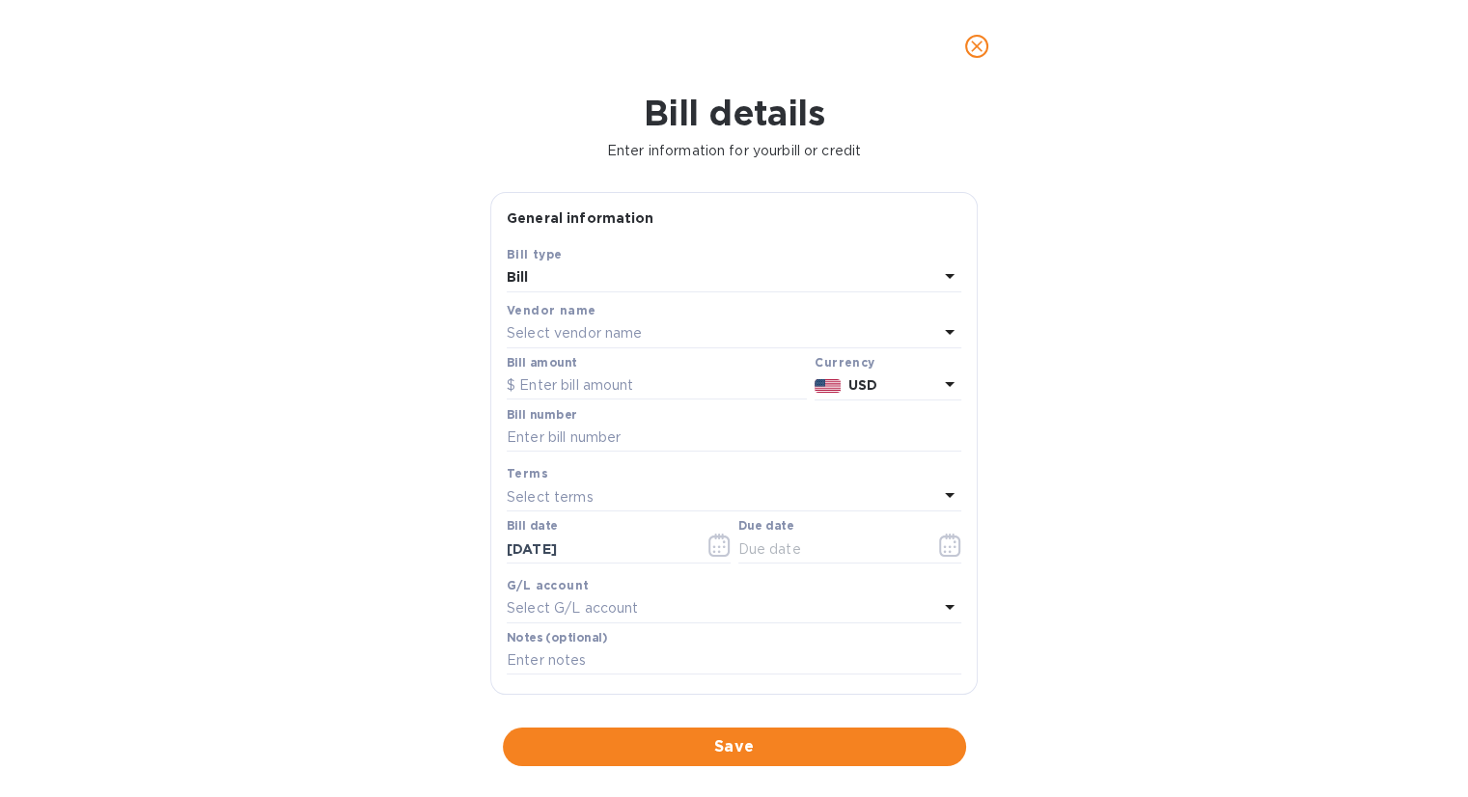
click at [618, 328] on p "Select vendor name" at bounding box center [574, 333] width 135 height 20
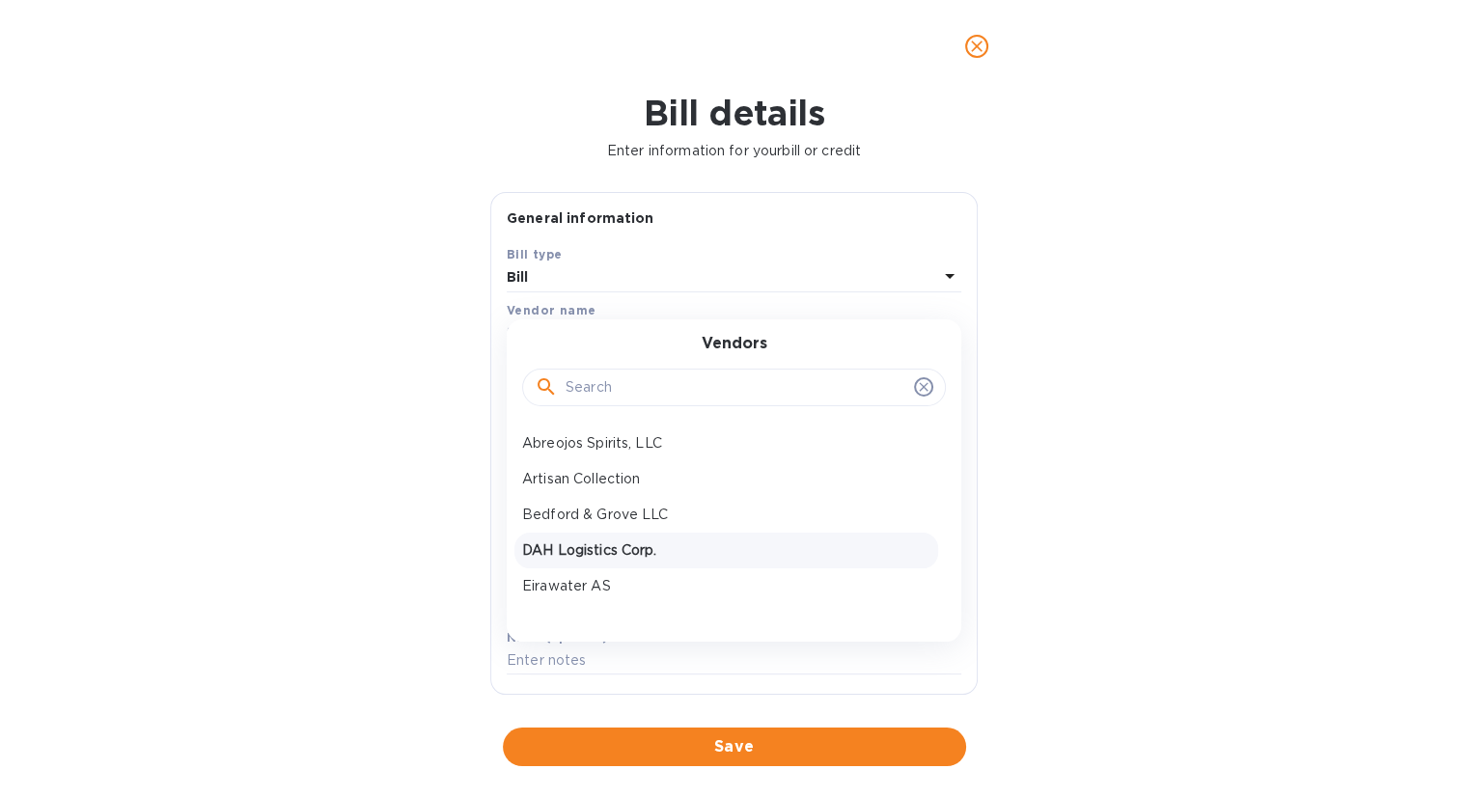
click at [648, 541] on p "DAH Logistics Corp." at bounding box center [726, 551] width 408 height 20
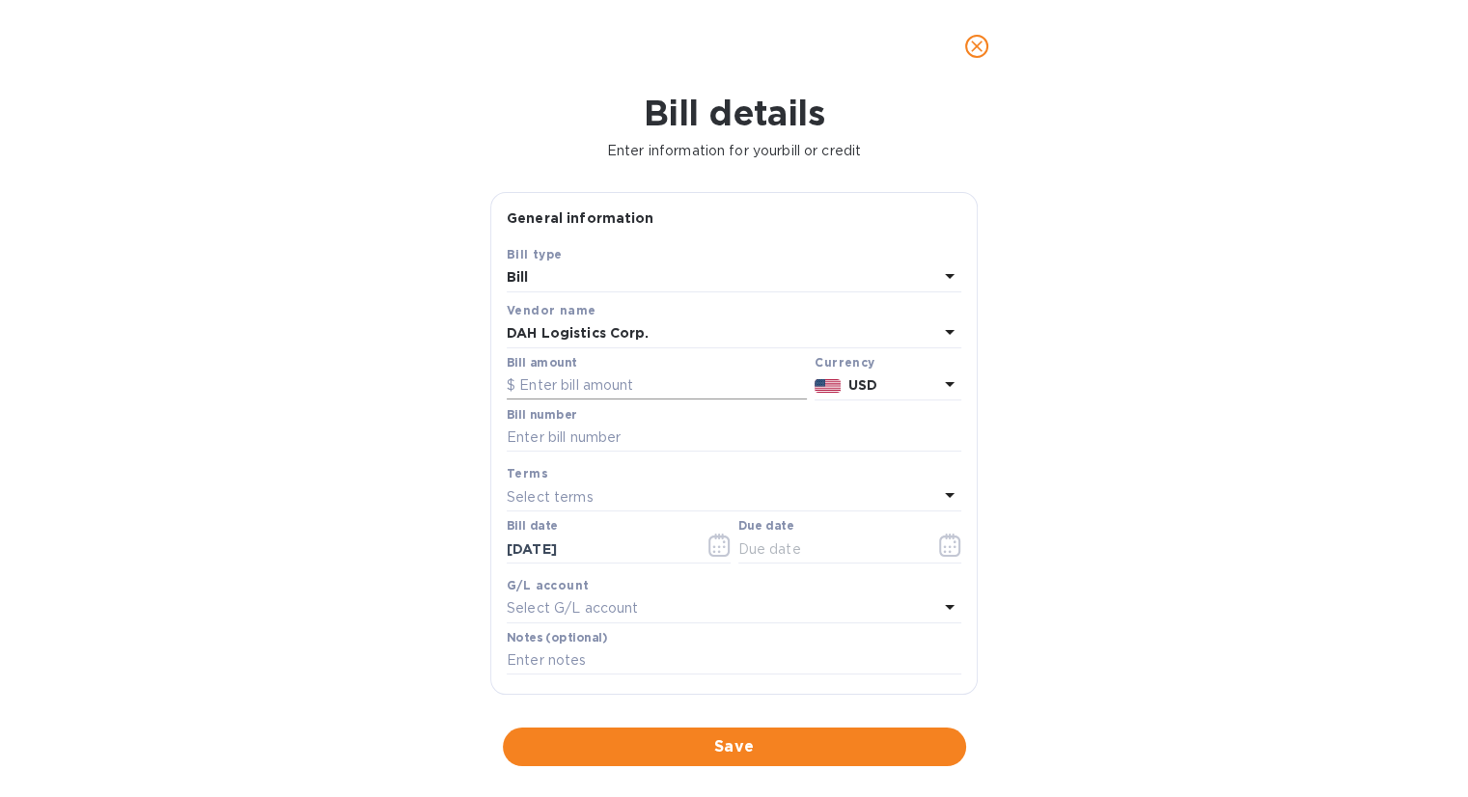
click at [610, 383] on input "text" at bounding box center [657, 386] width 300 height 29
type input "500.00"
click at [635, 442] on input "text" at bounding box center [734, 438] width 455 height 29
type input "2173"
click at [942, 544] on icon "button" at bounding box center [950, 545] width 22 height 23
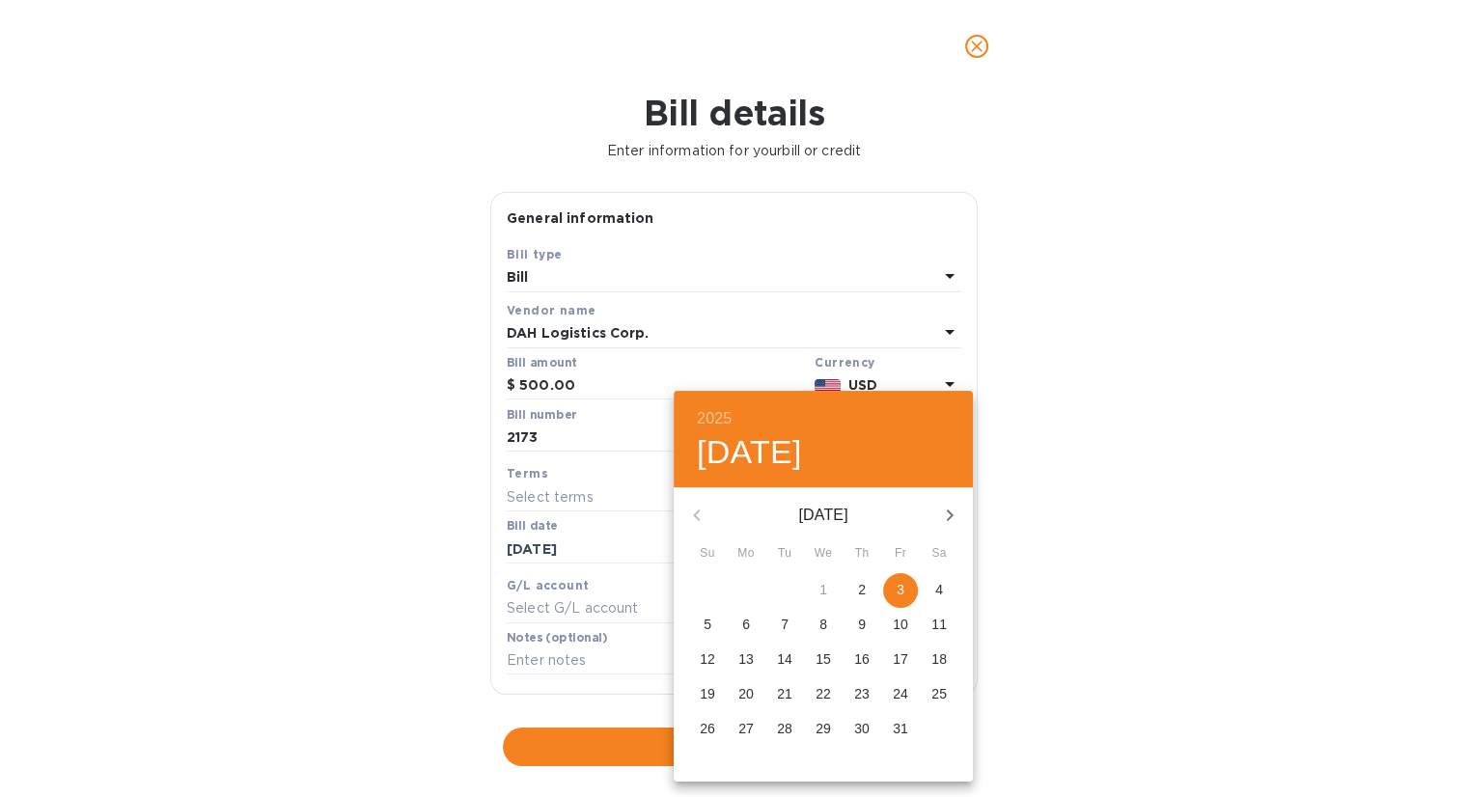
click at [897, 590] on p "3" at bounding box center [901, 589] width 8 height 19
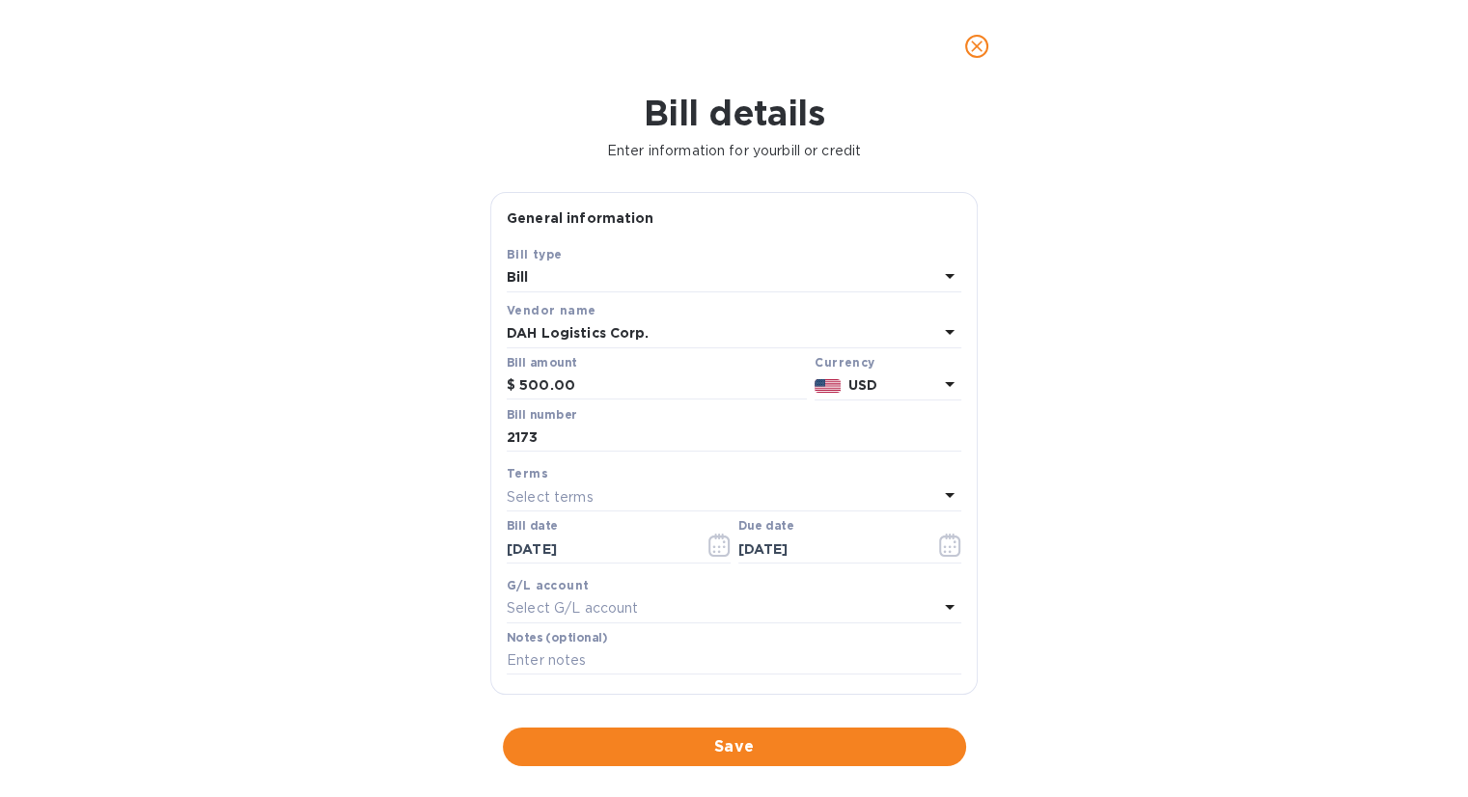
type input "[DATE]"
click at [680, 742] on span "Save" at bounding box center [734, 746] width 432 height 23
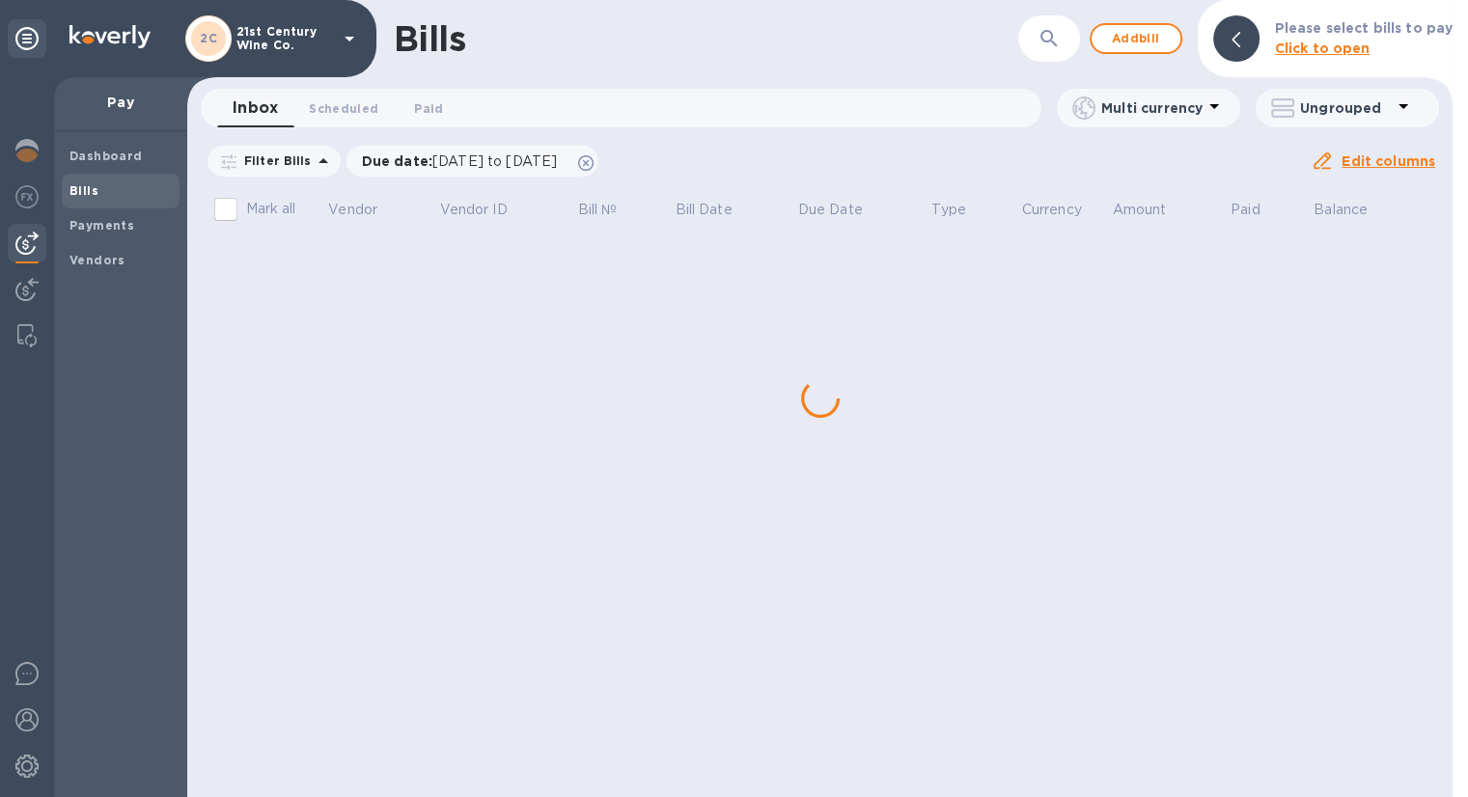
click at [347, 671] on div "Bills ​ Add bill Please select bills to pay Click to open Inbox 0 Scheduled 0 P…" at bounding box center [819, 398] width 1265 height 797
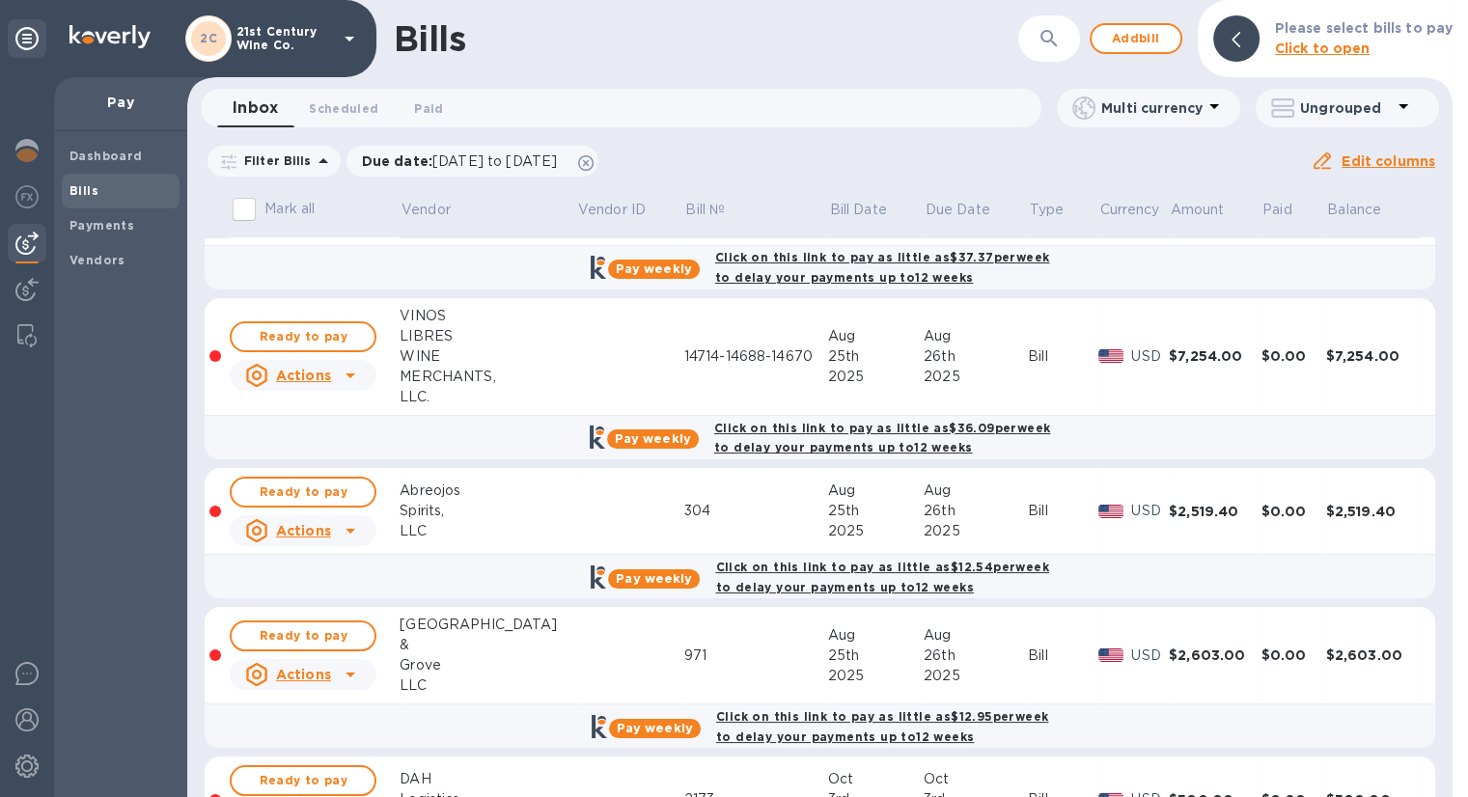
scroll to position [201, 0]
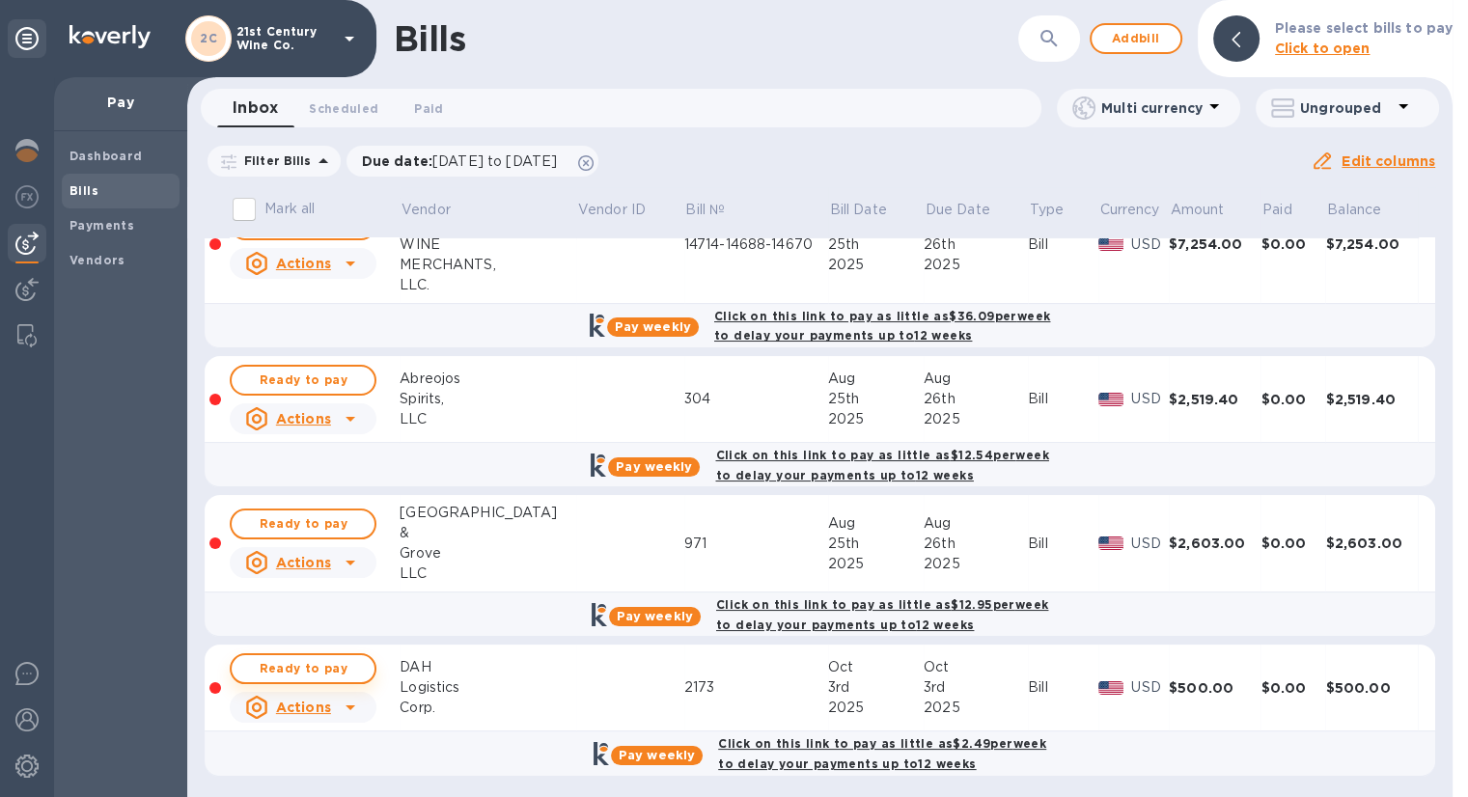
click at [345, 665] on span "Ready to pay" at bounding box center [303, 668] width 112 height 23
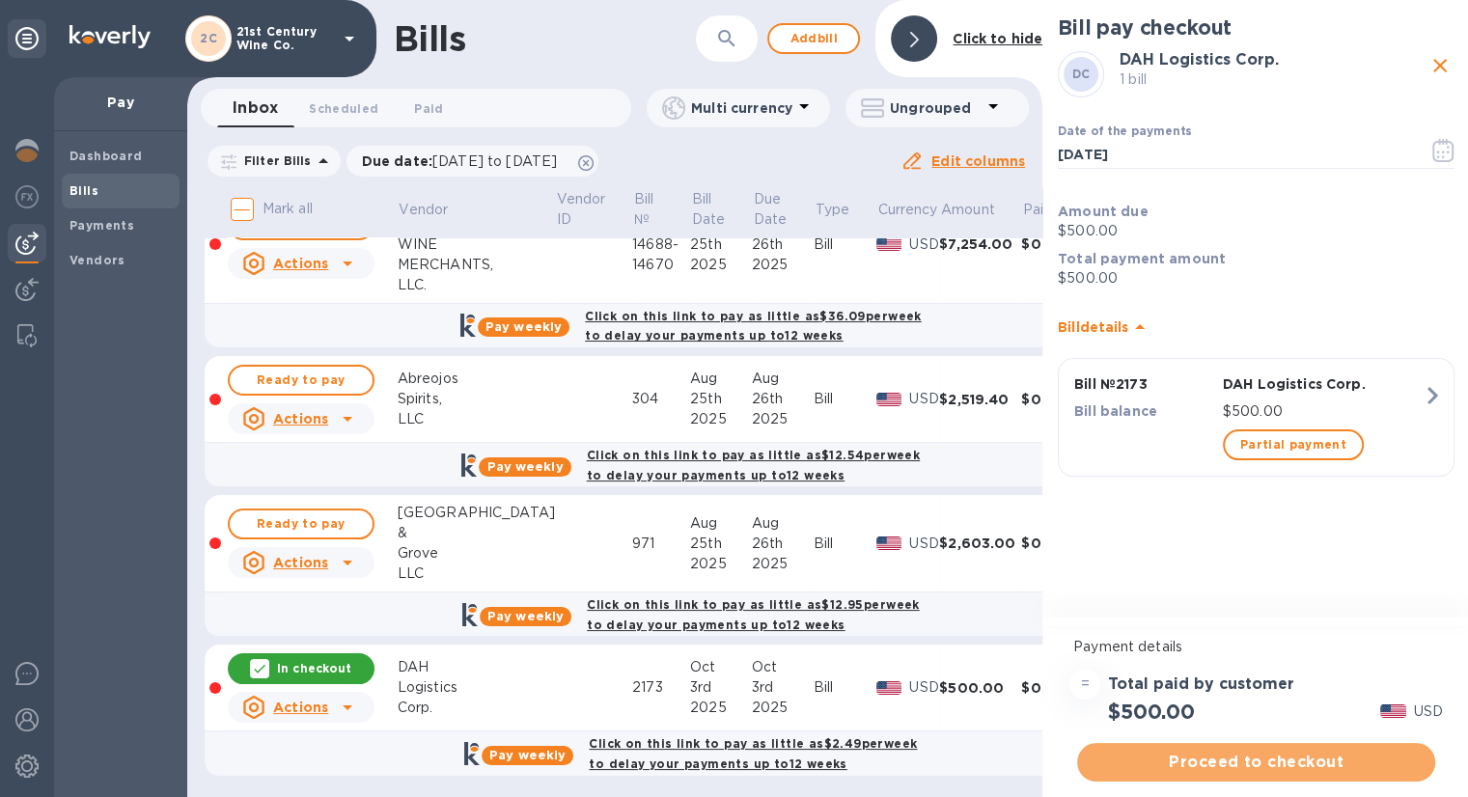
click at [1280, 755] on span "Proceed to checkout" at bounding box center [1256, 762] width 327 height 23
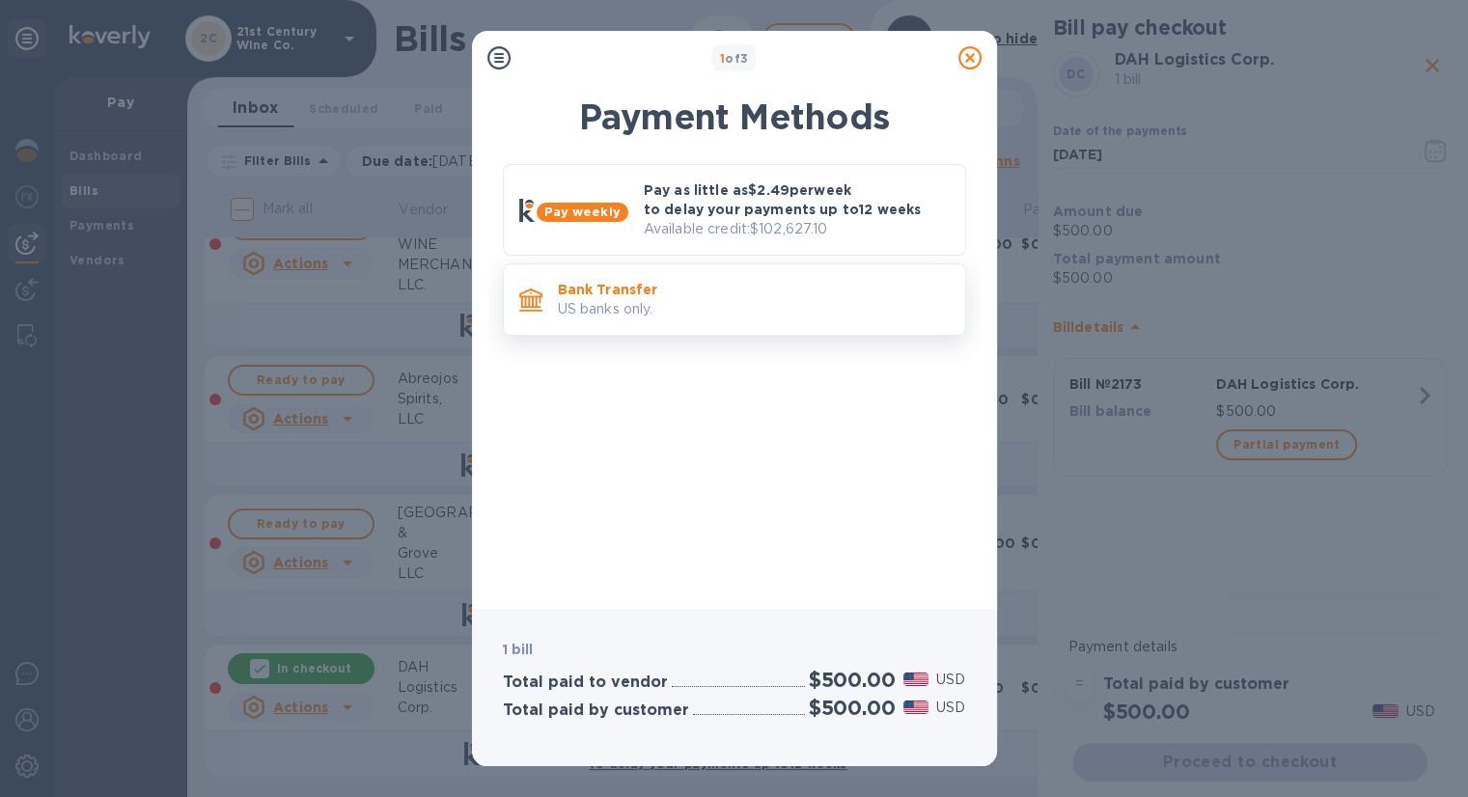
click at [664, 312] on p "US banks only." at bounding box center [754, 309] width 392 height 20
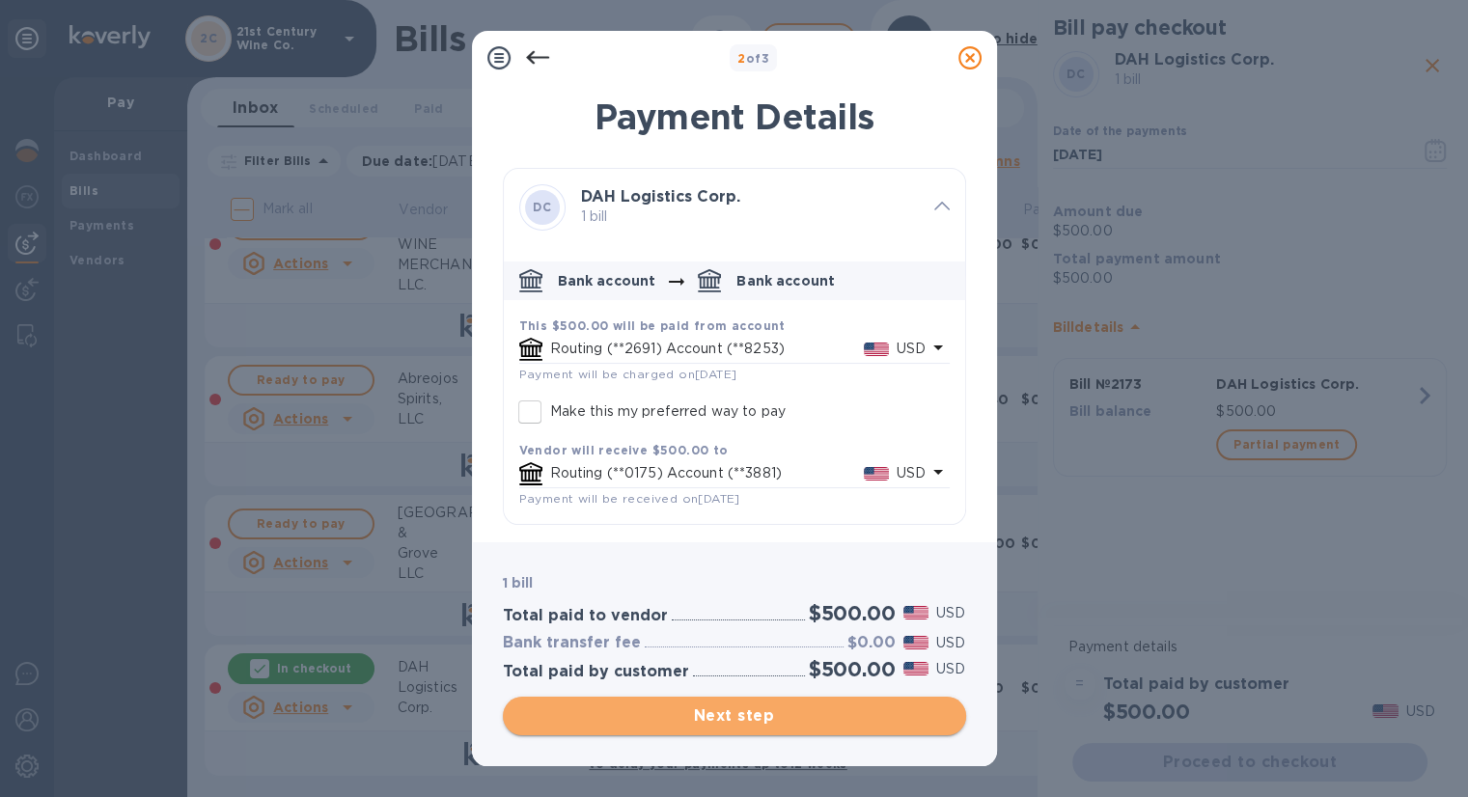
click at [737, 711] on span "Next step" at bounding box center [734, 716] width 432 height 23
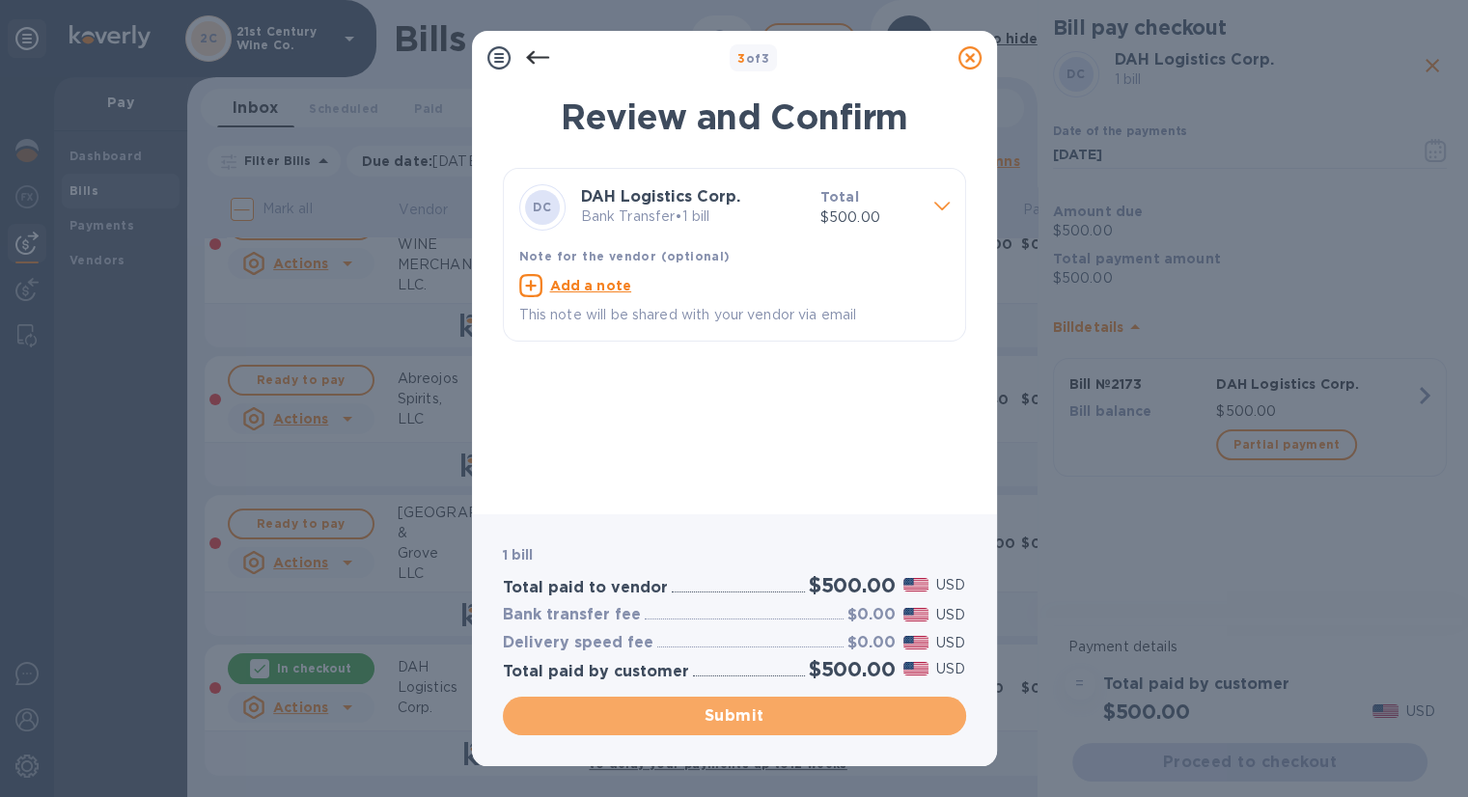
click at [735, 713] on span "Submit" at bounding box center [734, 716] width 432 height 23
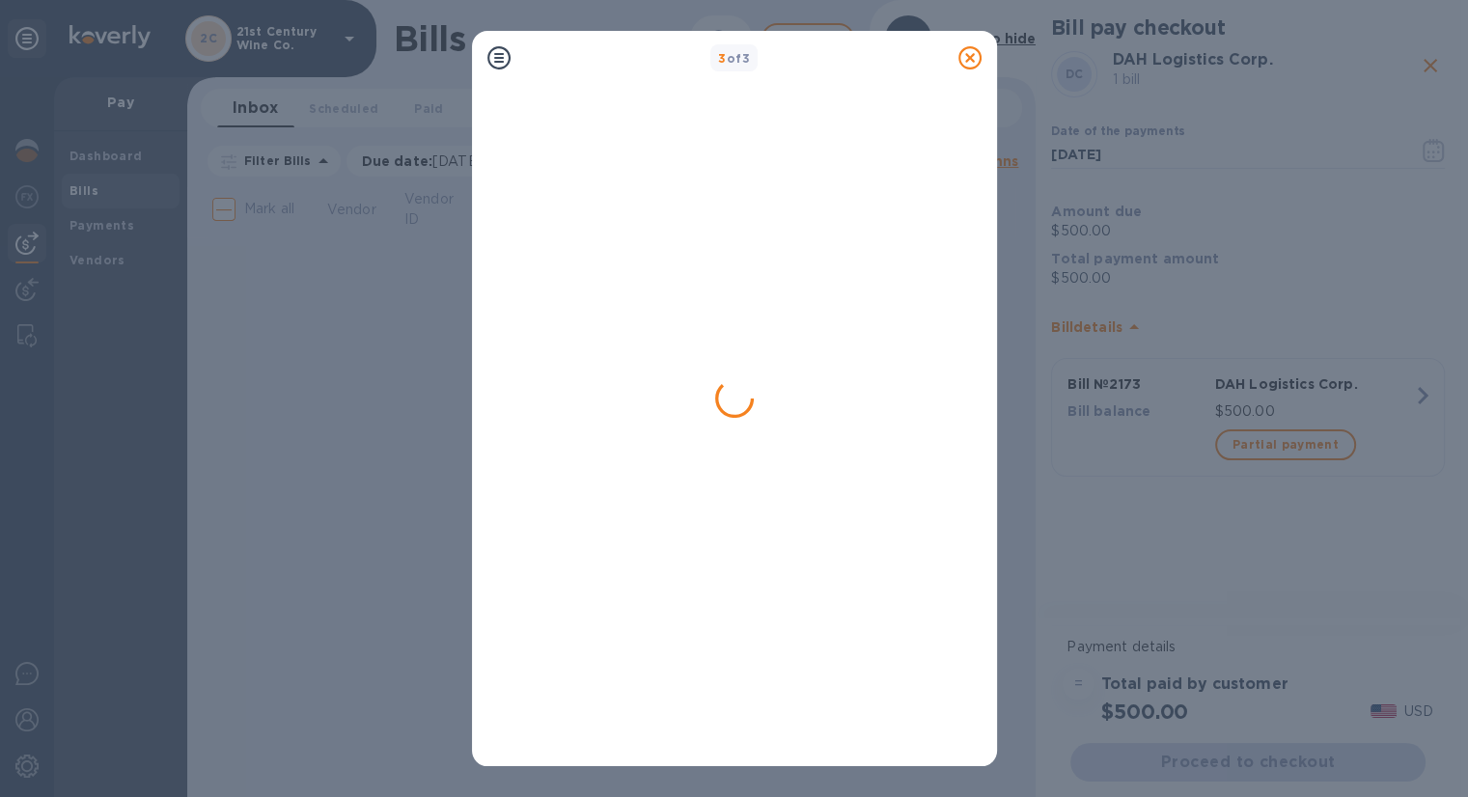
scroll to position [0, 0]
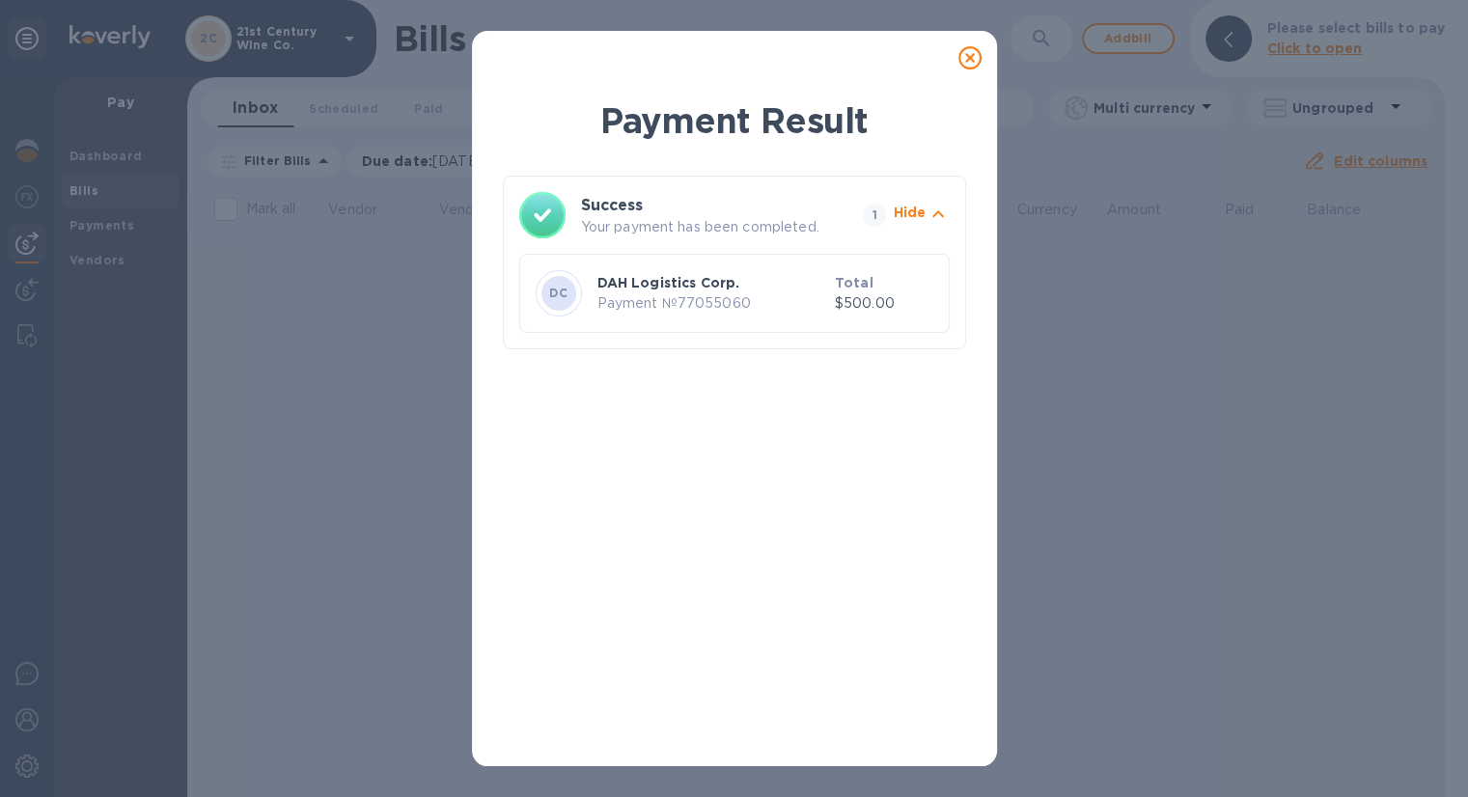
click at [975, 58] on icon at bounding box center [969, 57] width 23 height 23
